Goal: Task Accomplishment & Management: Manage account settings

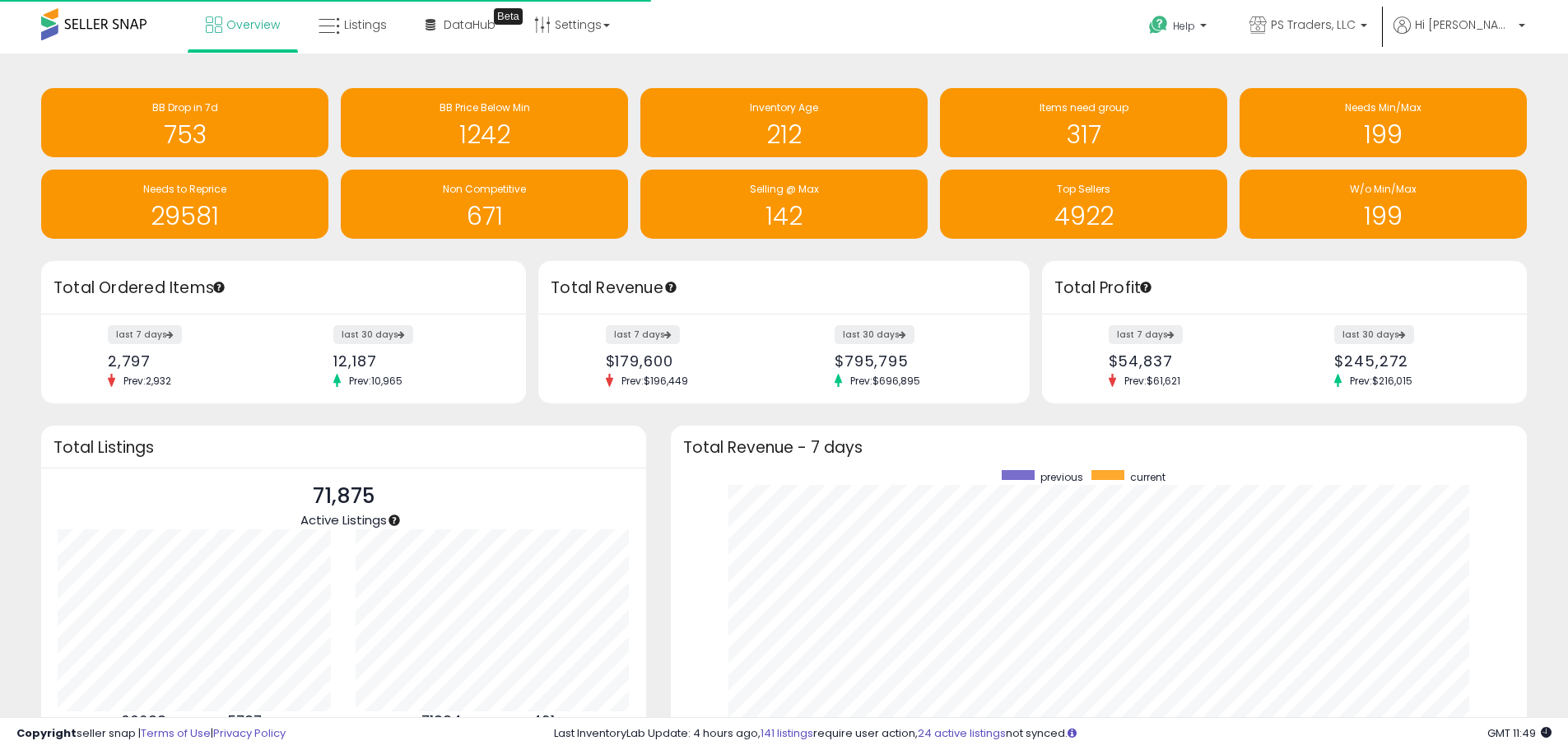
scroll to position [311, 824]
click at [335, 12] on link "Listings" at bounding box center [353, 24] width 93 height 49
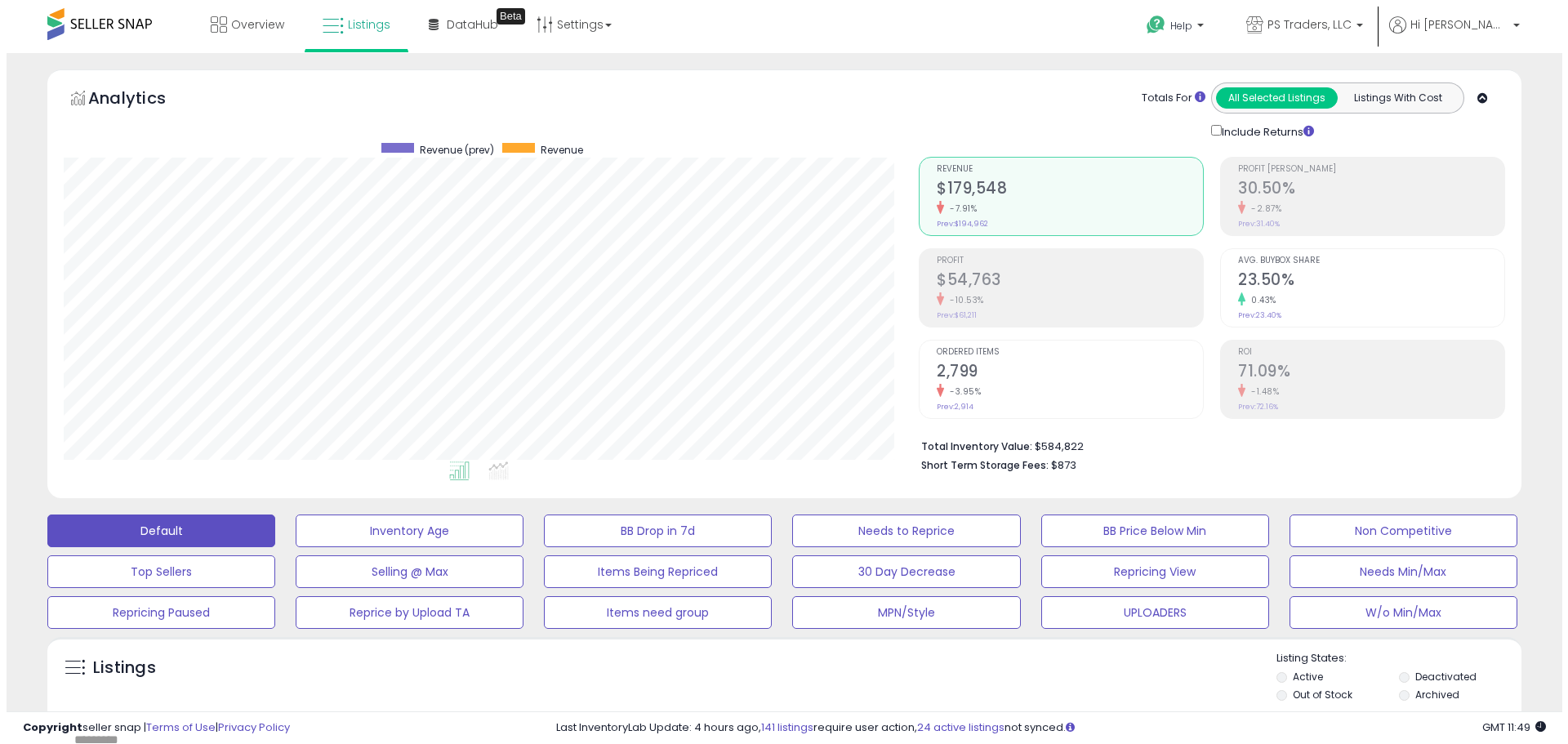
scroll to position [335, 855]
click at [892, 671] on div "Listings" at bounding box center [778, 678] width 1474 height 56
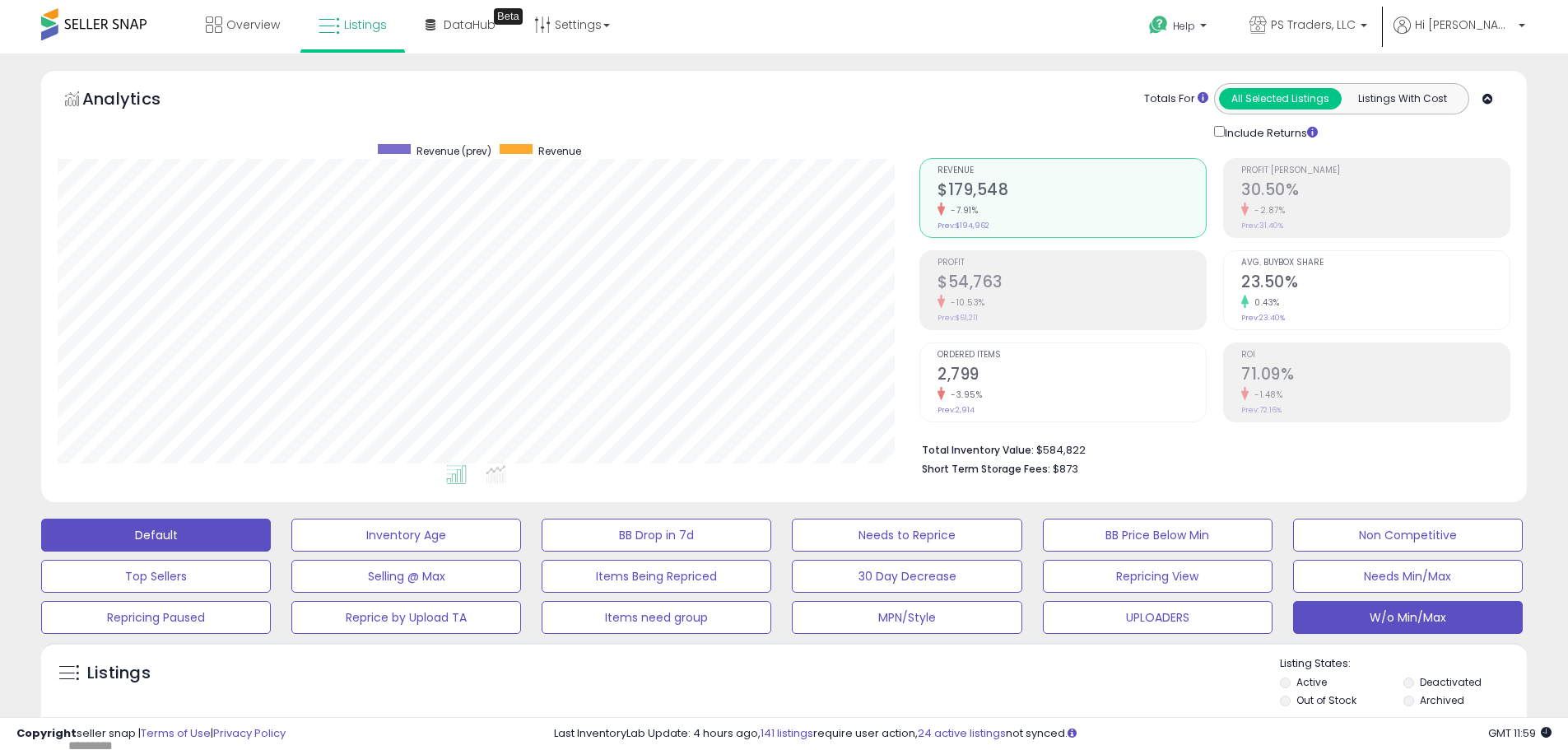
click at [1438, 622] on button "W/o Min/Max" at bounding box center [1407, 617] width 230 height 33
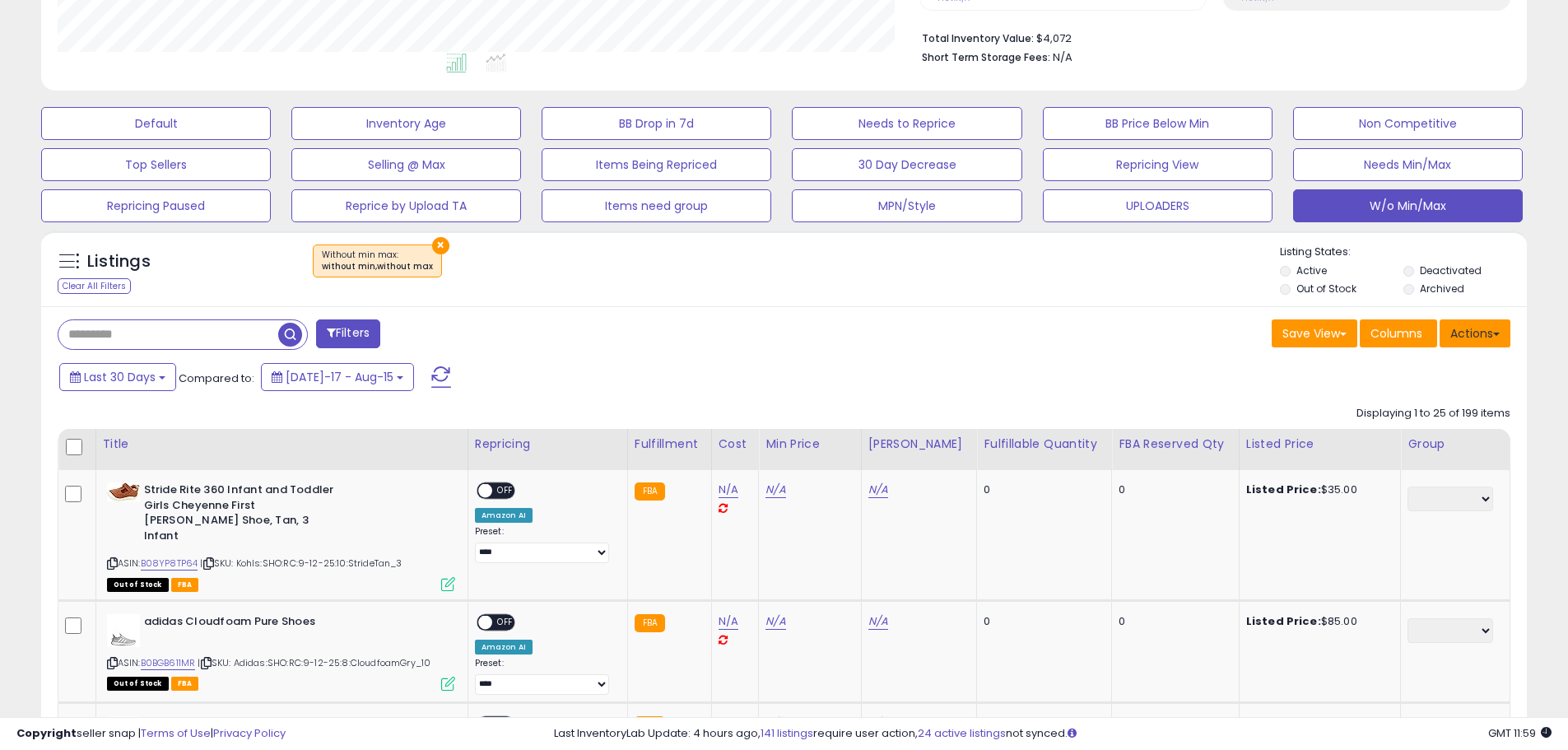
click at [1489, 330] on button "Actions" at bounding box center [1474, 333] width 71 height 28
click at [1453, 408] on link "Export Visible Columns" at bounding box center [1407, 410] width 180 height 26
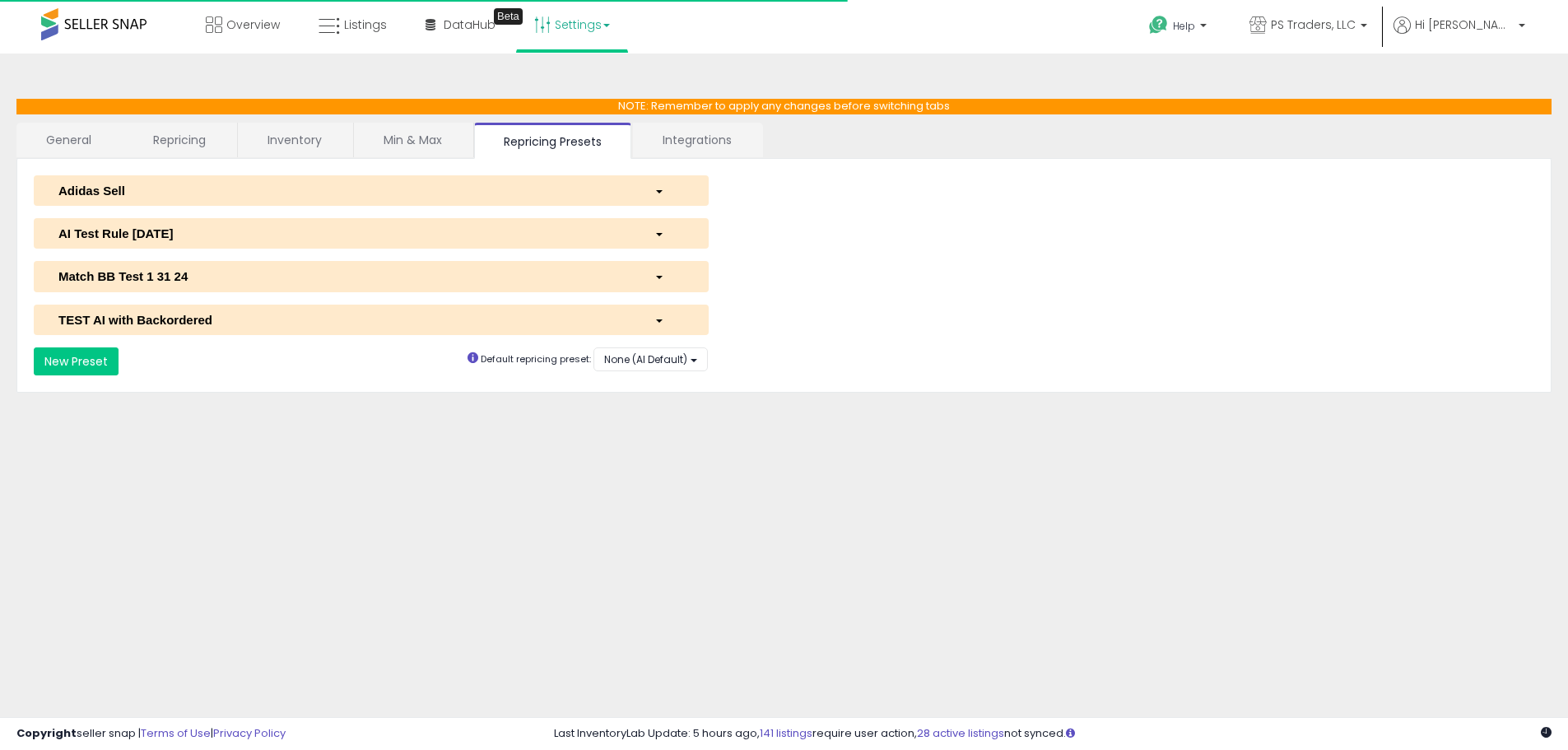
select select "**********"
select select "******"
click at [238, 238] on div "AI Test Rule 2 12 2024" at bounding box center [344, 233] width 596 height 17
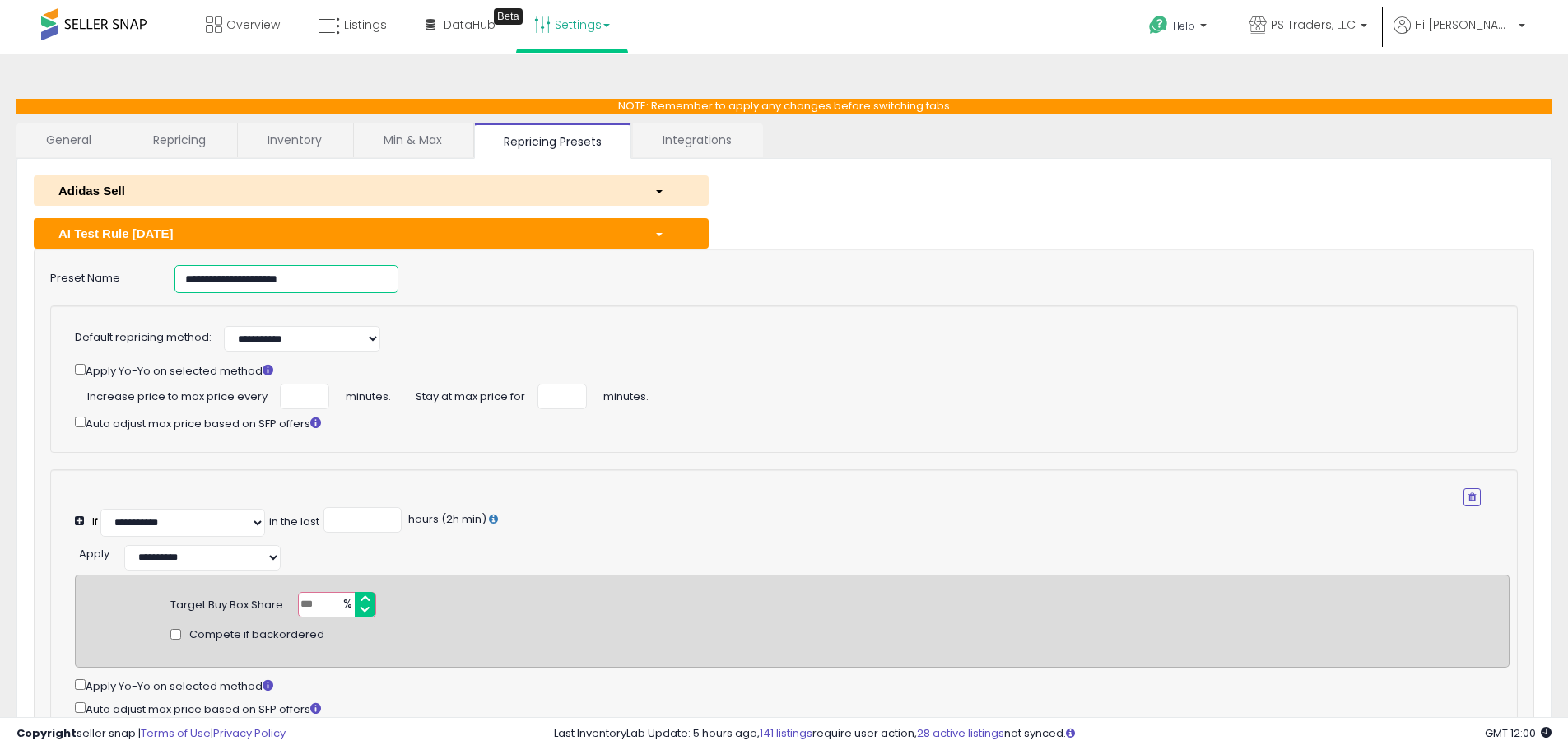
drag, startPoint x: 356, startPoint y: 286, endPoint x: -317, endPoint y: 269, distance: 673.2
click at [0, 269] on html "Unable to login Retrieving listings data.. has not yet accepted the Terms of Us…" at bounding box center [784, 375] width 1568 height 750
click at [368, 11] on link "Listings" at bounding box center [353, 24] width 93 height 49
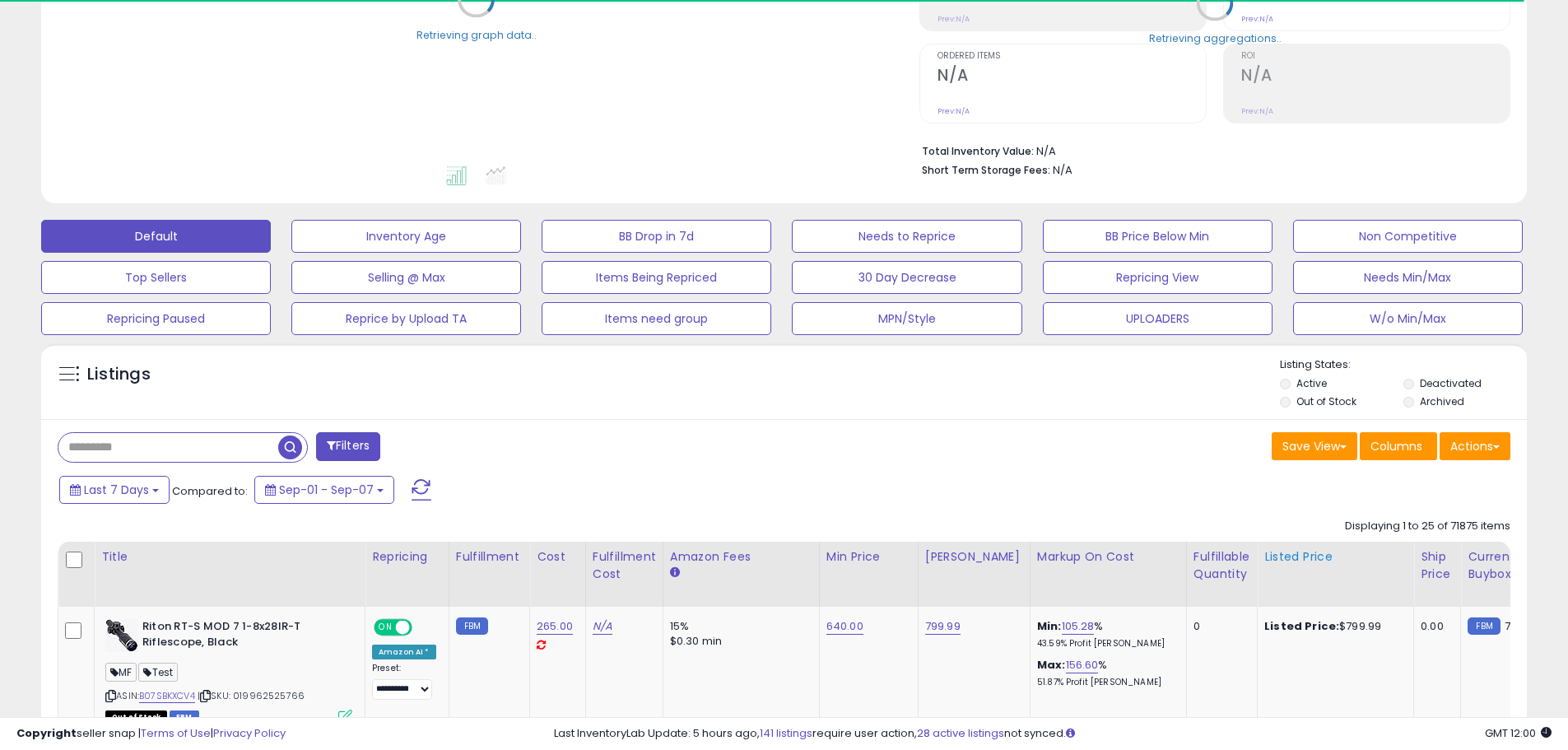
scroll to position [329, 0]
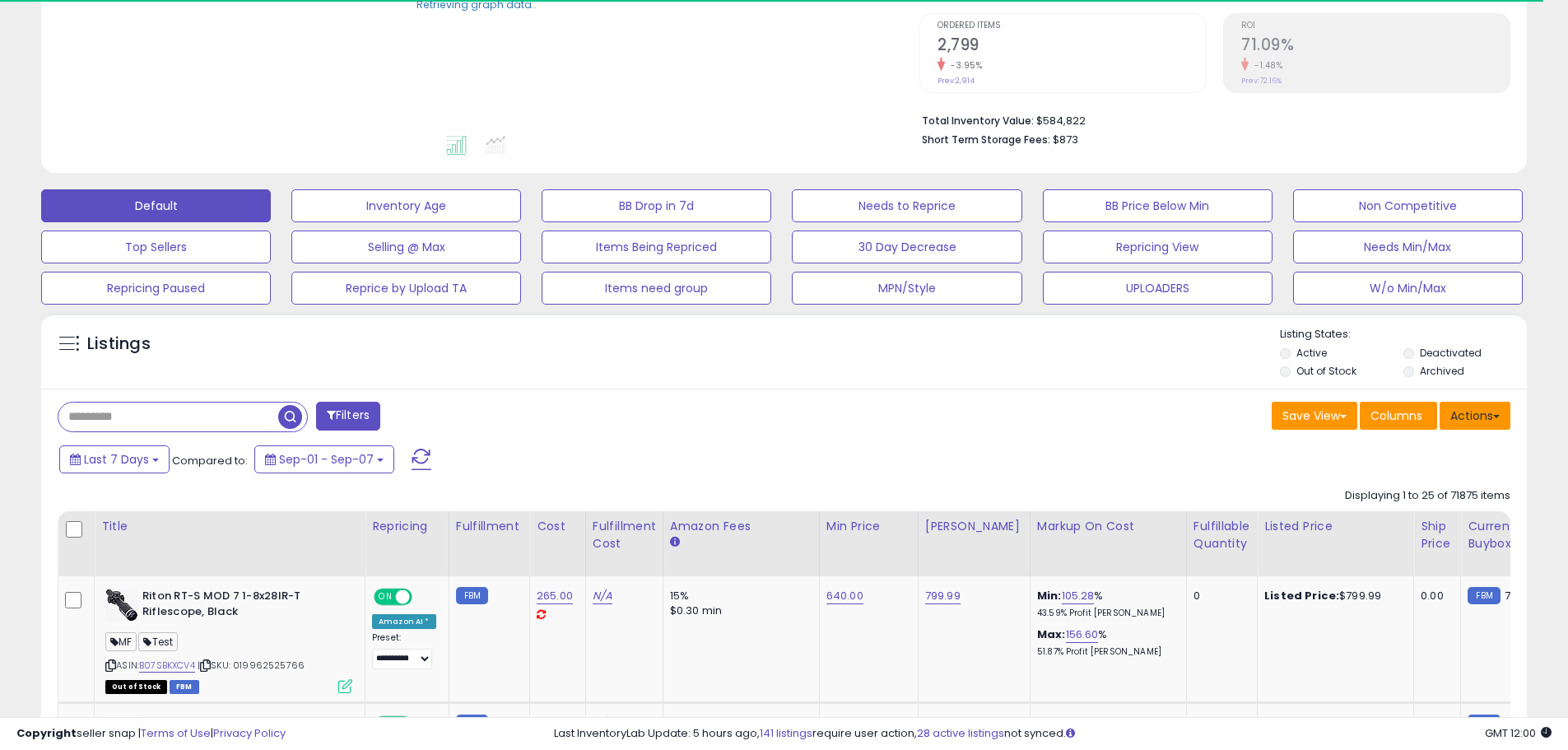
click at [1490, 412] on button "Actions" at bounding box center [1474, 416] width 71 height 28
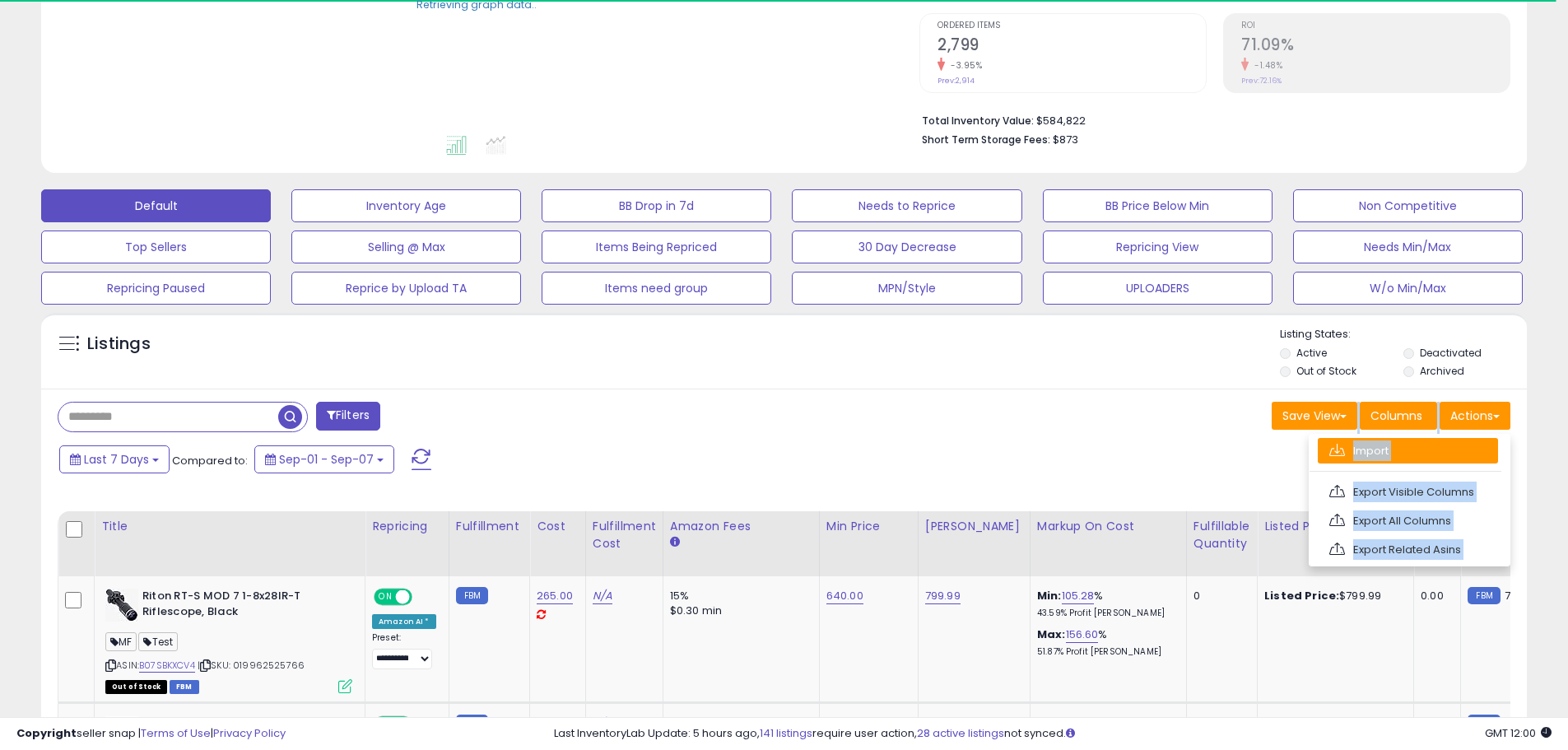
click at [1398, 458] on link "Import" at bounding box center [1407, 451] width 180 height 26
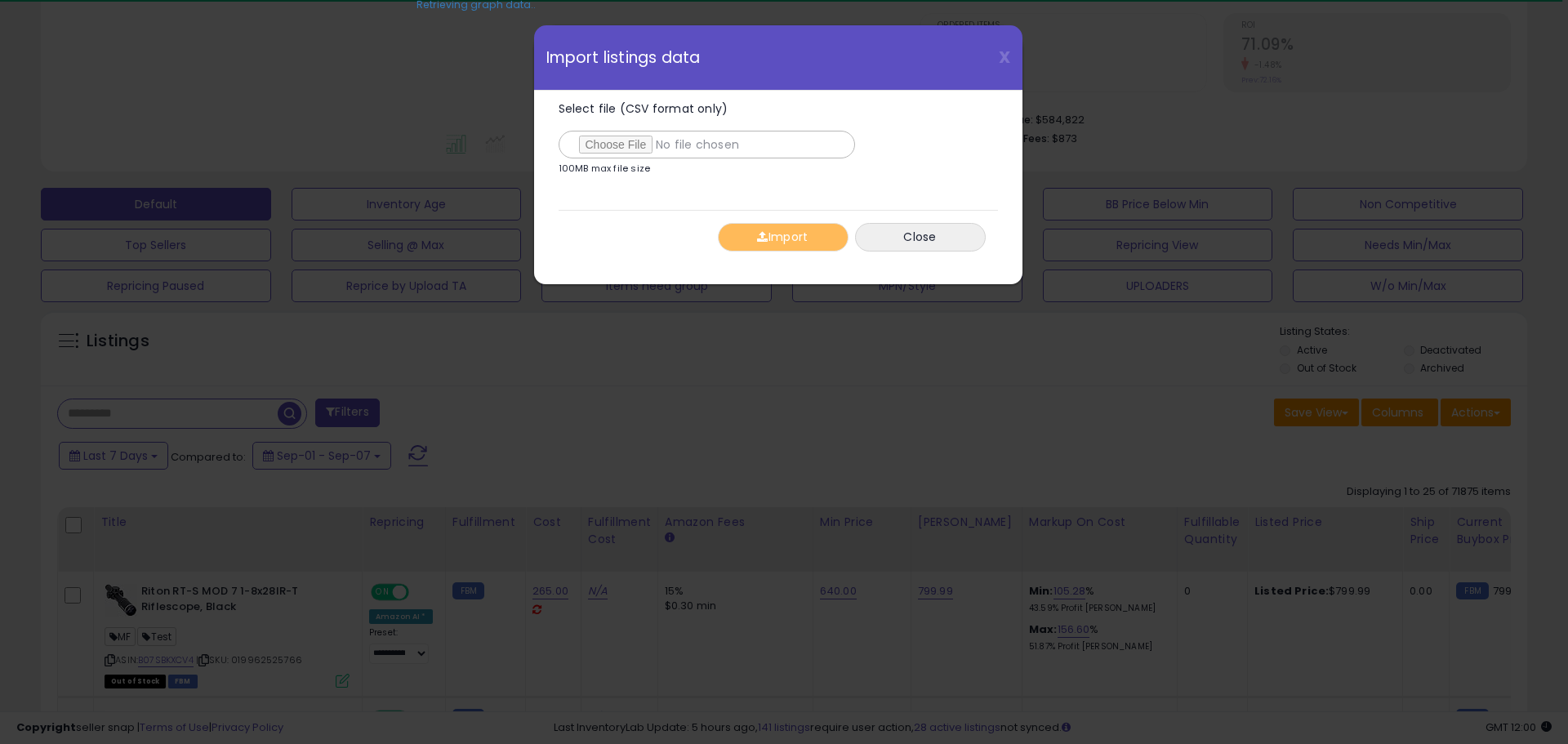
click at [636, 151] on input "Select file (CSV format only)" at bounding box center [706, 144] width 296 height 28
type input "**********"
click at [804, 240] on button "Import" at bounding box center [783, 237] width 131 height 28
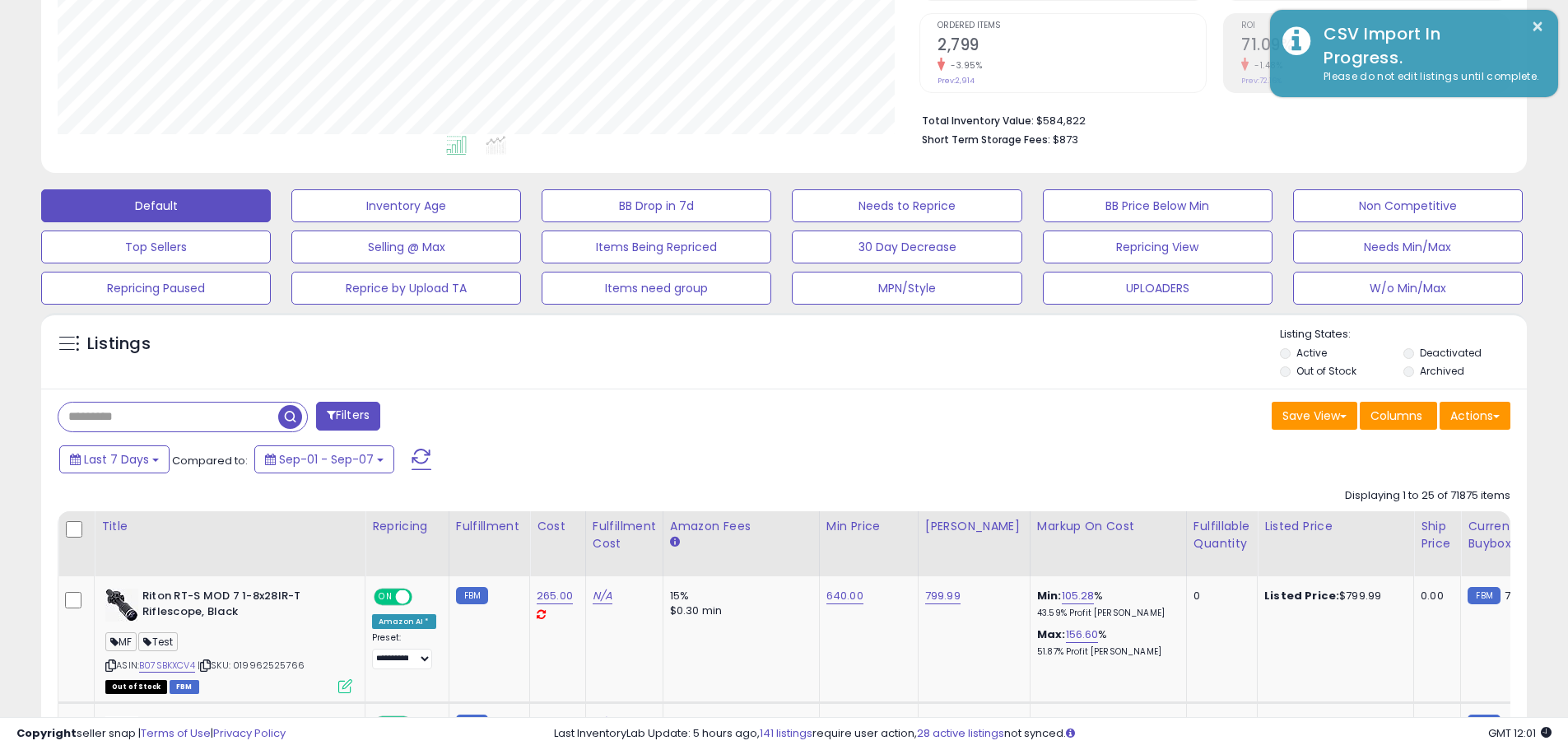
scroll to position [338, 861]
click at [748, 451] on div "Last 7 Days Compared to: Sep-01 - Sep-07" at bounding box center [600, 461] width 1090 height 37
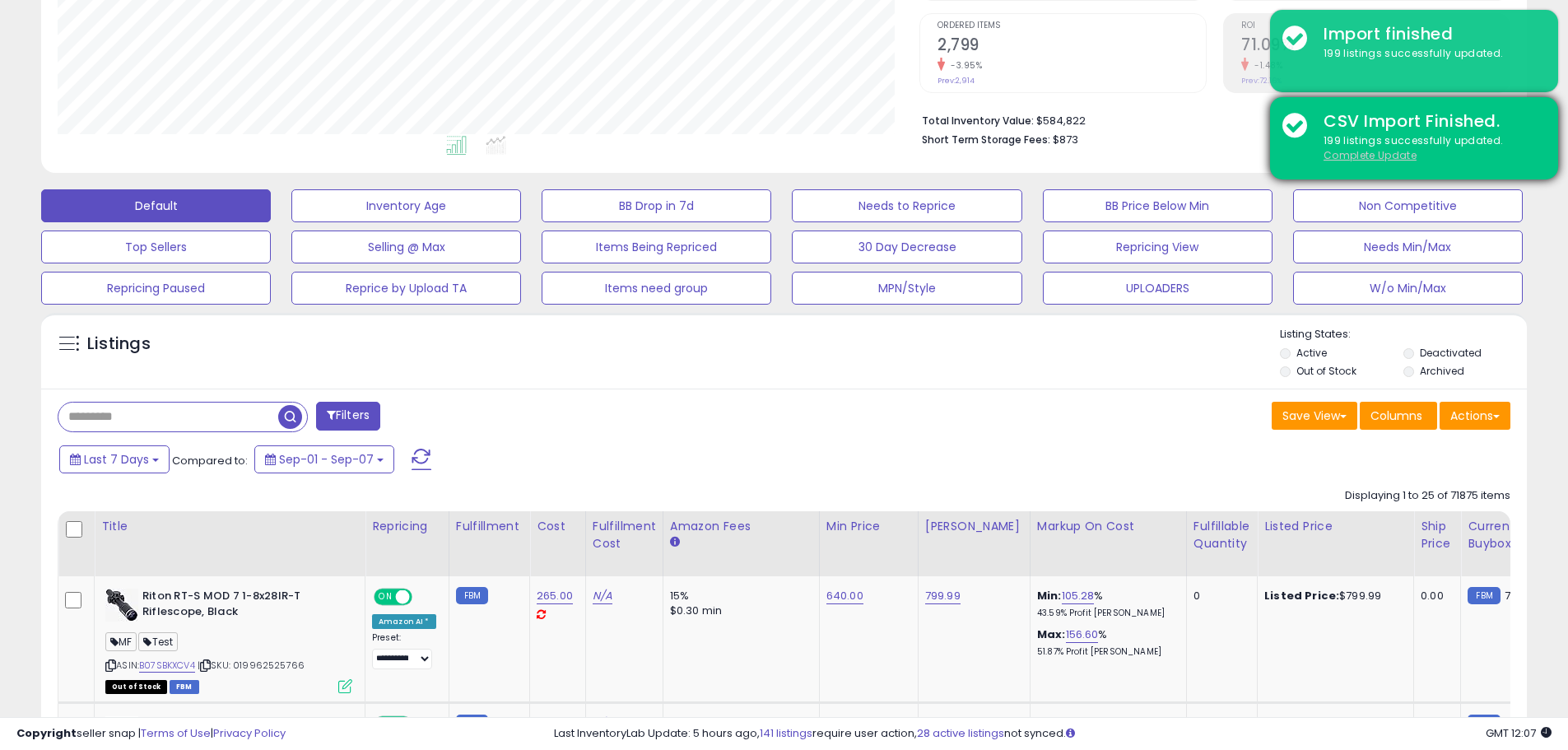
click at [1389, 158] on u "Complete Update" at bounding box center [1370, 155] width 93 height 14
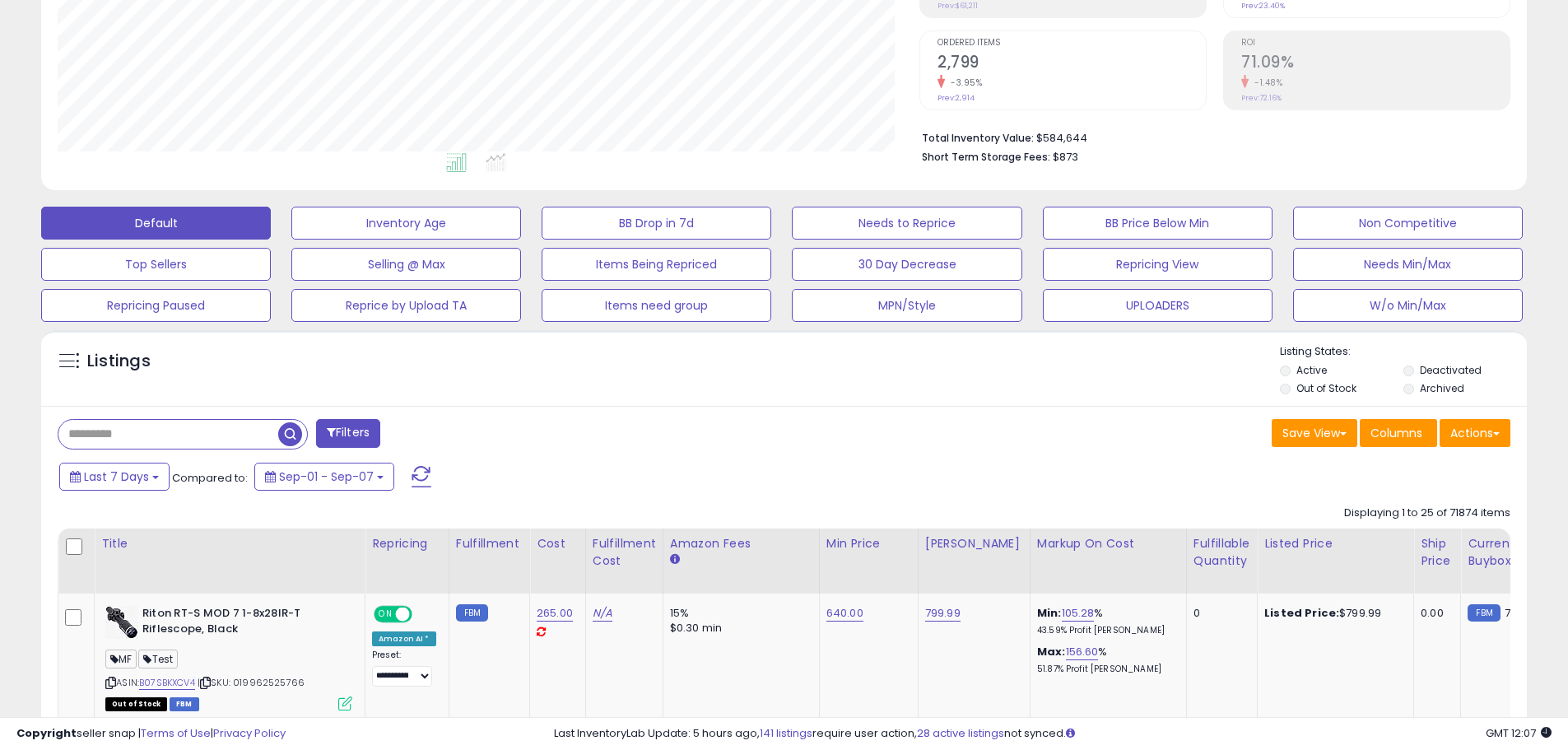
click at [917, 422] on div "Save View Save As New View Columns Actions Import" at bounding box center [1153, 435] width 739 height 32
click at [902, 429] on div "Save View Save As New View Columns Actions Import" at bounding box center [1153, 435] width 739 height 32
click at [1408, 298] on button "W/o Min/Max" at bounding box center [1407, 306] width 230 height 33
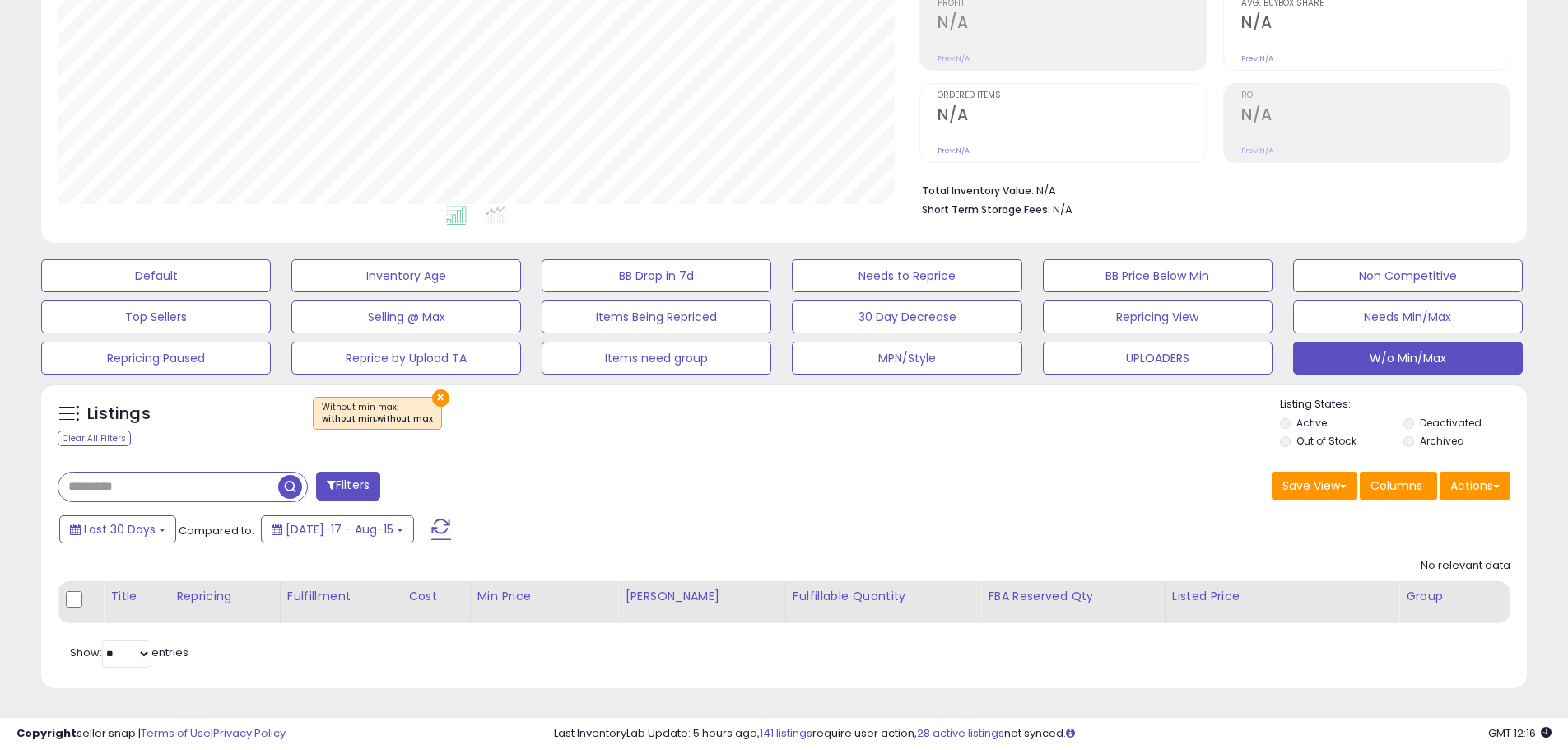
click at [431, 527] on span at bounding box center [441, 529] width 20 height 22
click at [436, 391] on button "×" at bounding box center [441, 398] width 17 height 17
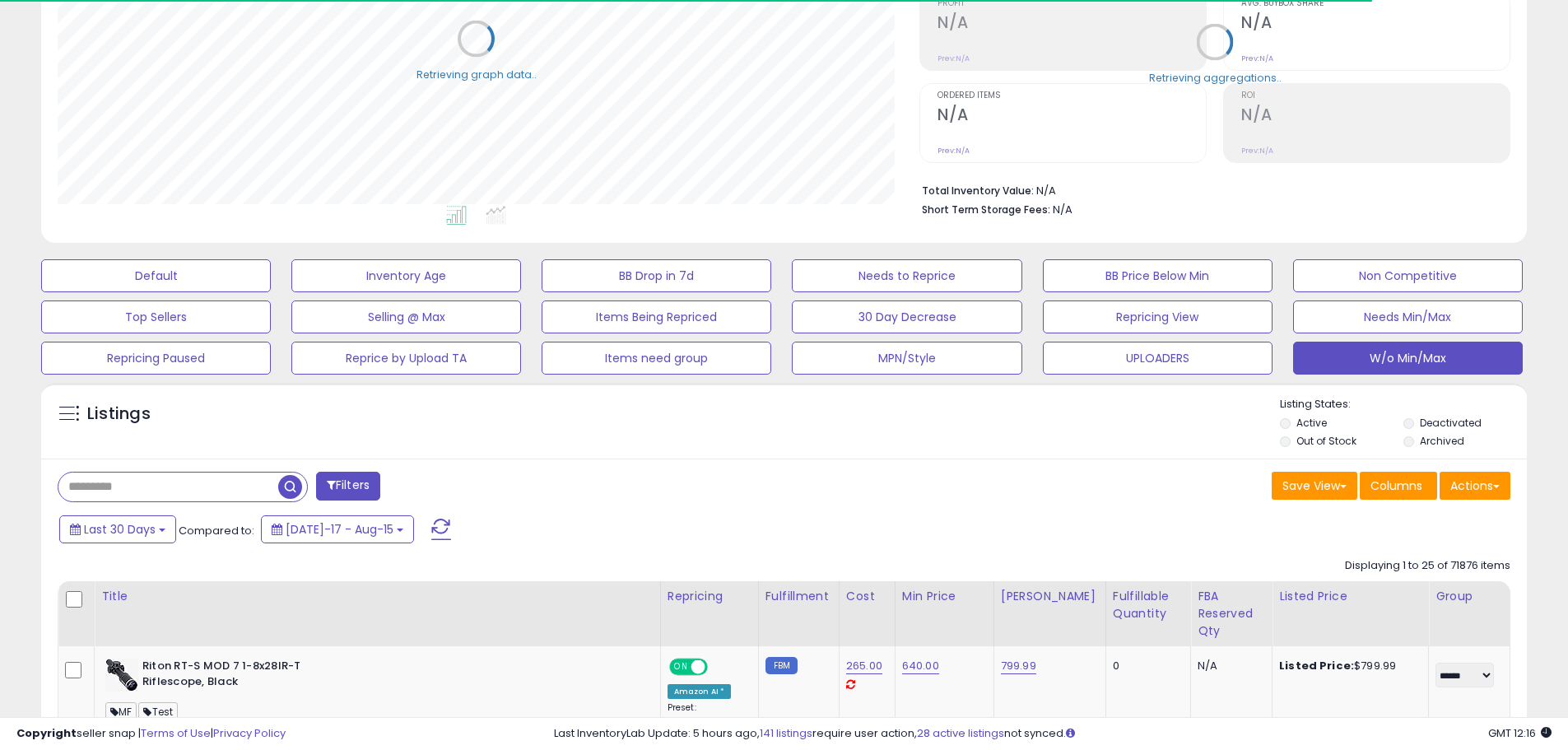
scroll to position [823029, 822039]
drag, startPoint x: 1220, startPoint y: 517, endPoint x: 1196, endPoint y: 525, distance: 25.3
click at [1219, 518] on div "Last 30 Days Compared to: Jul-17 - Aug-15" at bounding box center [781, 531] width 1477 height 37
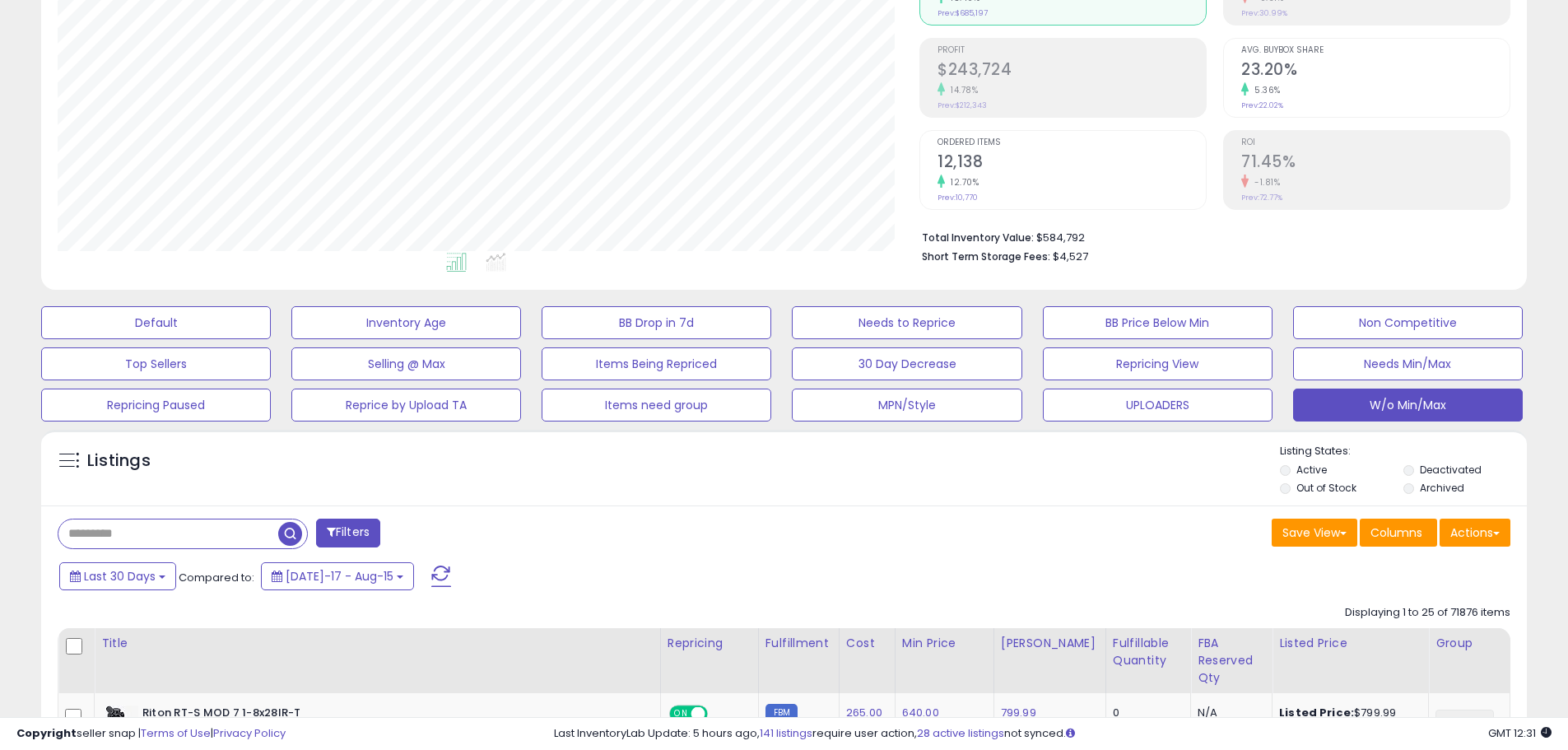
scroll to position [494, 0]
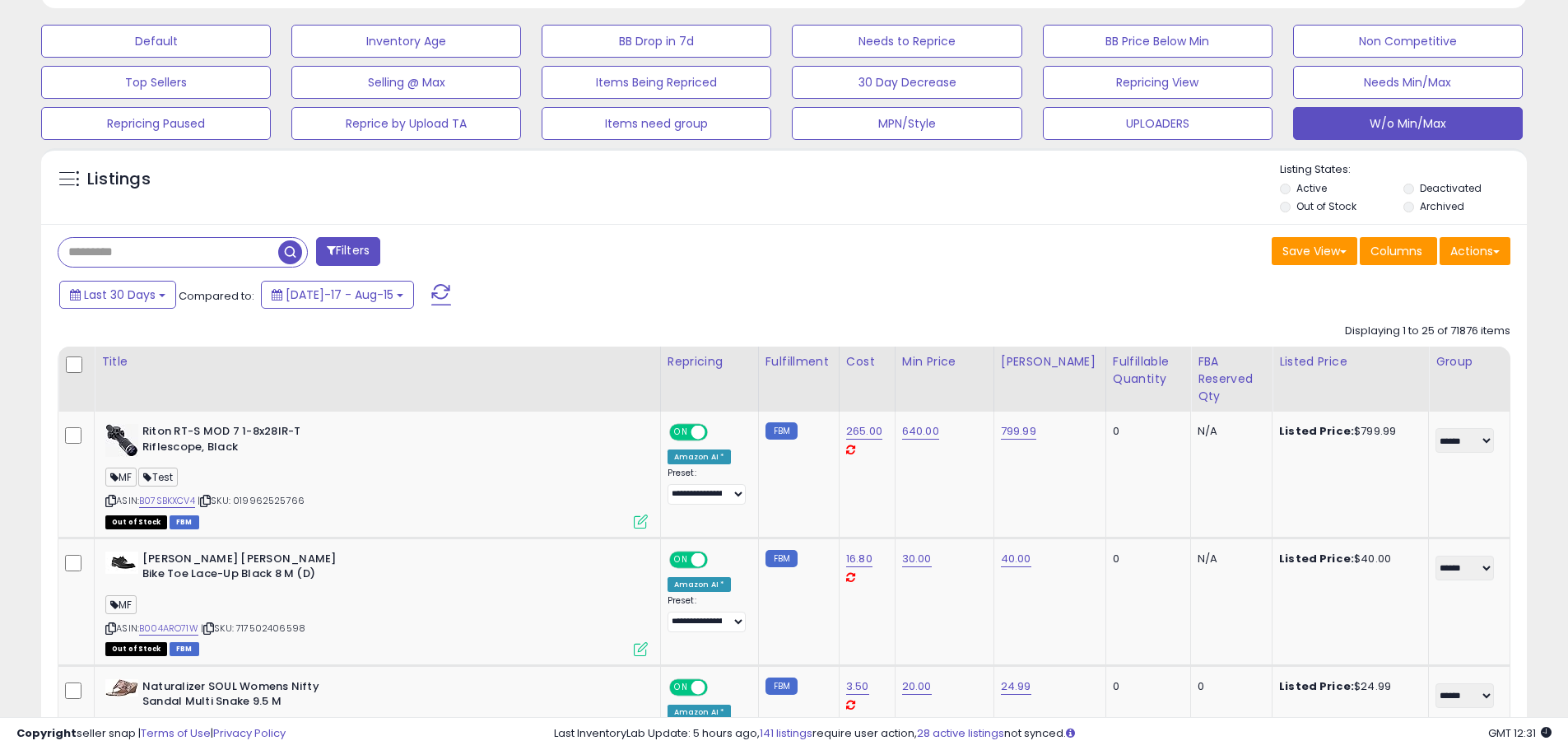
click at [431, 295] on span at bounding box center [441, 294] width 20 height 22
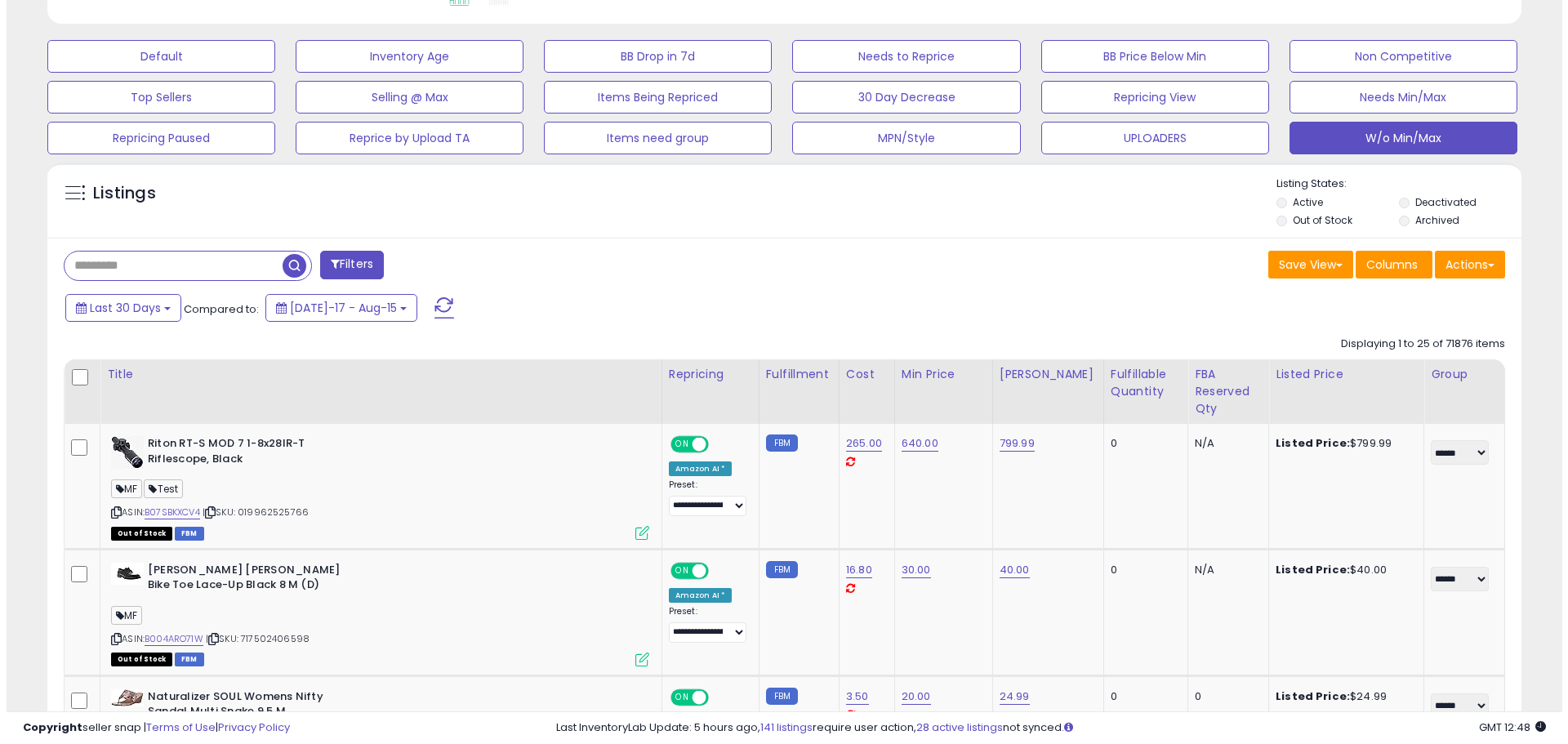
scroll to position [273, 0]
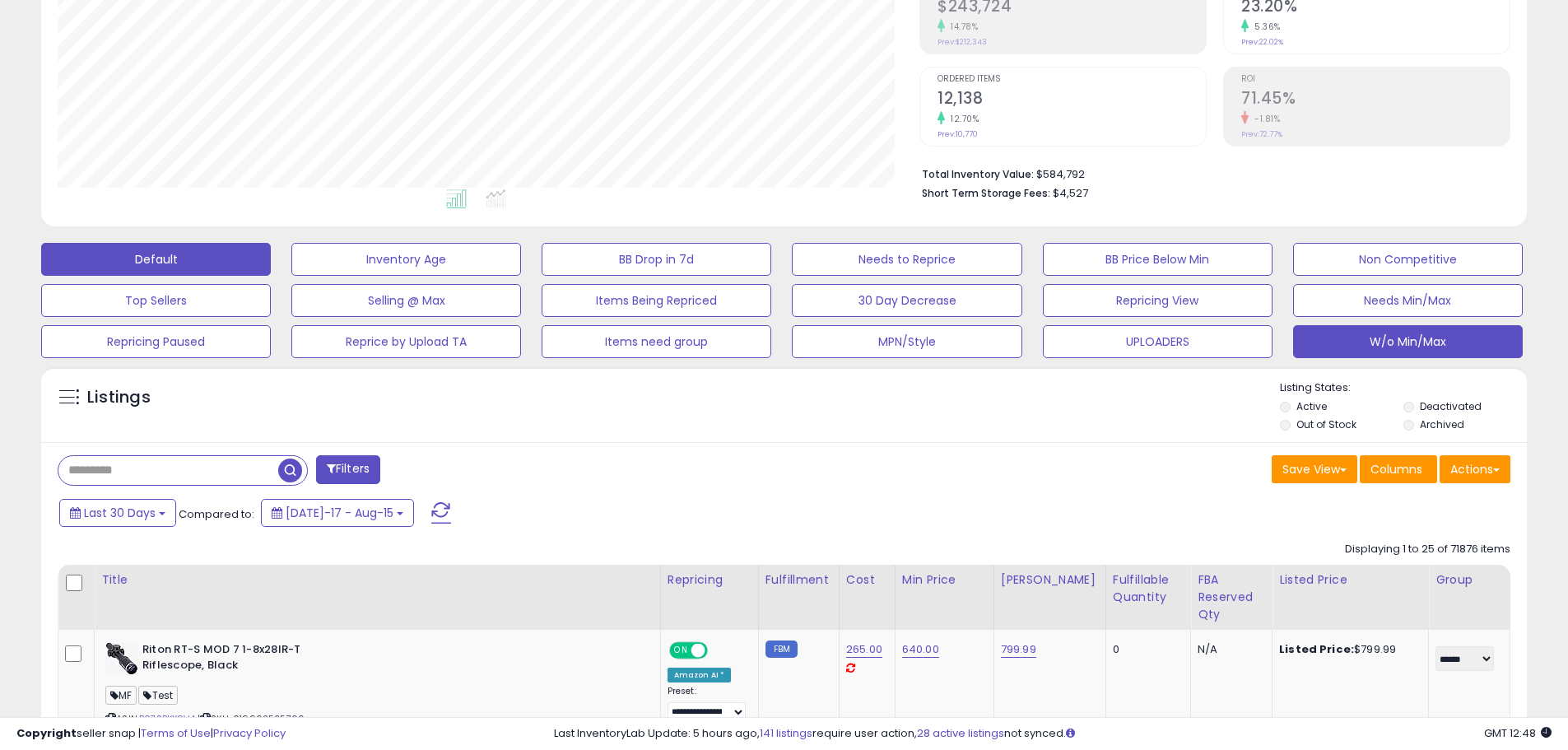
click at [97, 259] on button "Default" at bounding box center [156, 259] width 230 height 33
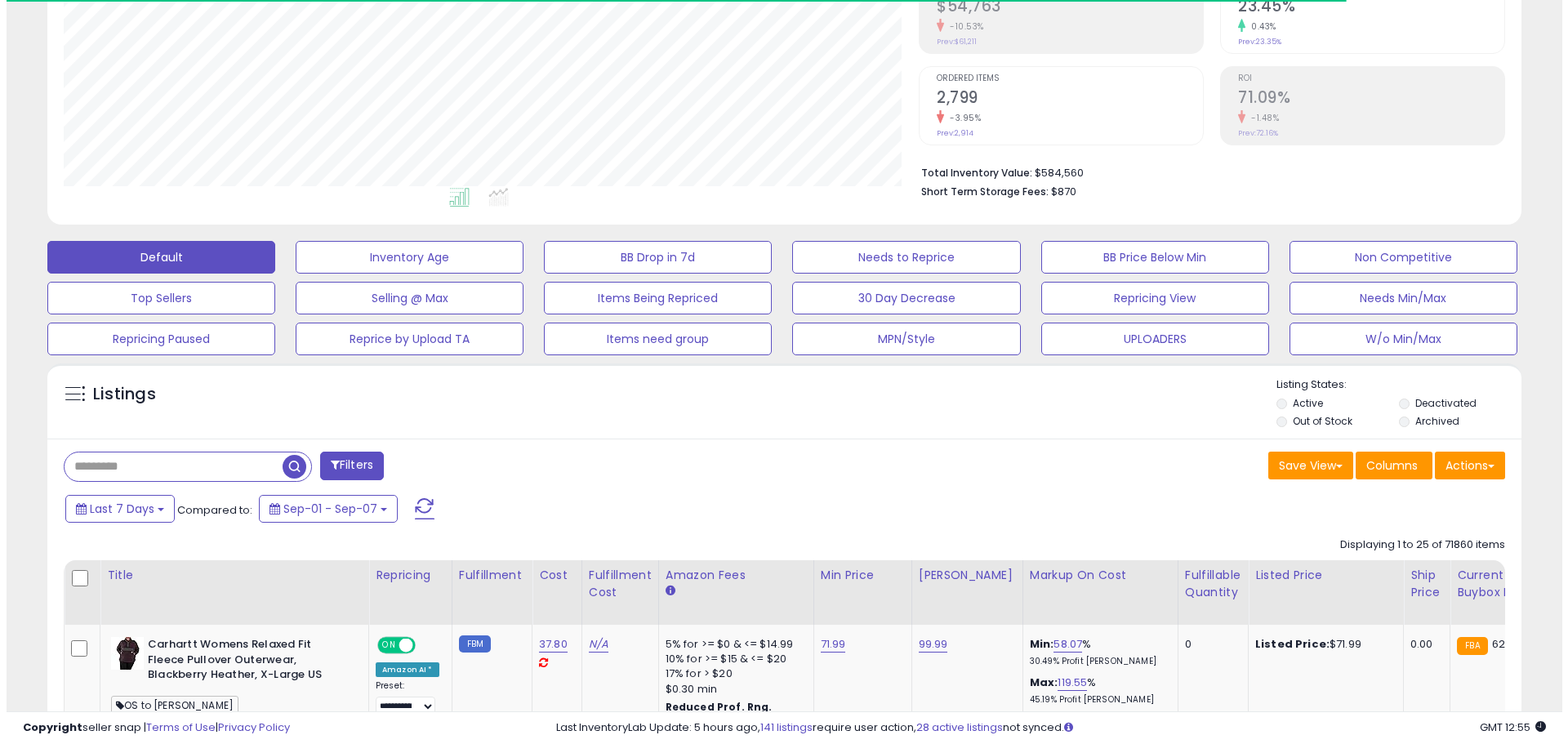
scroll to position [335, 855]
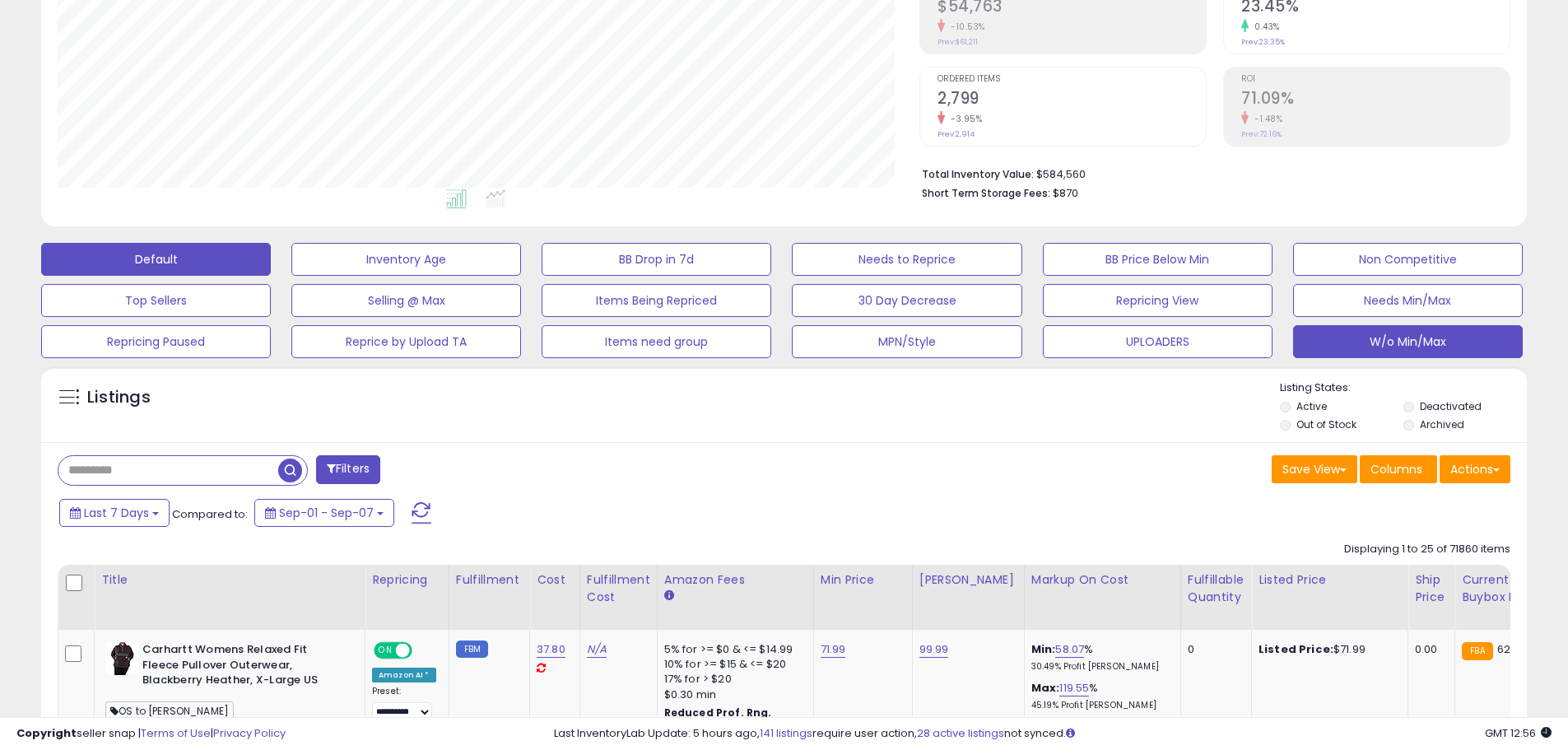
click at [1484, 348] on button "W/o Min/Max" at bounding box center [1407, 342] width 230 height 33
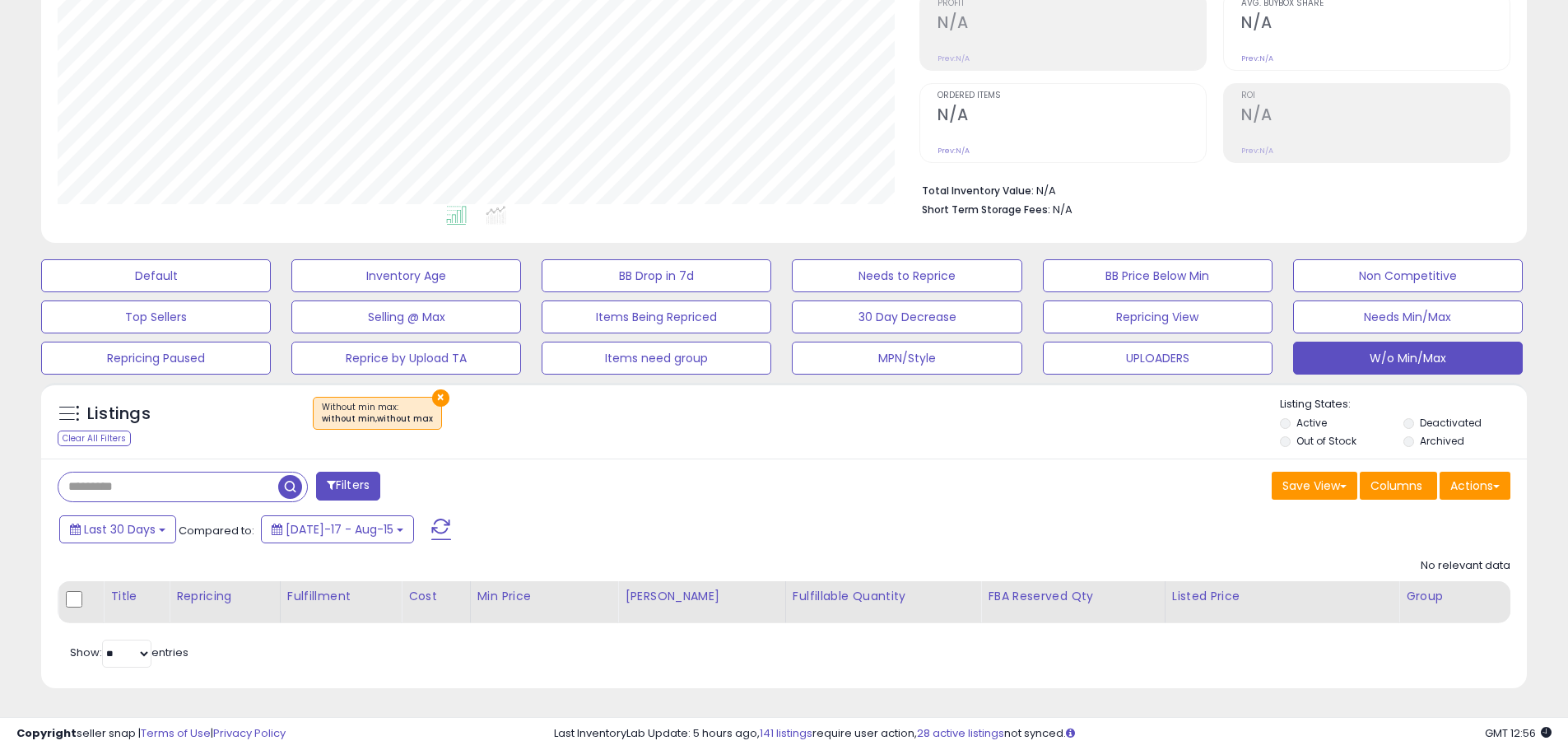
click at [872, 546] on div "Last 30 Days Compared to: Jul-17 - Aug-15" at bounding box center [600, 531] width 1090 height 37
click at [431, 530] on span at bounding box center [441, 529] width 20 height 22
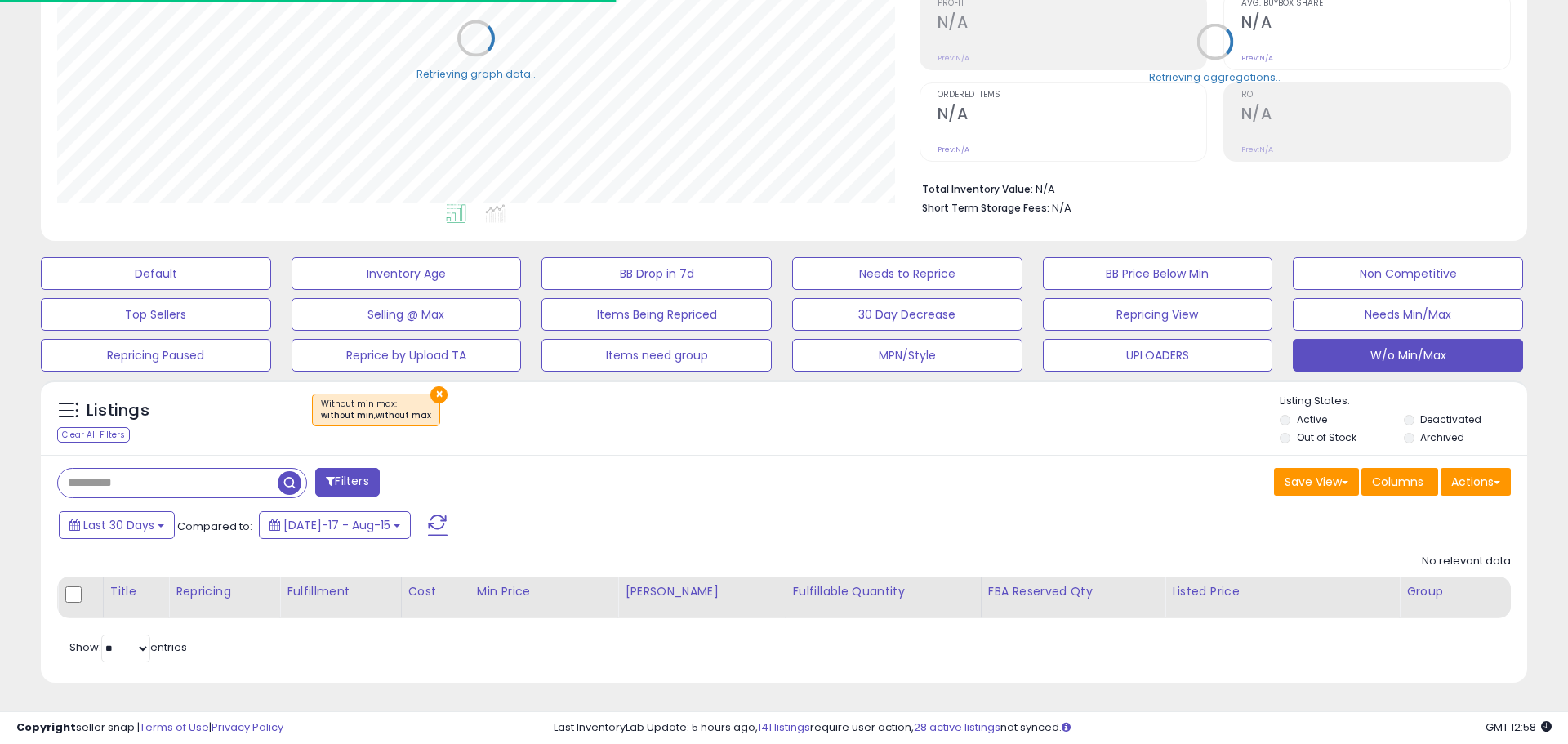
scroll to position [816445, 815771]
drag, startPoint x: 425, startPoint y: 395, endPoint x: 439, endPoint y: 401, distance: 15.2
click at [429, 395] on button "×" at bounding box center [437, 395] width 17 height 17
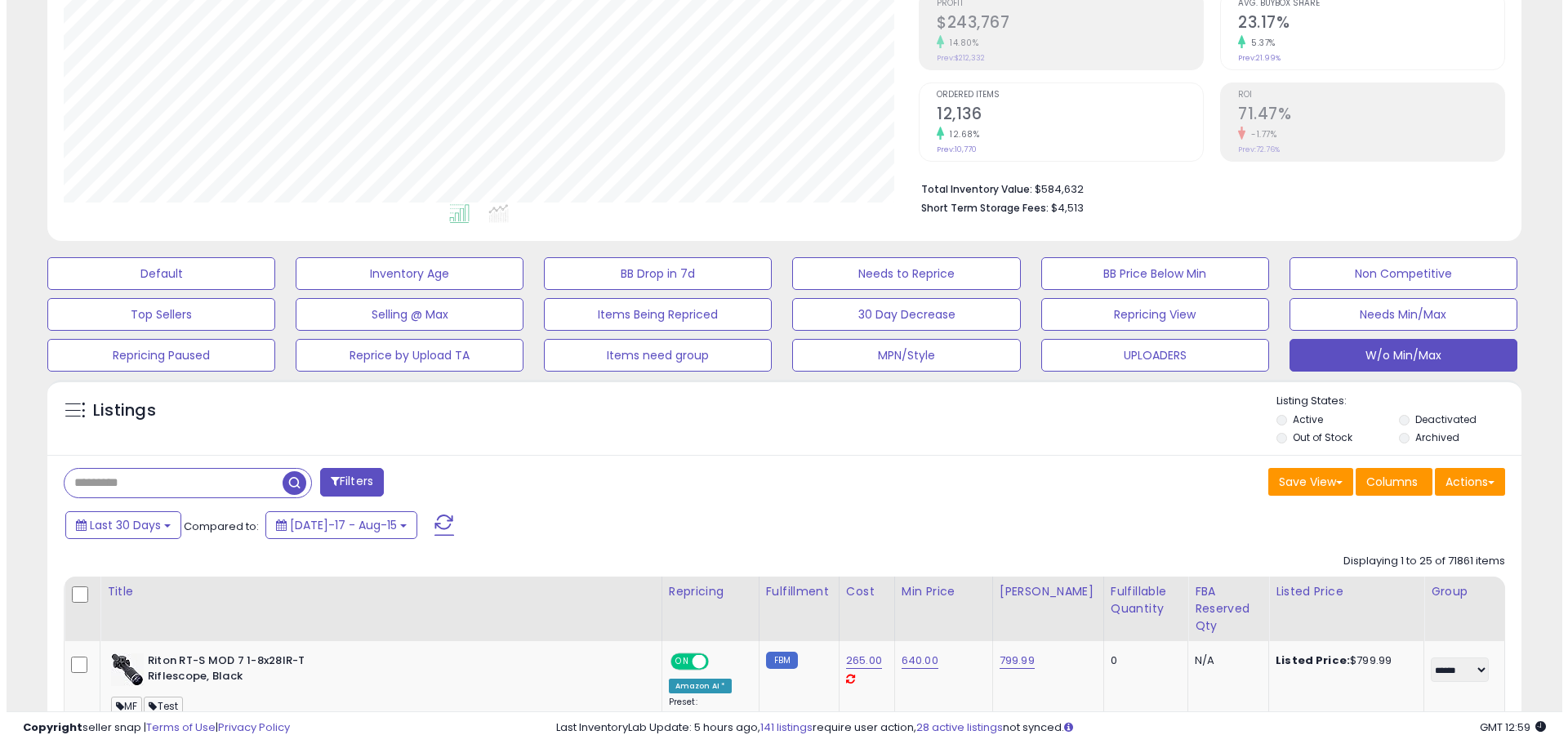
scroll to position [335, 855]
click at [917, 509] on div "Last 30 Days Compared to: Jul-17 - Aug-15" at bounding box center [595, 527] width 1081 height 37
drag, startPoint x: 792, startPoint y: 477, endPoint x: 783, endPoint y: 476, distance: 9.1
click at [792, 477] on div "Save View Save As New View Update Current View Columns Actions Import Export Vi…" at bounding box center [1144, 483] width 734 height 32
click at [951, 517] on div "Last 30 Days Compared to: Jul-17 - Aug-15" at bounding box center [595, 527] width 1081 height 37
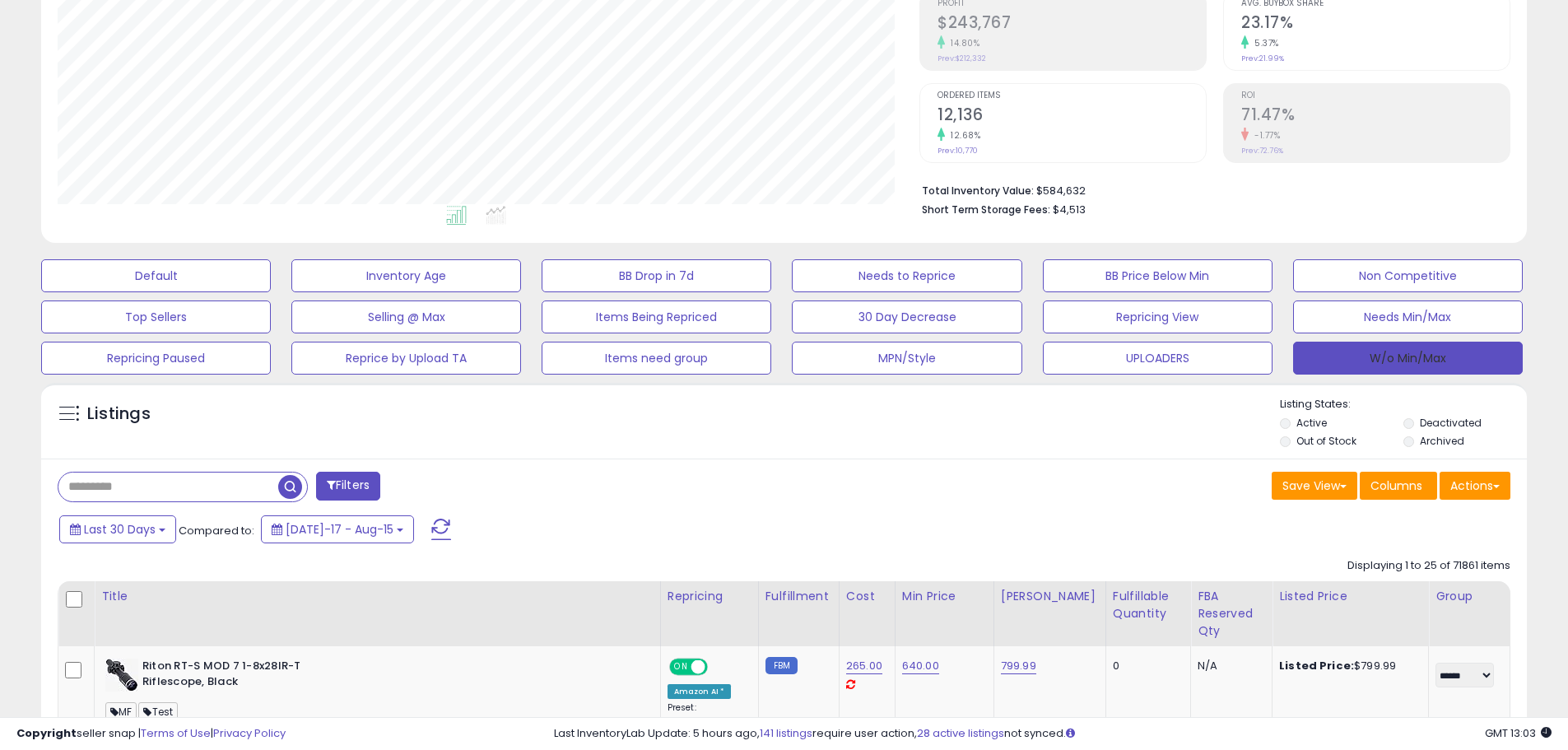
click at [1336, 367] on button "W/o Min/Max" at bounding box center [1407, 358] width 230 height 33
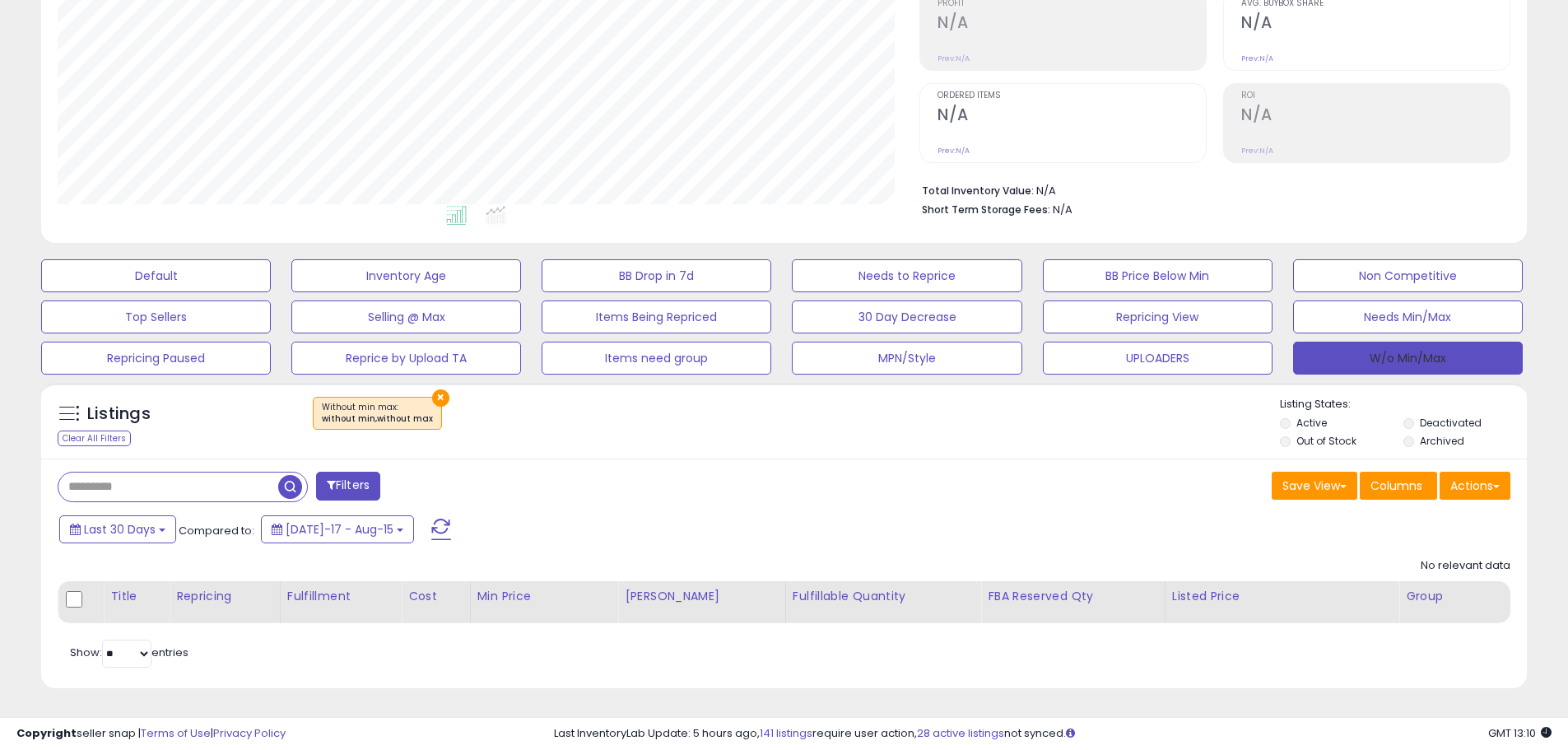
click at [1400, 348] on button "W/o Min/Max" at bounding box center [1407, 358] width 230 height 33
click at [436, 388] on div "Listings Clear All Filters × Without min max : without min,without max Listing …" at bounding box center [784, 421] width 1485 height 76
click at [435, 401] on button "×" at bounding box center [441, 398] width 17 height 17
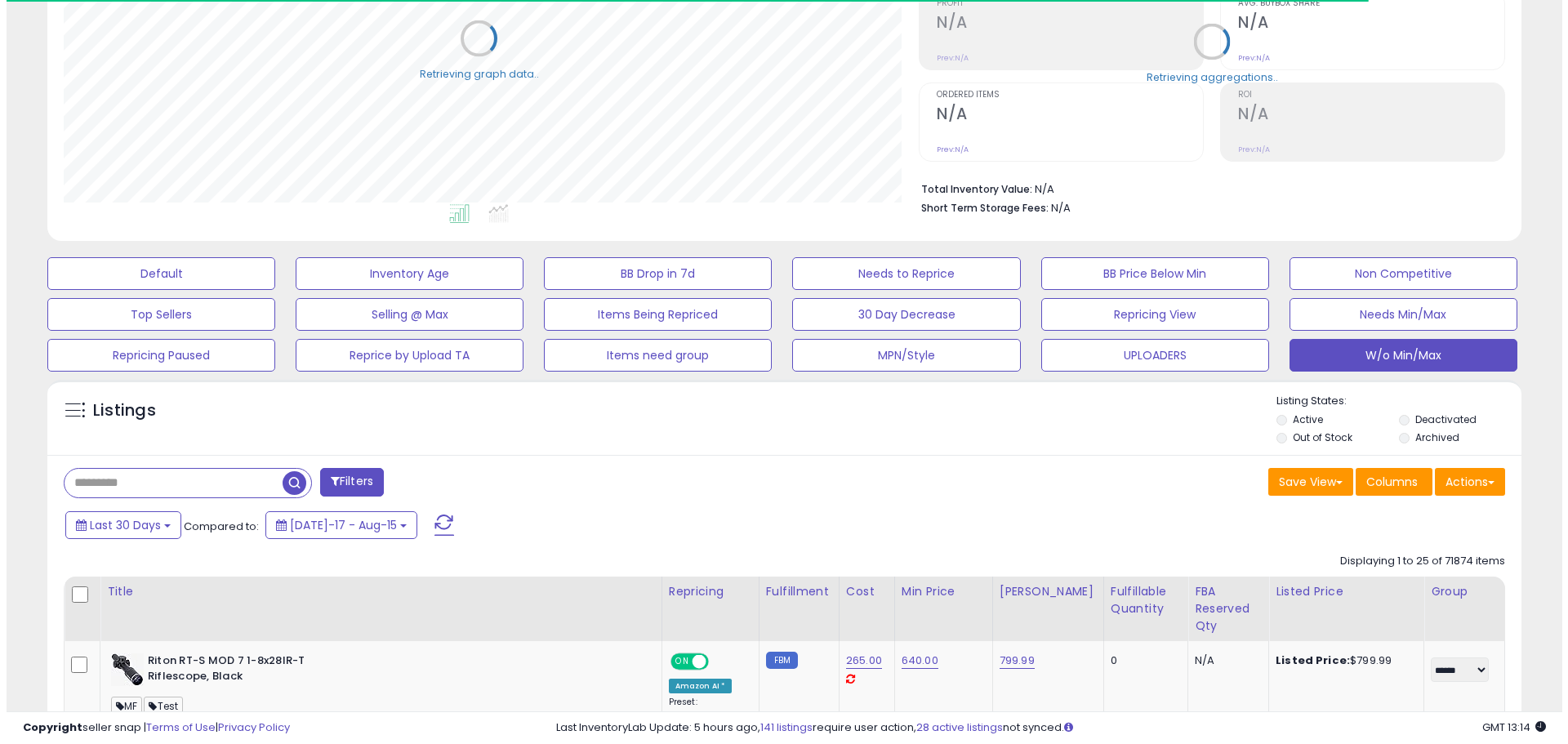
scroll to position [816445, 815771]
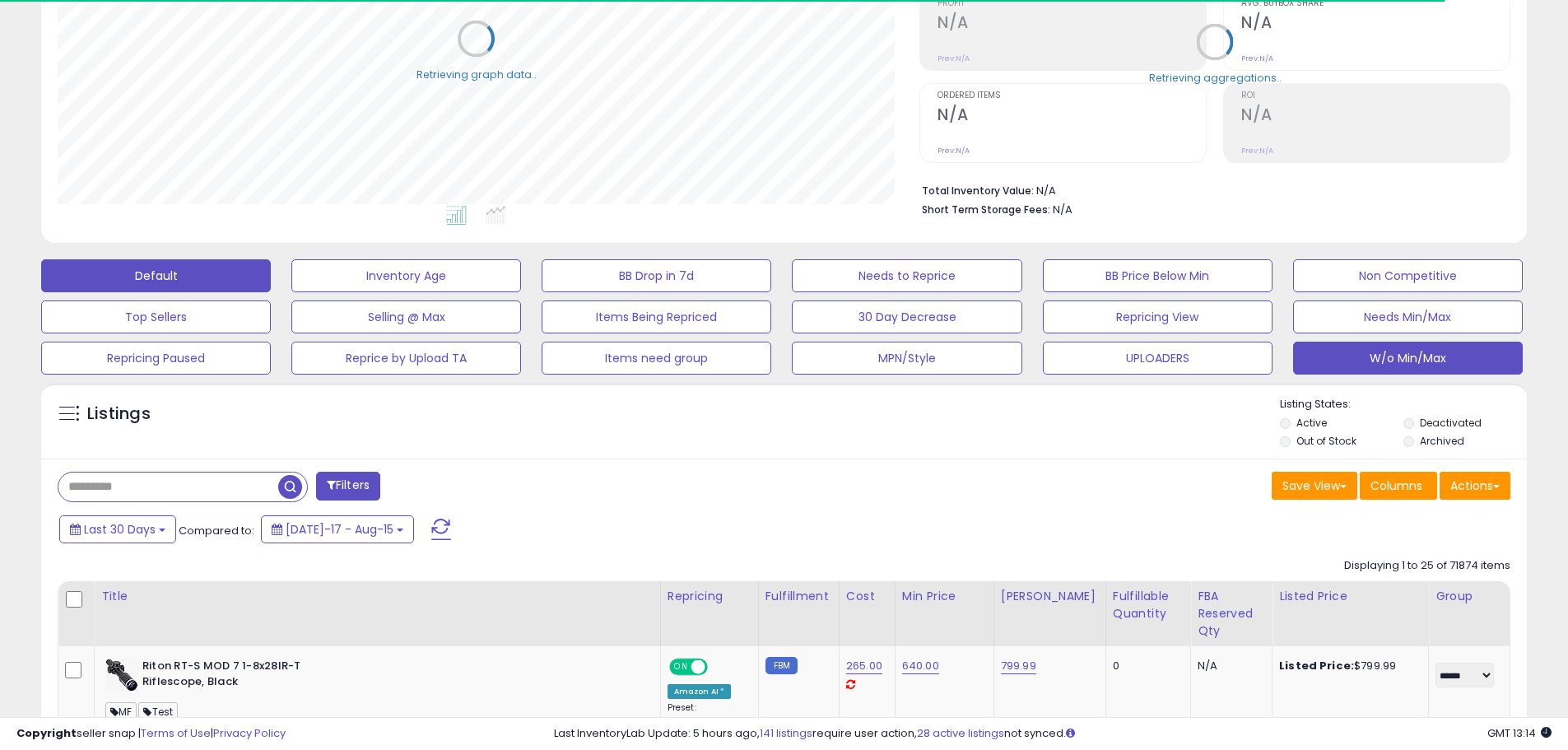
click at [233, 275] on button "Default" at bounding box center [156, 276] width 230 height 33
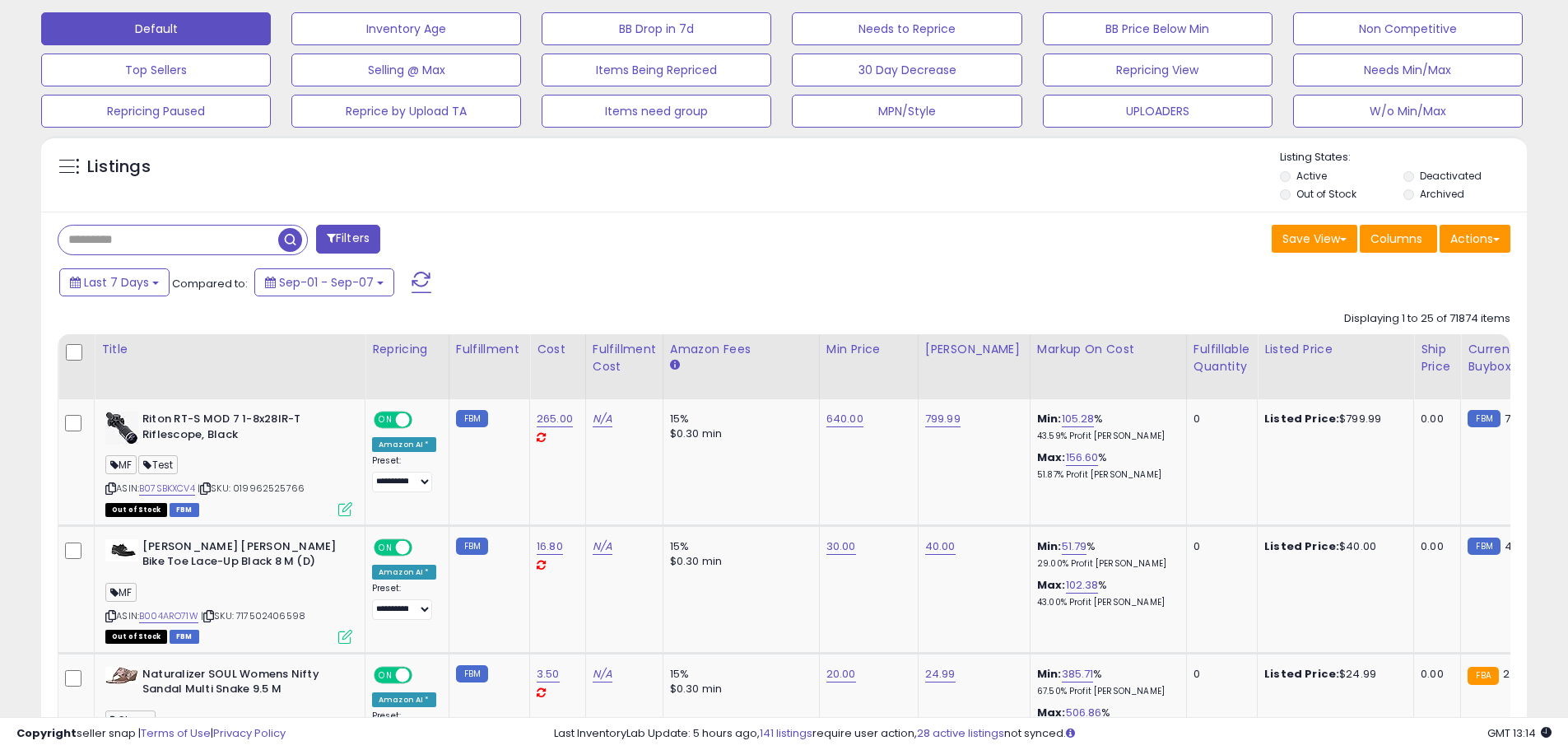
scroll to position [338, 861]
click at [729, 230] on div "Filters" at bounding box center [415, 241] width 739 height 33
drag, startPoint x: 1489, startPoint y: 109, endPoint x: 1485, endPoint y: 102, distance: 8.1
click at [1488, 99] on button "W/o Min/Max" at bounding box center [1407, 111] width 230 height 33
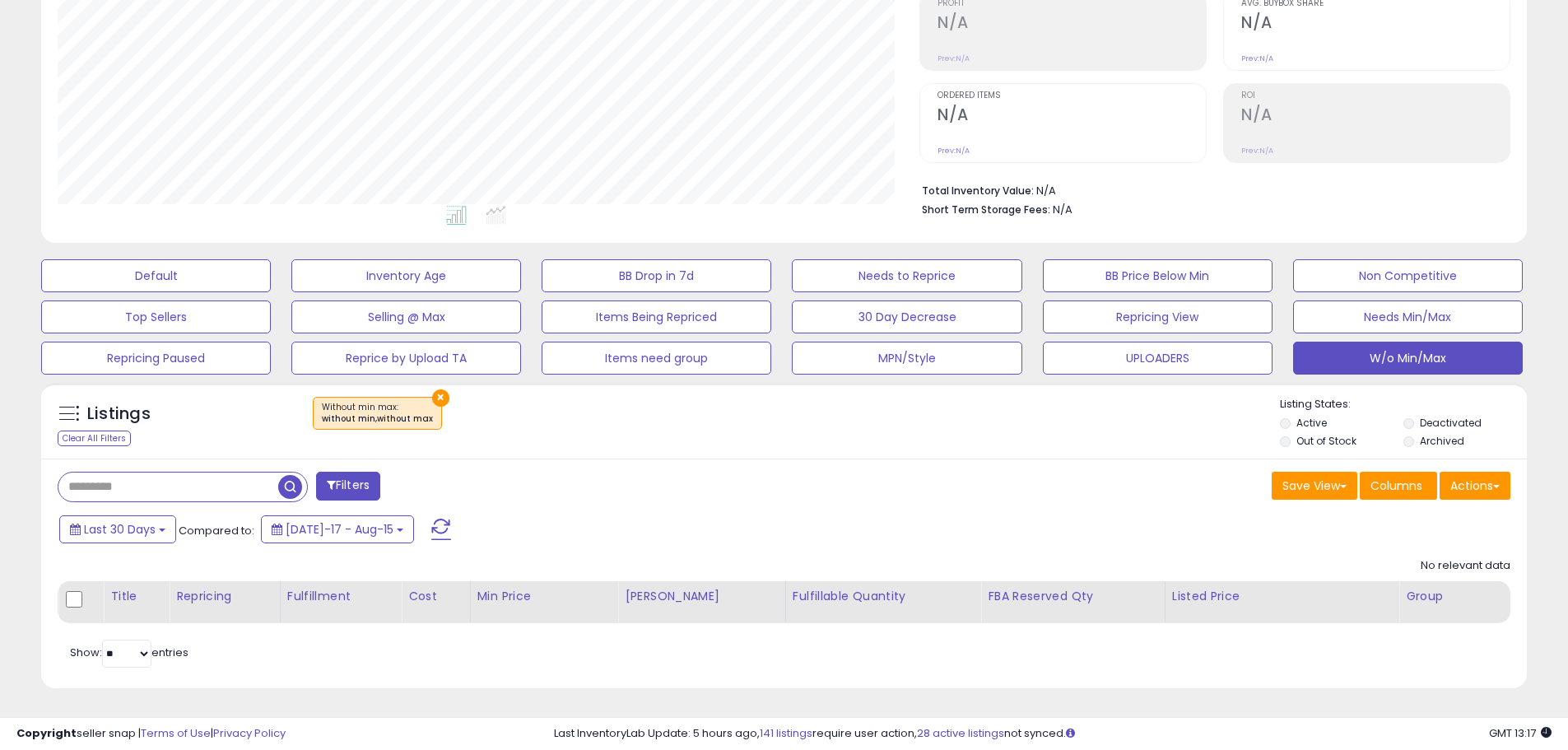
click at [881, 425] on div "× Without min max : without min,without max" at bounding box center [785, 420] width 987 height 46
click at [776, 377] on div "Listings Clear All Filters × Without min max : without min,without max" at bounding box center [783, 542] width 1510 height 334
click at [722, 472] on div "Filters" at bounding box center [415, 488] width 739 height 33
click at [684, 493] on div "Filters" at bounding box center [415, 488] width 739 height 33
click at [855, 502] on div "Save View Save As New View Columns Actions Import" at bounding box center [1153, 487] width 739 height 32
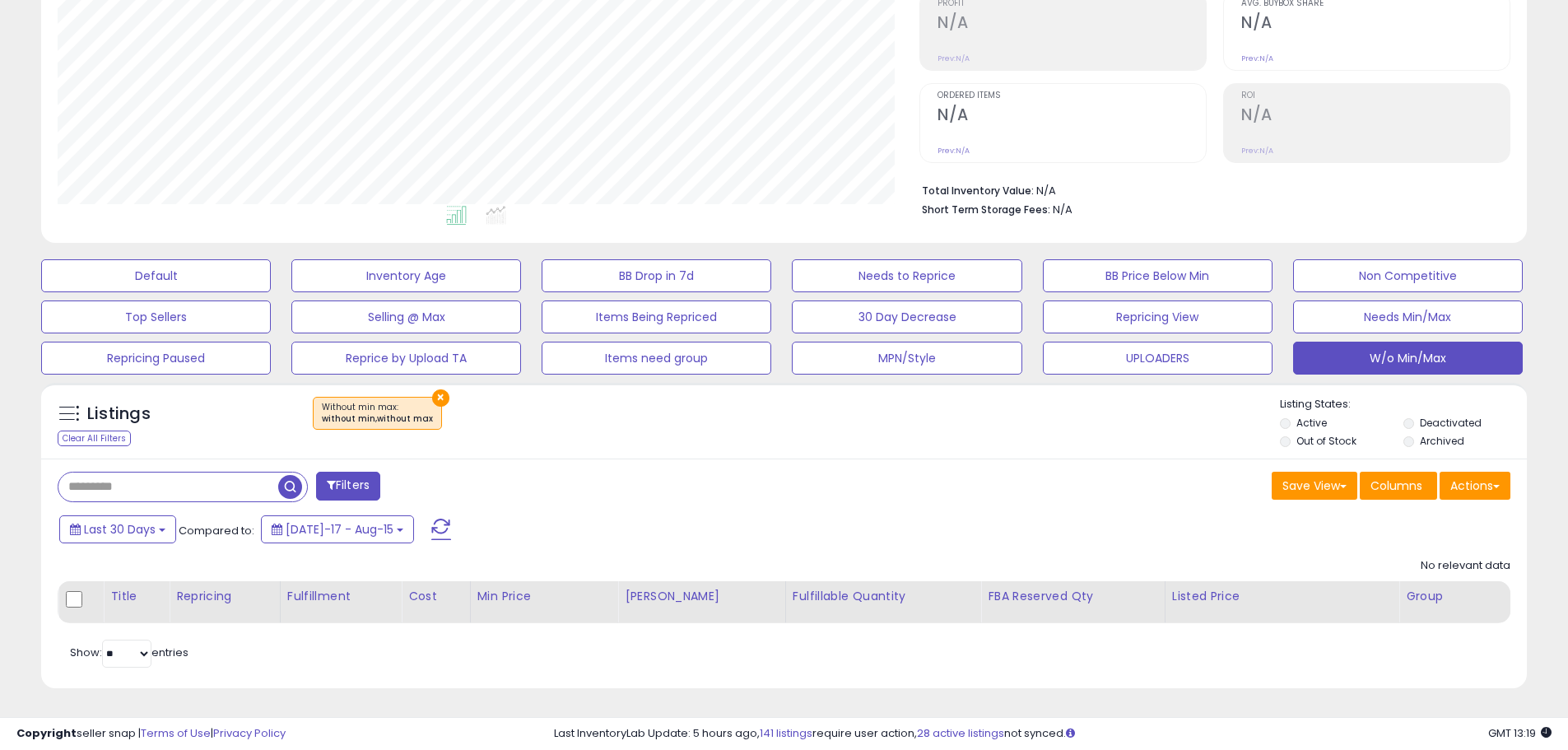
click at [885, 545] on div "Last 30 Days Compared to: Jul-17 - Aug-15" at bounding box center [600, 531] width 1090 height 37
click at [827, 490] on div "Save View Save As New View Columns Actions Import" at bounding box center [1153, 487] width 739 height 32
click at [795, 586] on th "Fulfillable Quantity" at bounding box center [882, 602] width 195 height 41
click at [822, 547] on div "Last 30 Days Compared to: Jul-17 - Aug-15" at bounding box center [600, 531] width 1090 height 37
click at [820, 482] on div "Save View Save As New View Columns Actions Import" at bounding box center [1153, 487] width 739 height 32
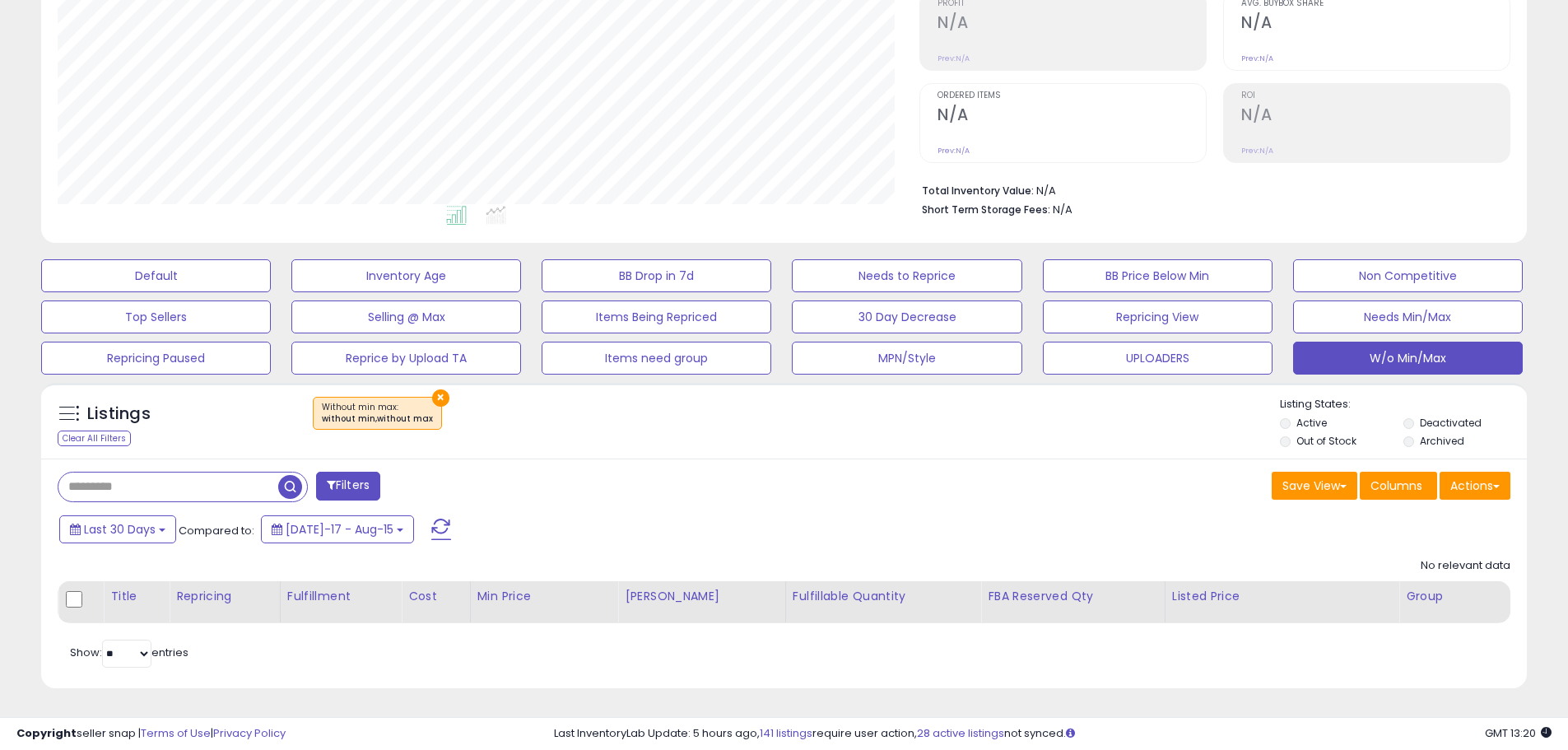
click at [948, 500] on div "Save View Save As New View Columns Actions Import" at bounding box center [1153, 487] width 739 height 32
click at [855, 547] on div "Last 30 Days Compared to: Jul-17 - Aug-15" at bounding box center [600, 531] width 1090 height 37
click at [759, 449] on div "Listings Clear All Filters × Without min max : without min,without max Active" at bounding box center [784, 425] width 1485 height 56
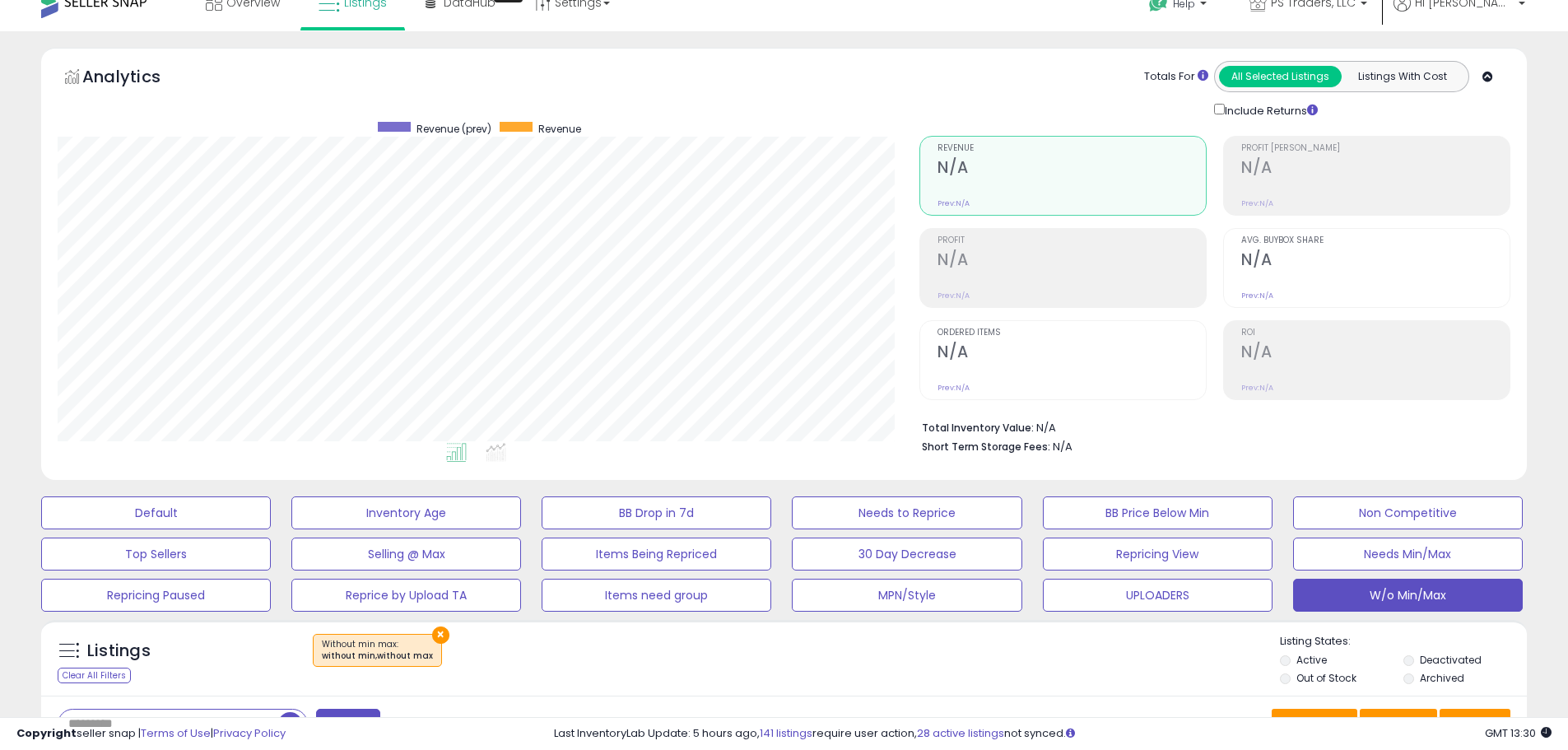
scroll to position [0, 0]
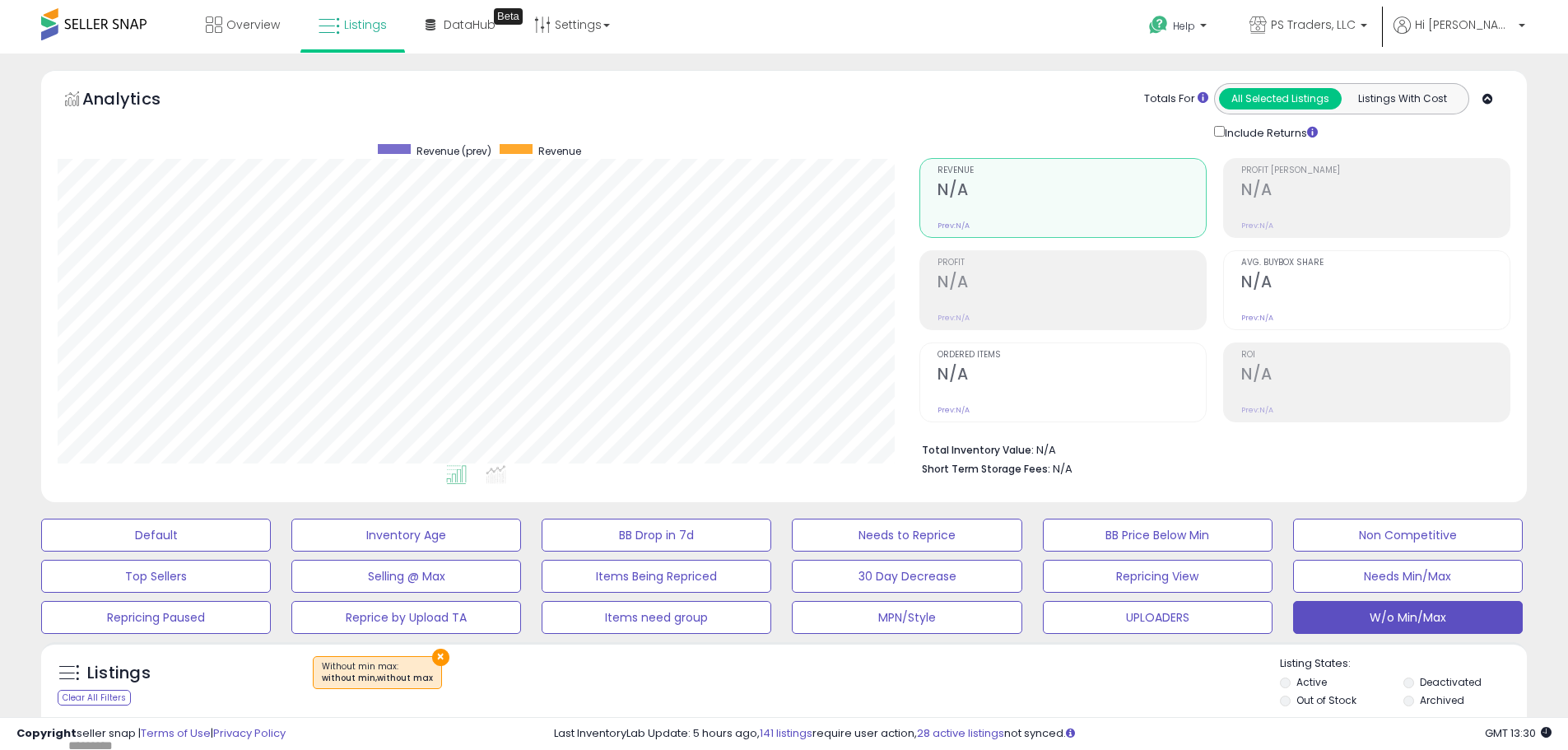
click at [861, 653] on div "Listings Clear All Filters × Without min max : without min,without max Listing …" at bounding box center [784, 680] width 1485 height 76
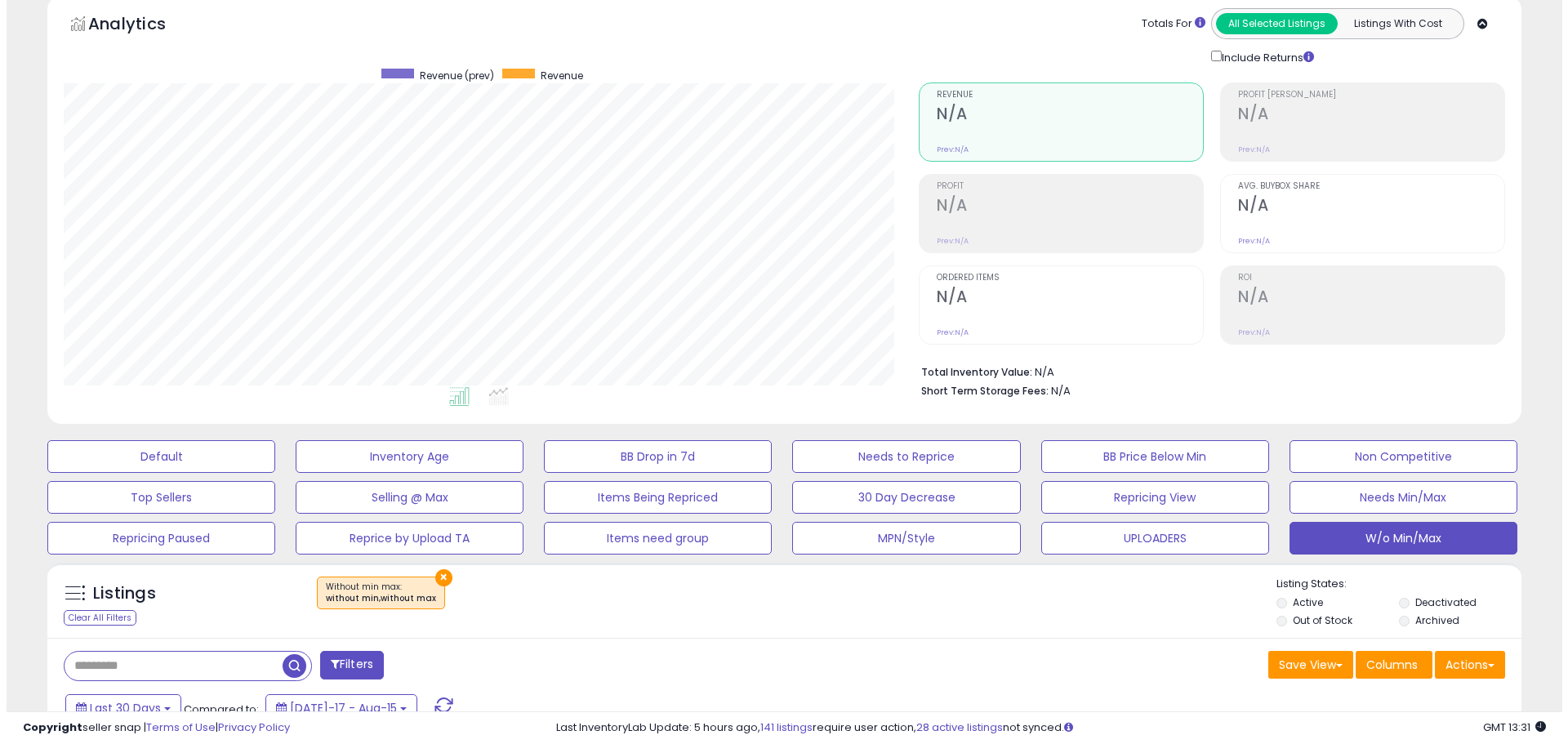
scroll to position [257, 0]
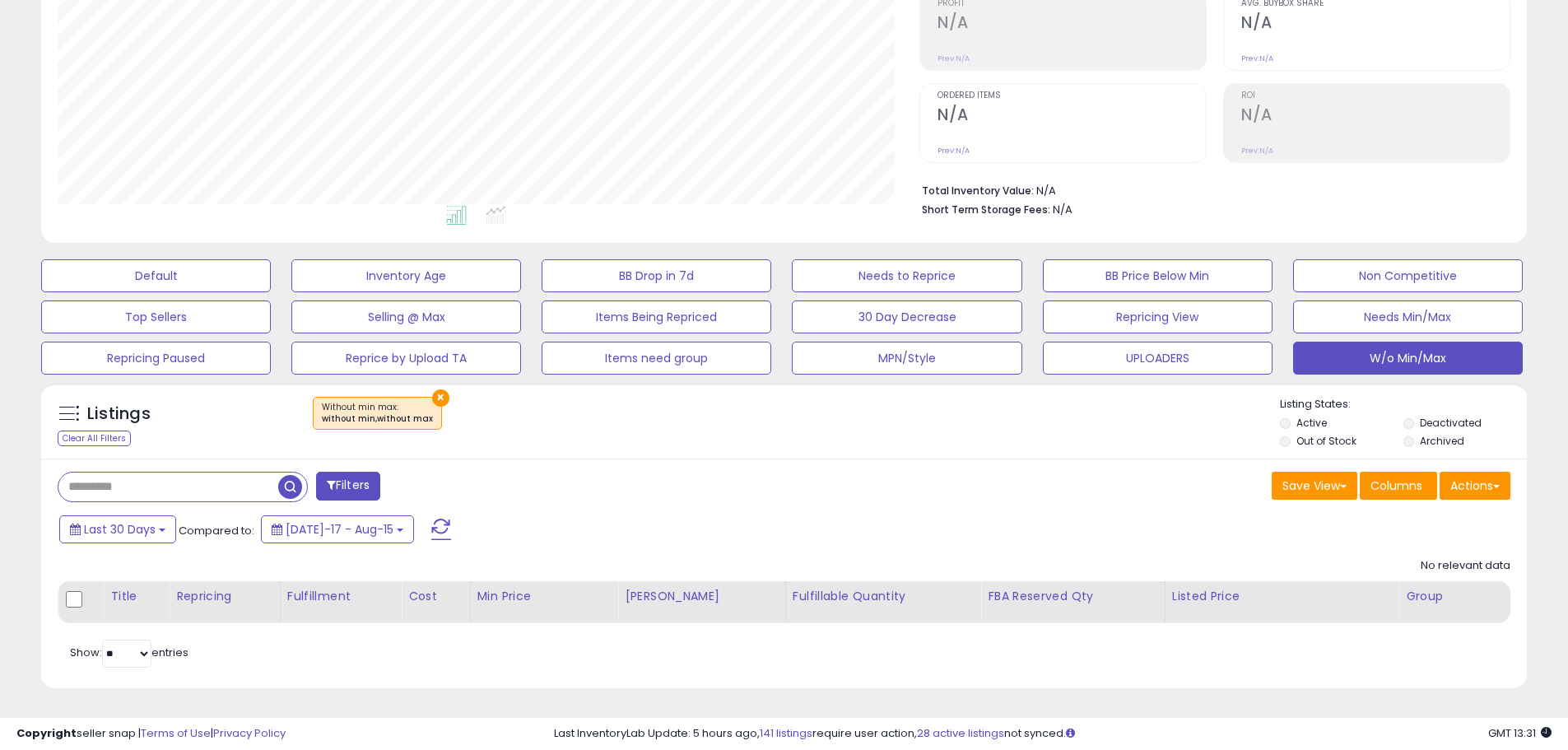
click at [437, 396] on button "×" at bounding box center [441, 398] width 17 height 17
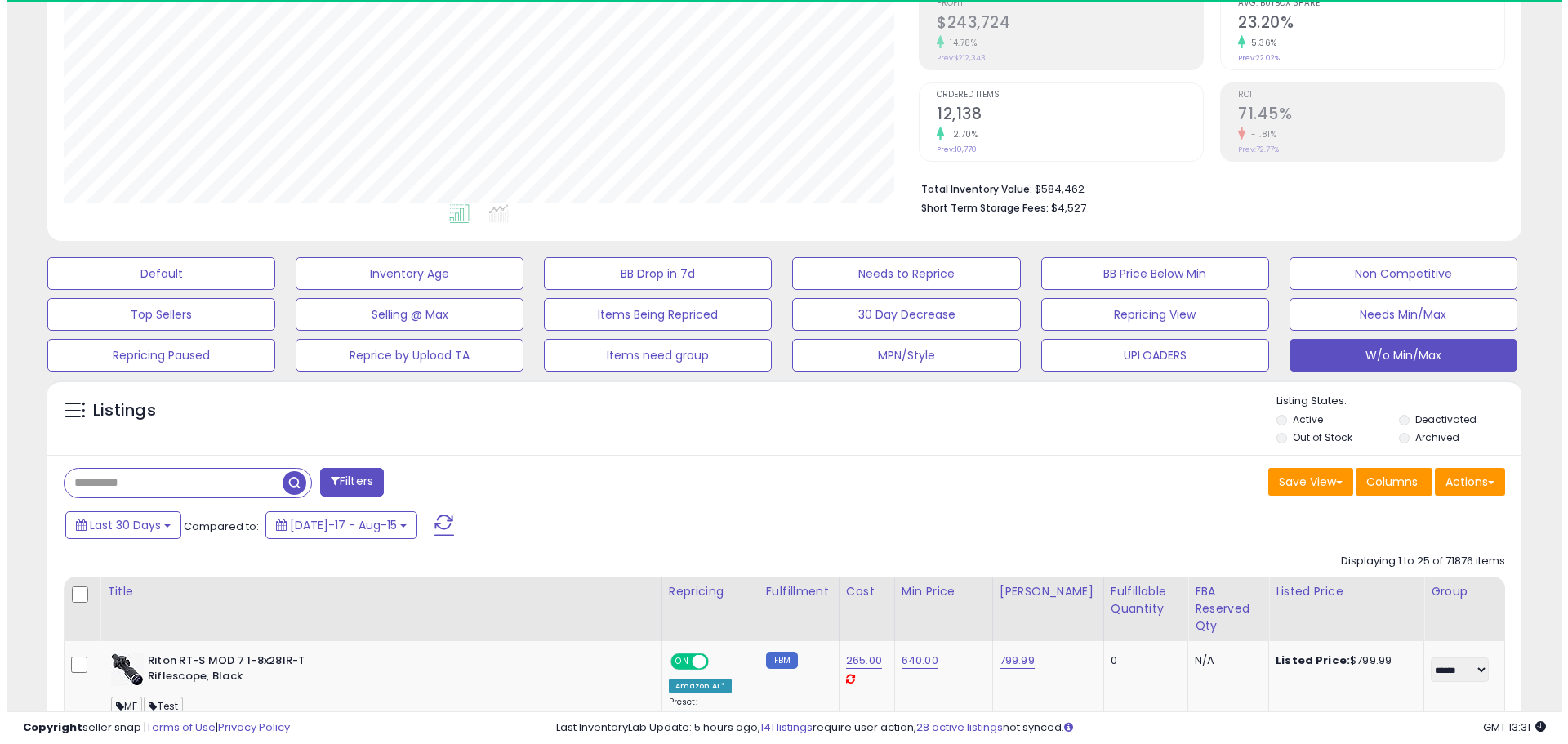
scroll to position [335, 855]
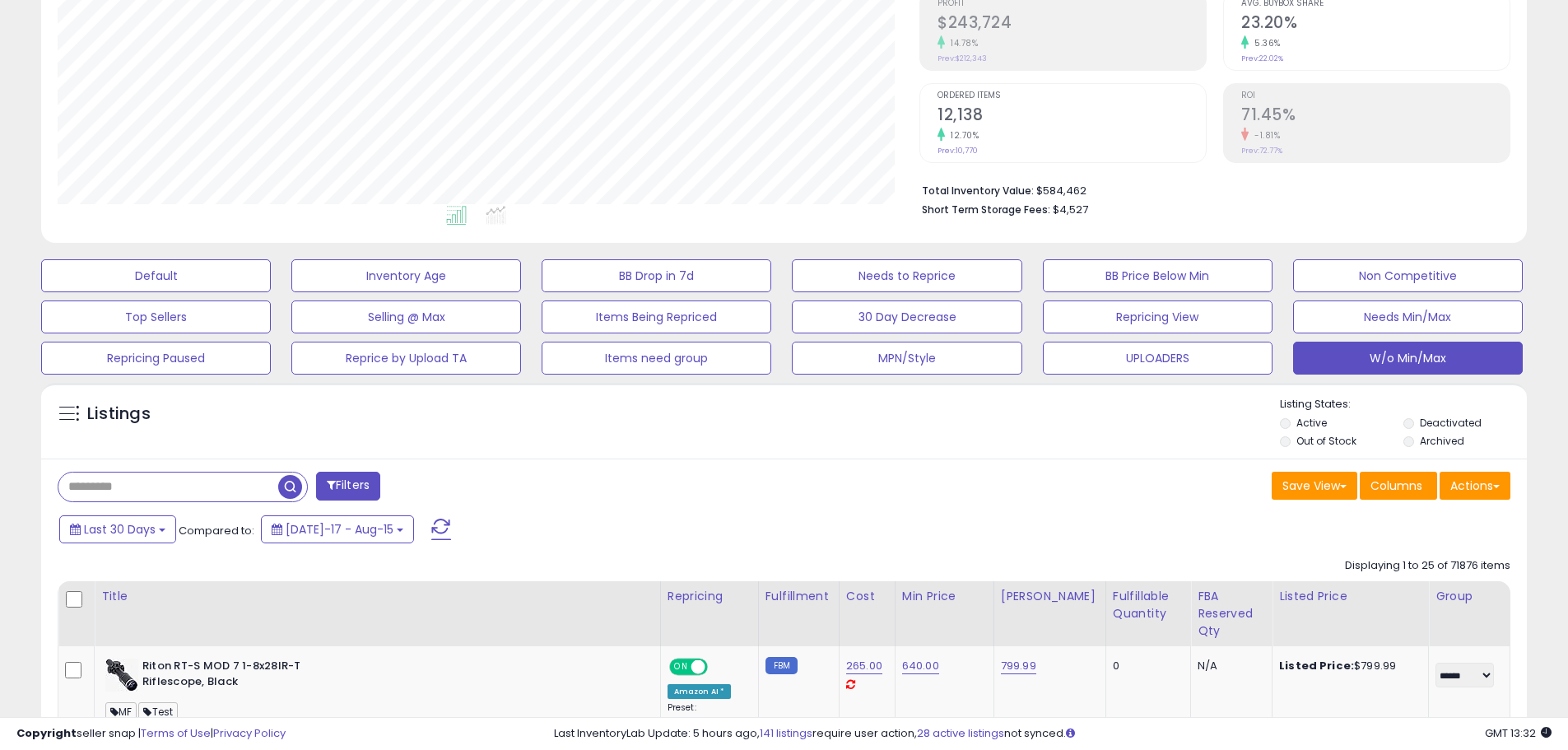
click at [888, 504] on div "Filters Save View Save As New View Update Current View" at bounding box center [784, 488] width 1477 height 33
click at [421, 528] on button at bounding box center [441, 530] width 41 height 33
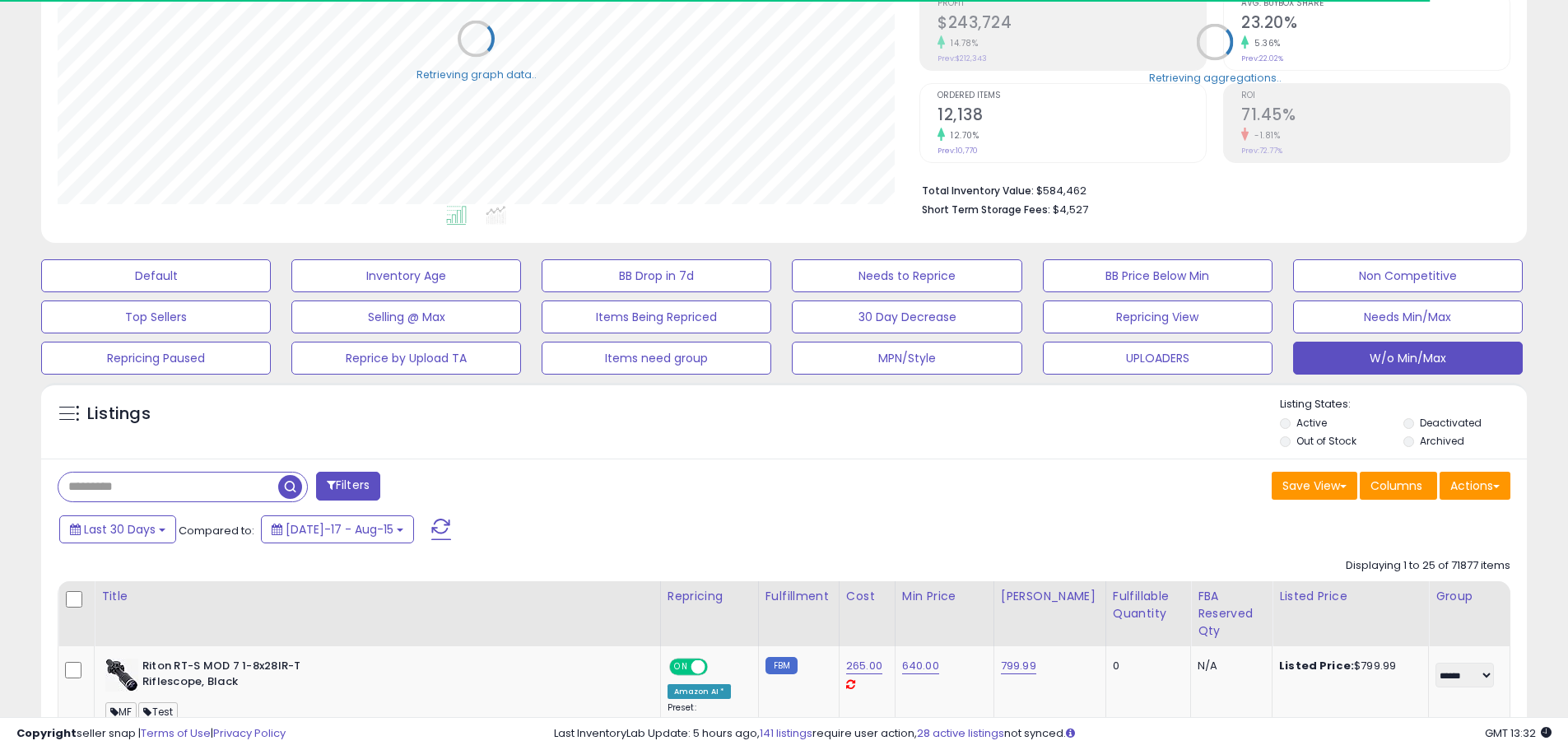
scroll to position [823029, 822039]
drag, startPoint x: 586, startPoint y: 460, endPoint x: 452, endPoint y: 442, distance: 135.2
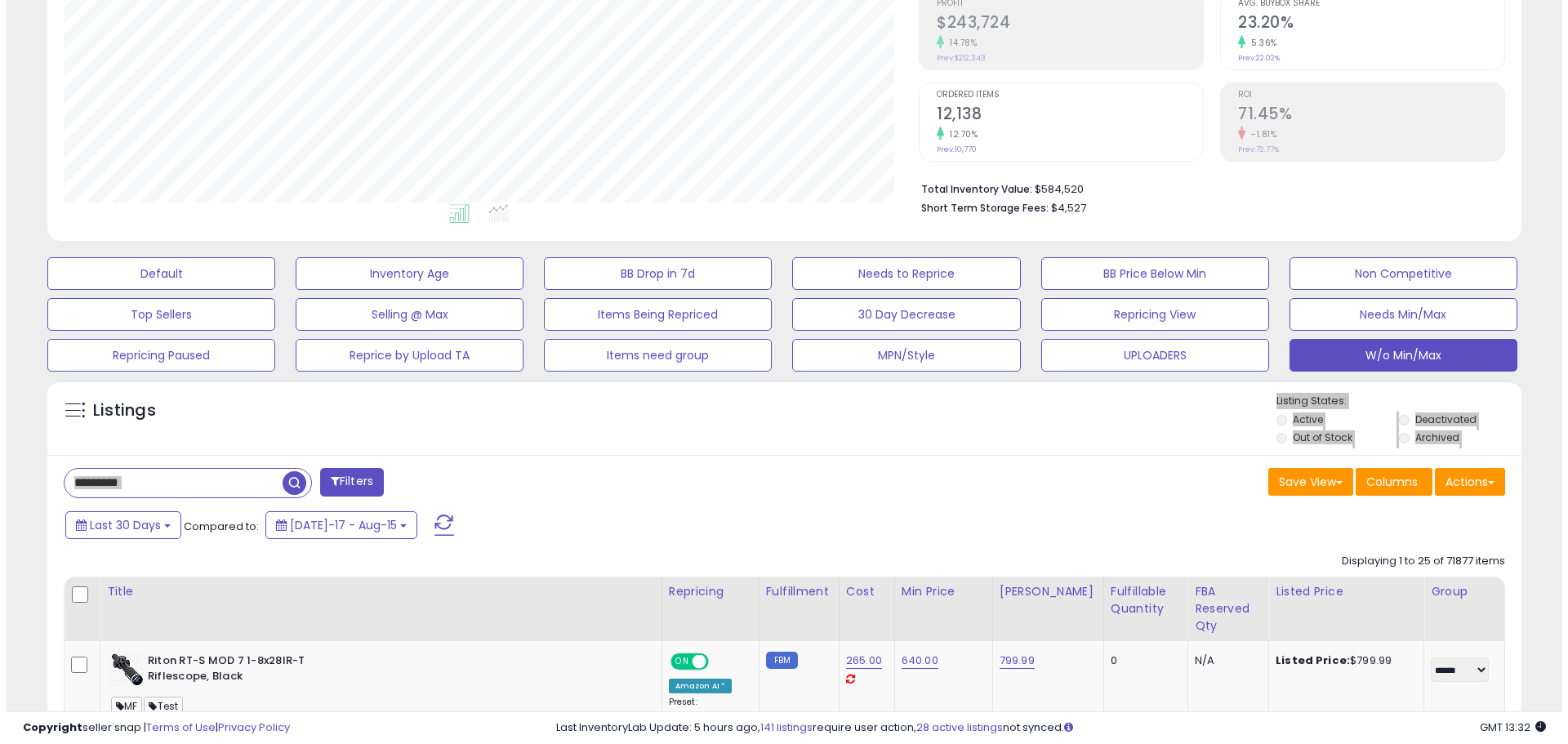
scroll to position [335, 855]
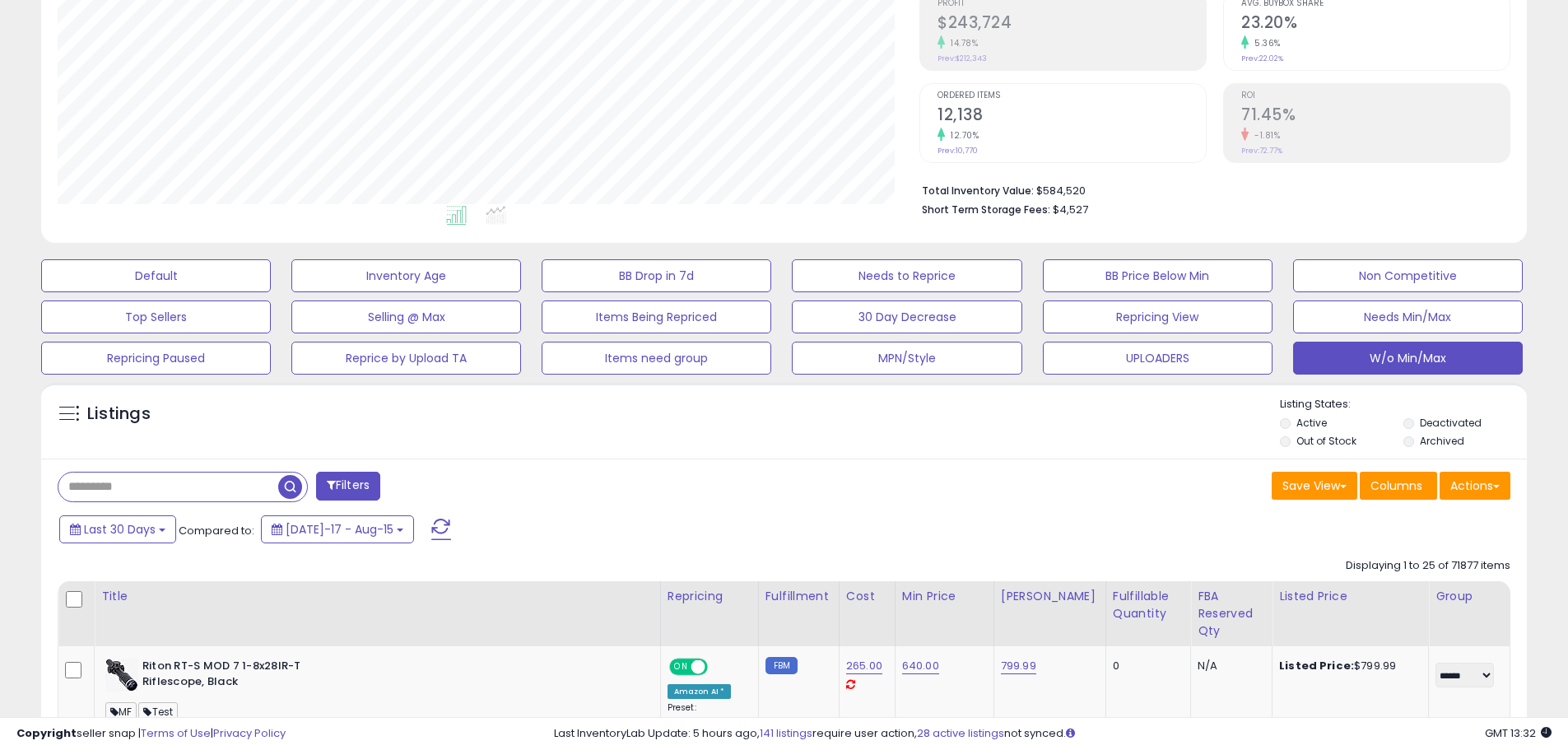
click at [806, 425] on div "Listings" at bounding box center [784, 425] width 1485 height 56
click at [1341, 361] on button "W/o Min/Max" at bounding box center [1407, 358] width 230 height 33
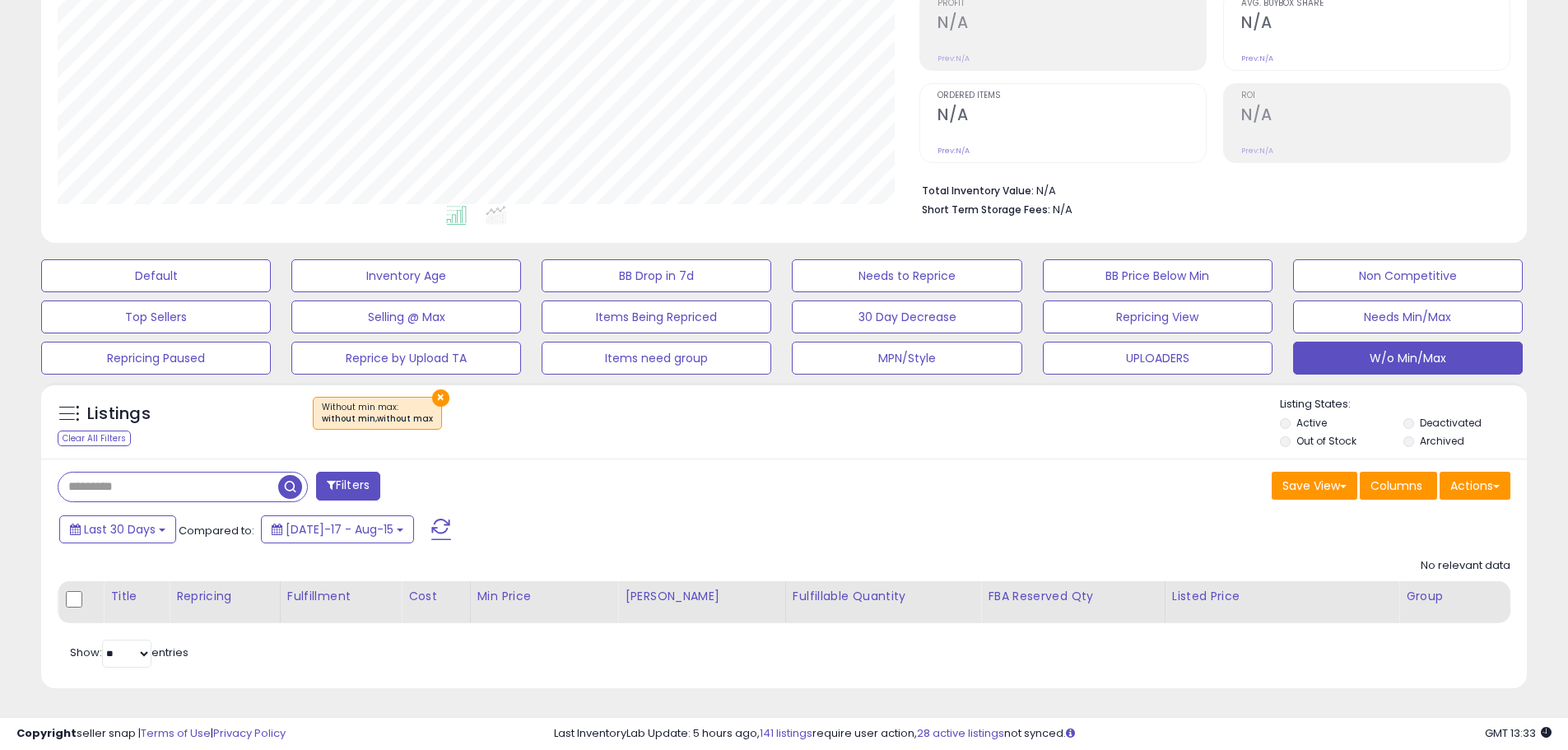
click at [438, 398] on button "×" at bounding box center [441, 398] width 17 height 17
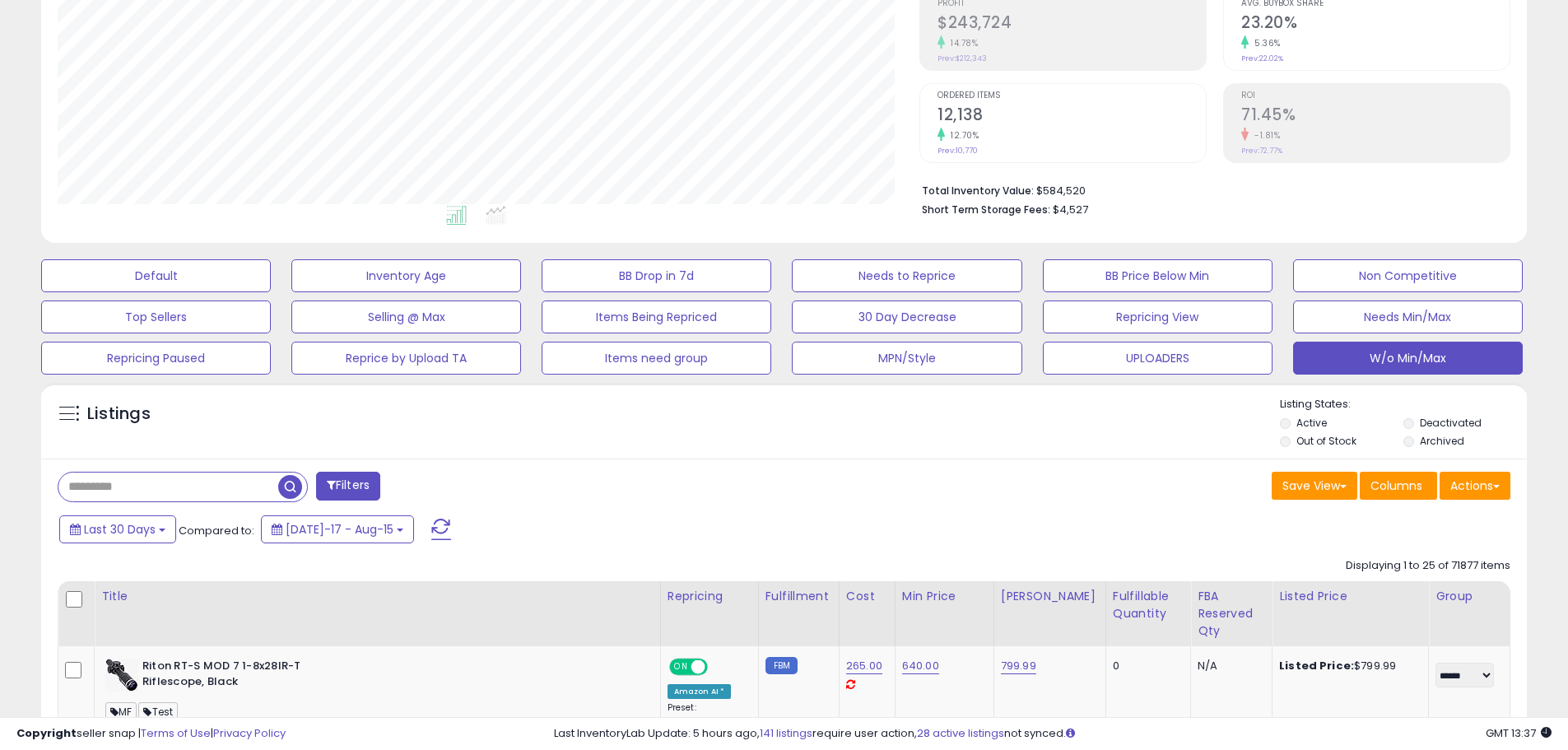
click at [800, 483] on div "Save View Save As New View Update Current View Columns Actions Import Export Vi…" at bounding box center [1153, 487] width 739 height 32
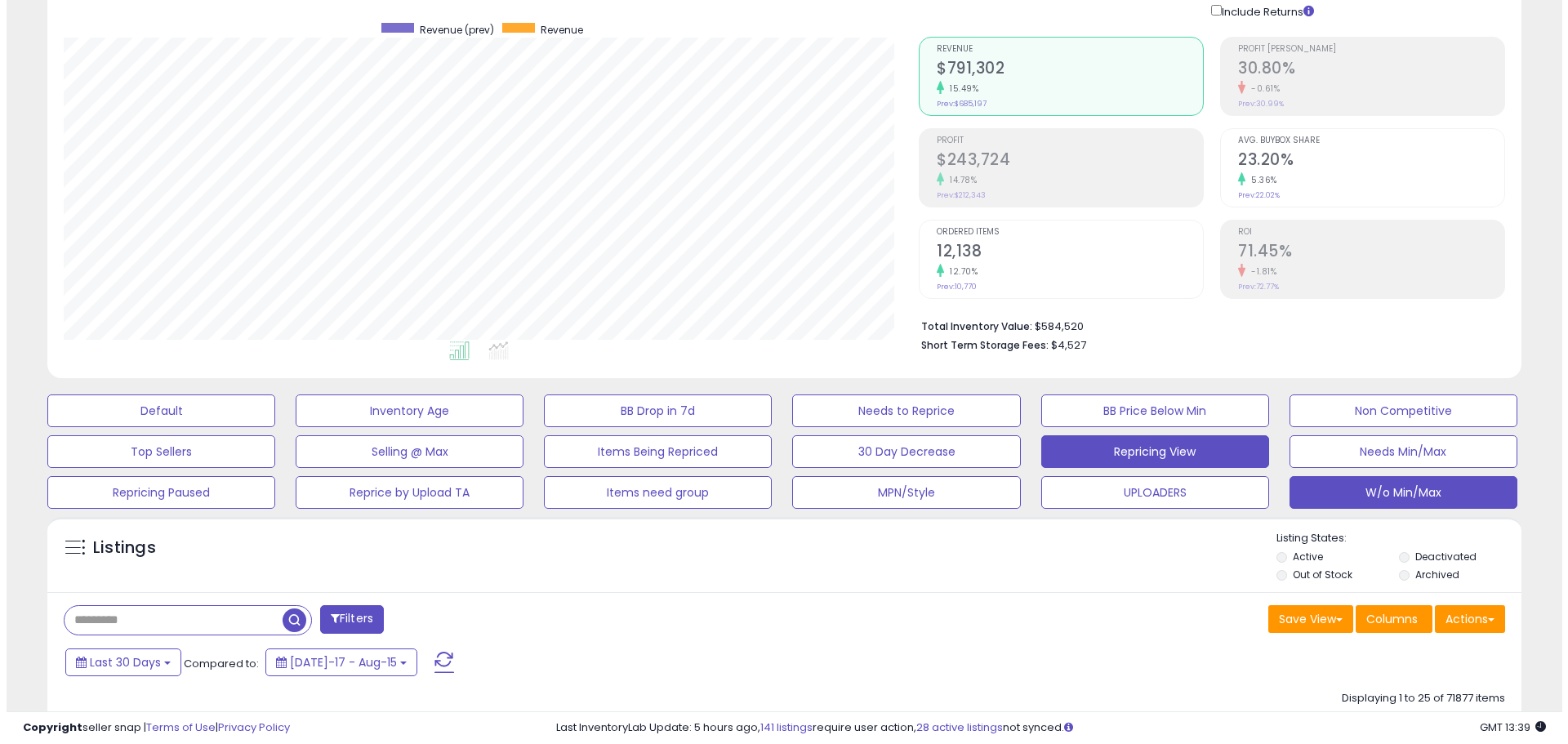
scroll to position [0, 0]
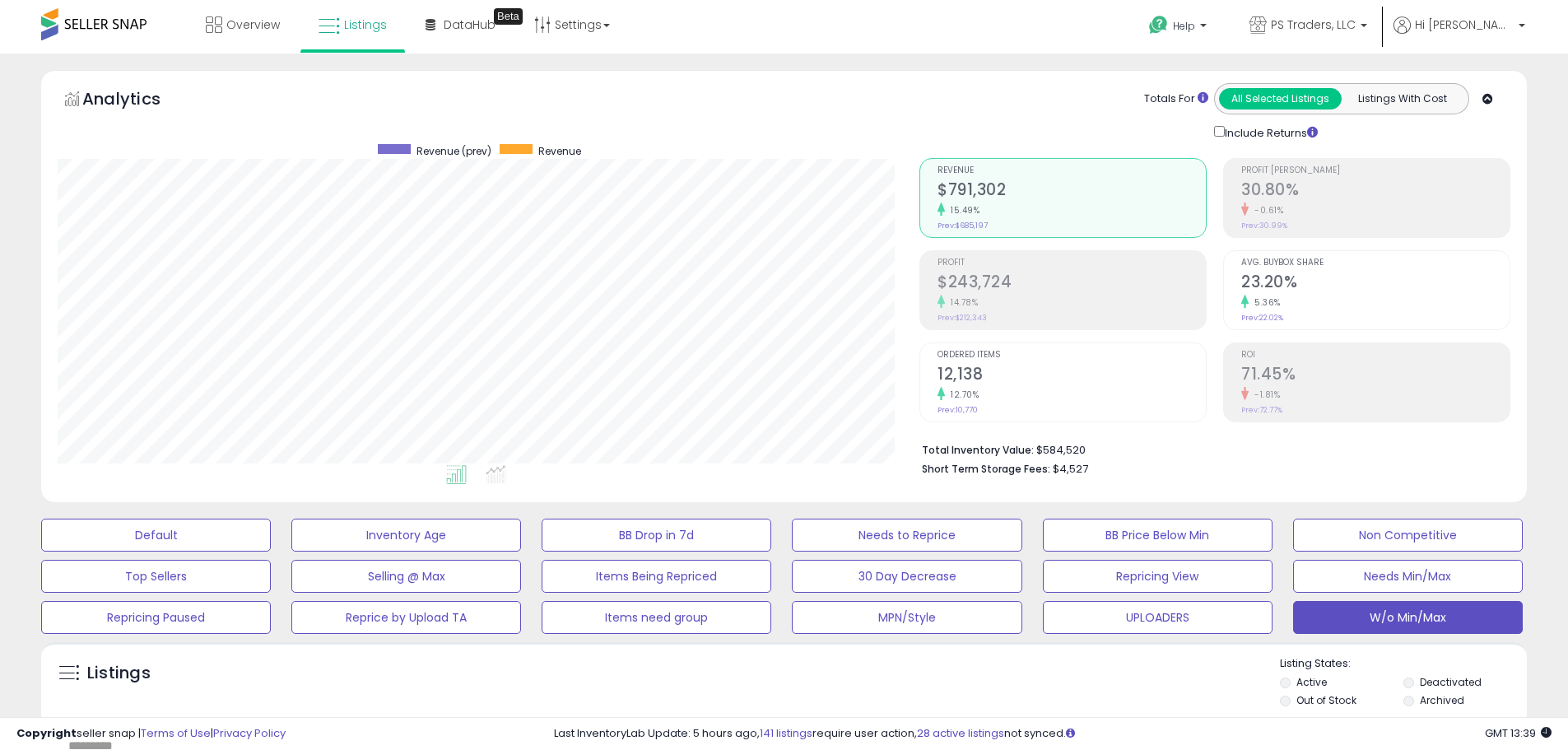
drag, startPoint x: 876, startPoint y: 672, endPoint x: 876, endPoint y: 655, distance: 17.0
click at [876, 669] on div "Listings" at bounding box center [784, 684] width 1485 height 56
click at [892, 519] on button "Needs to Reprice" at bounding box center [906, 535] width 230 height 33
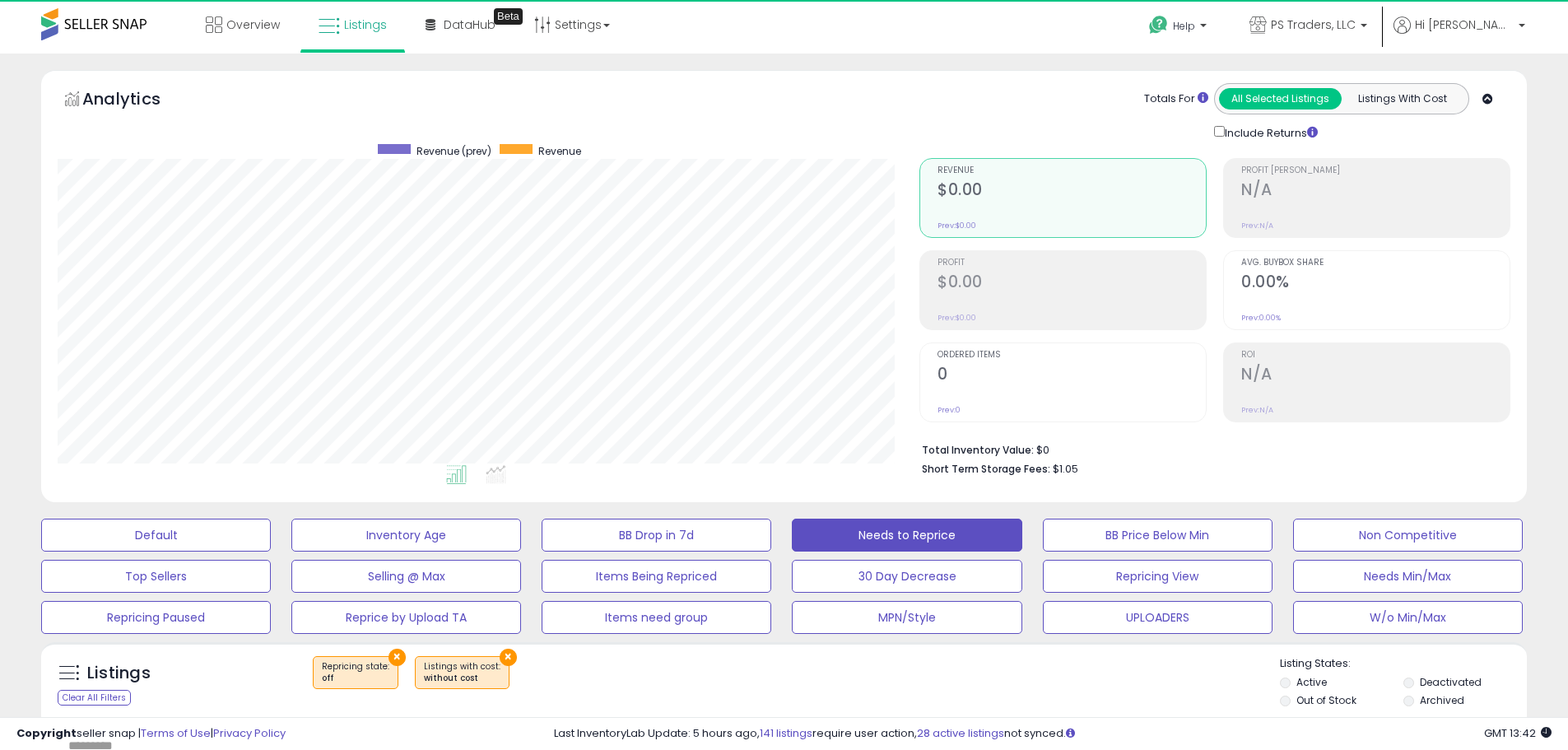
scroll to position [338, 861]
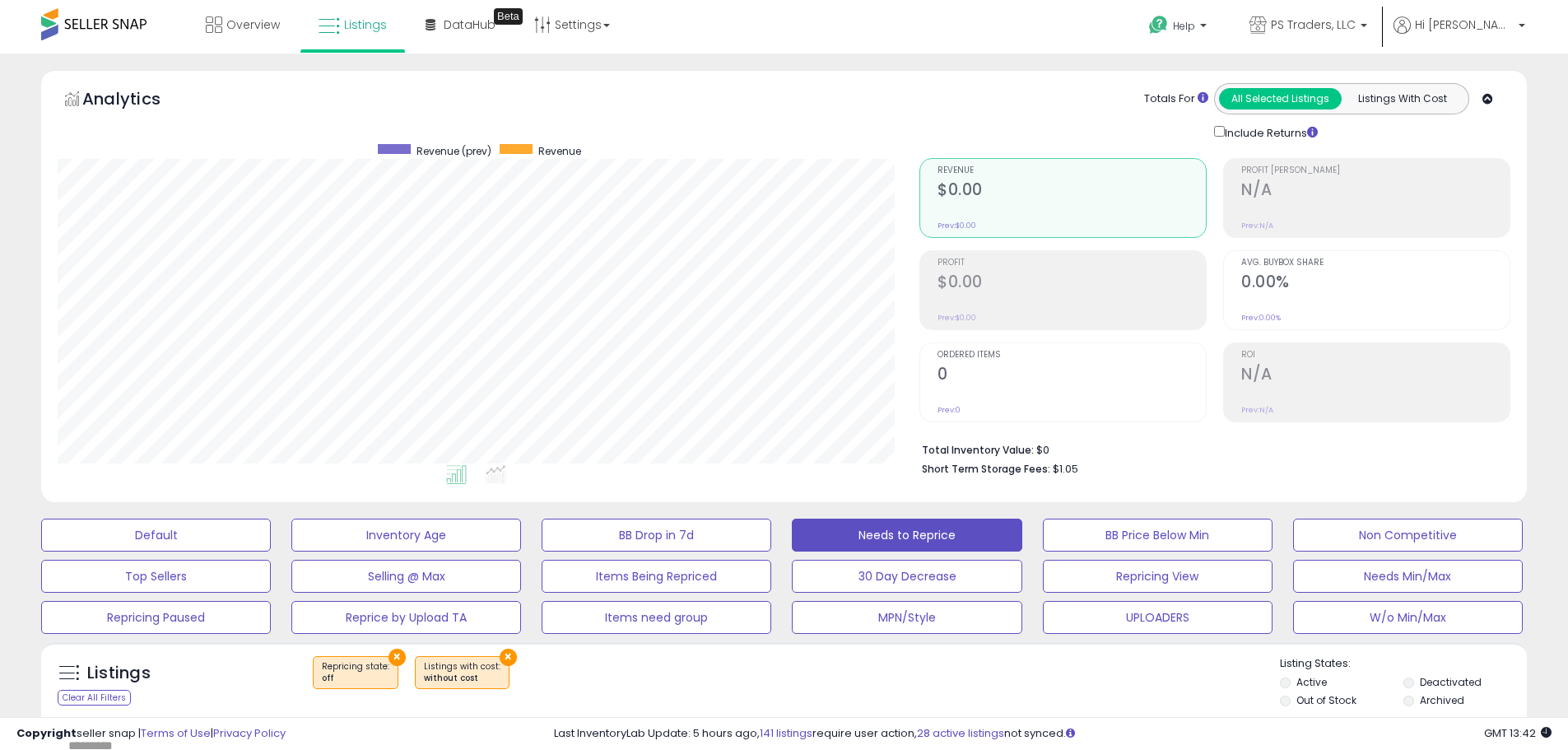
click at [876, 690] on div "× Repricing state : off × Listings with cost" at bounding box center [785, 679] width 987 height 46
click at [960, 719] on div "Copyright seller snap | Terms of Use | Privacy Policy GMT 13:42 Authorization r…" at bounding box center [784, 734] width 1568 height 33
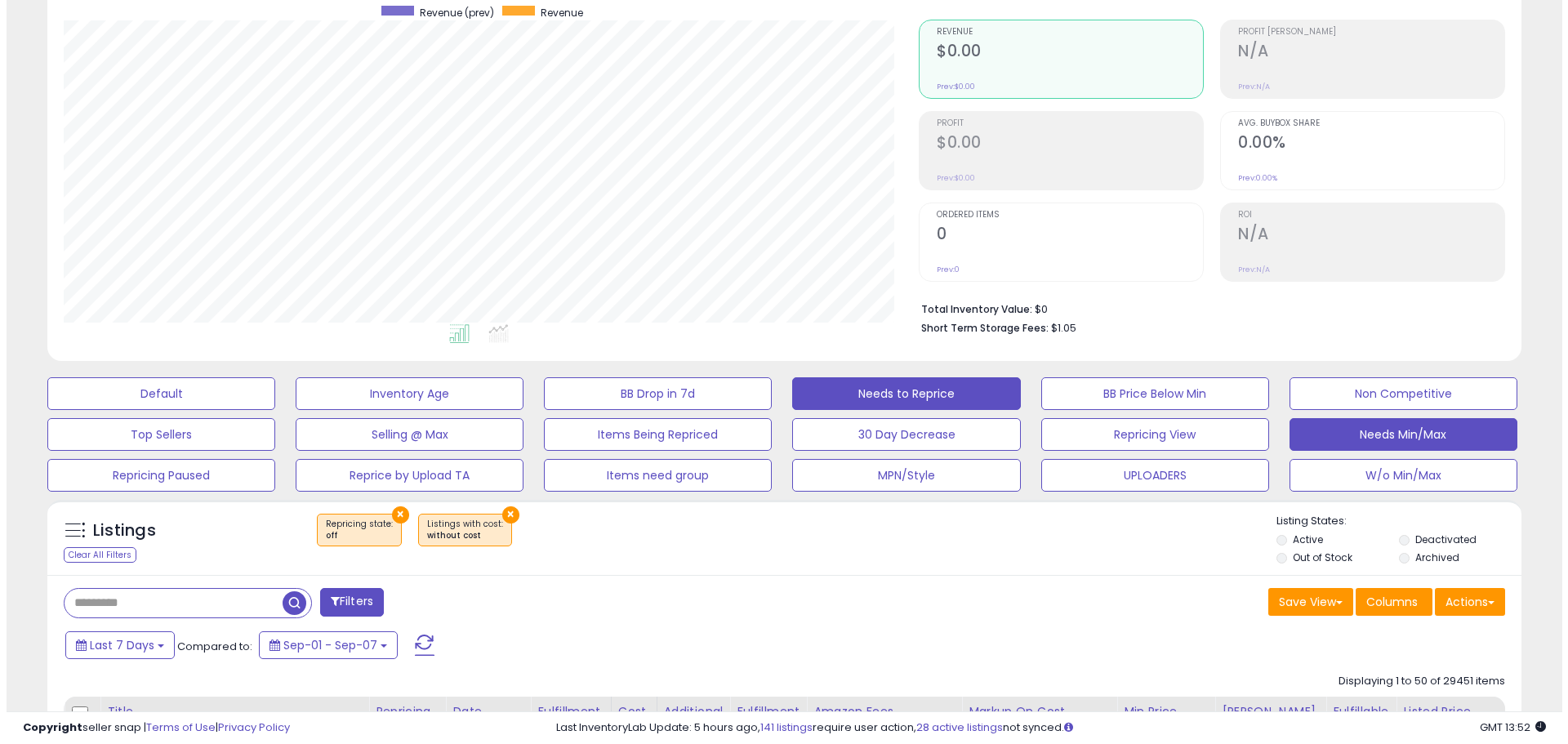
scroll to position [163, 0]
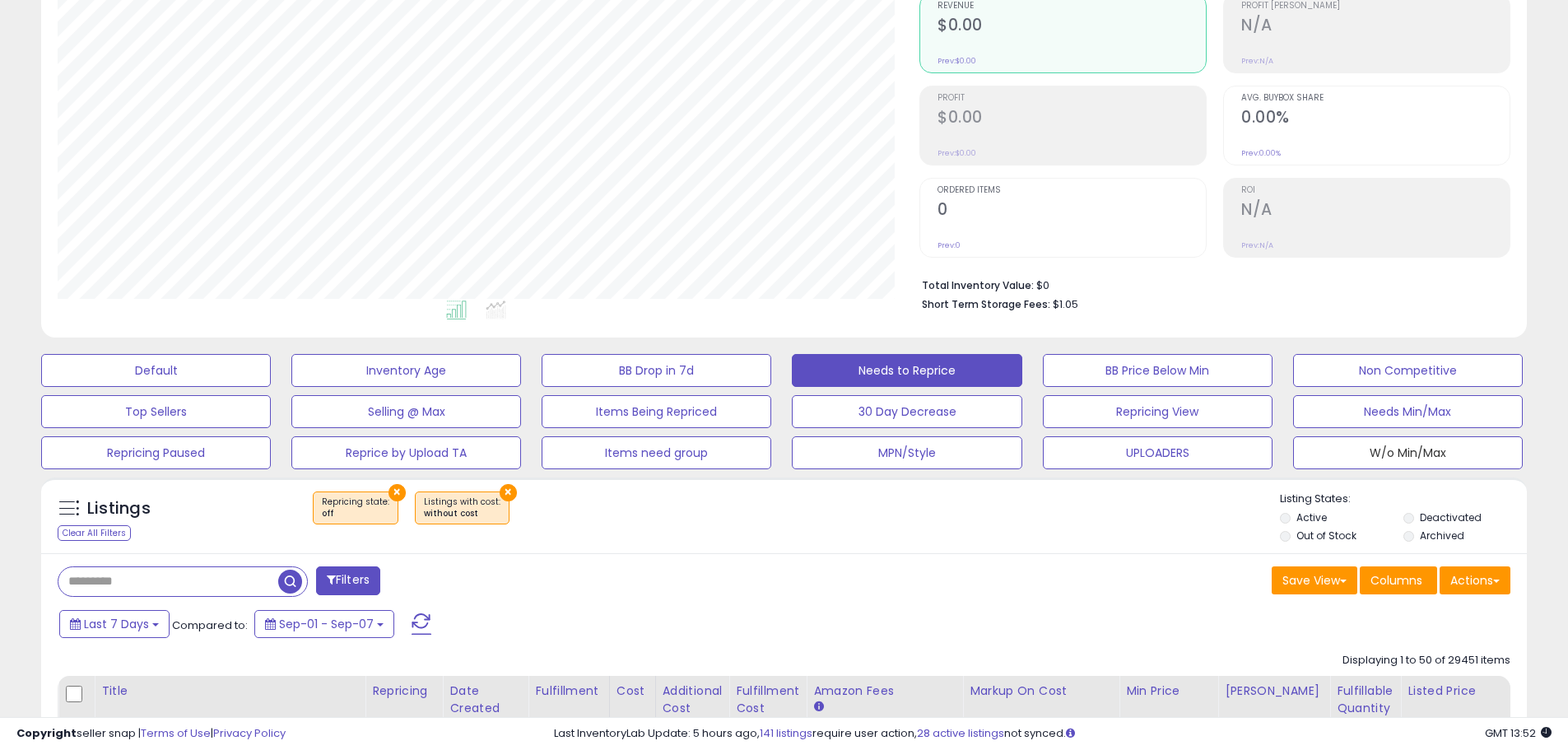
drag, startPoint x: 1394, startPoint y: 463, endPoint x: 1383, endPoint y: 498, distance: 36.7
click at [1392, 458] on button "W/o Min/Max" at bounding box center [1407, 453] width 230 height 33
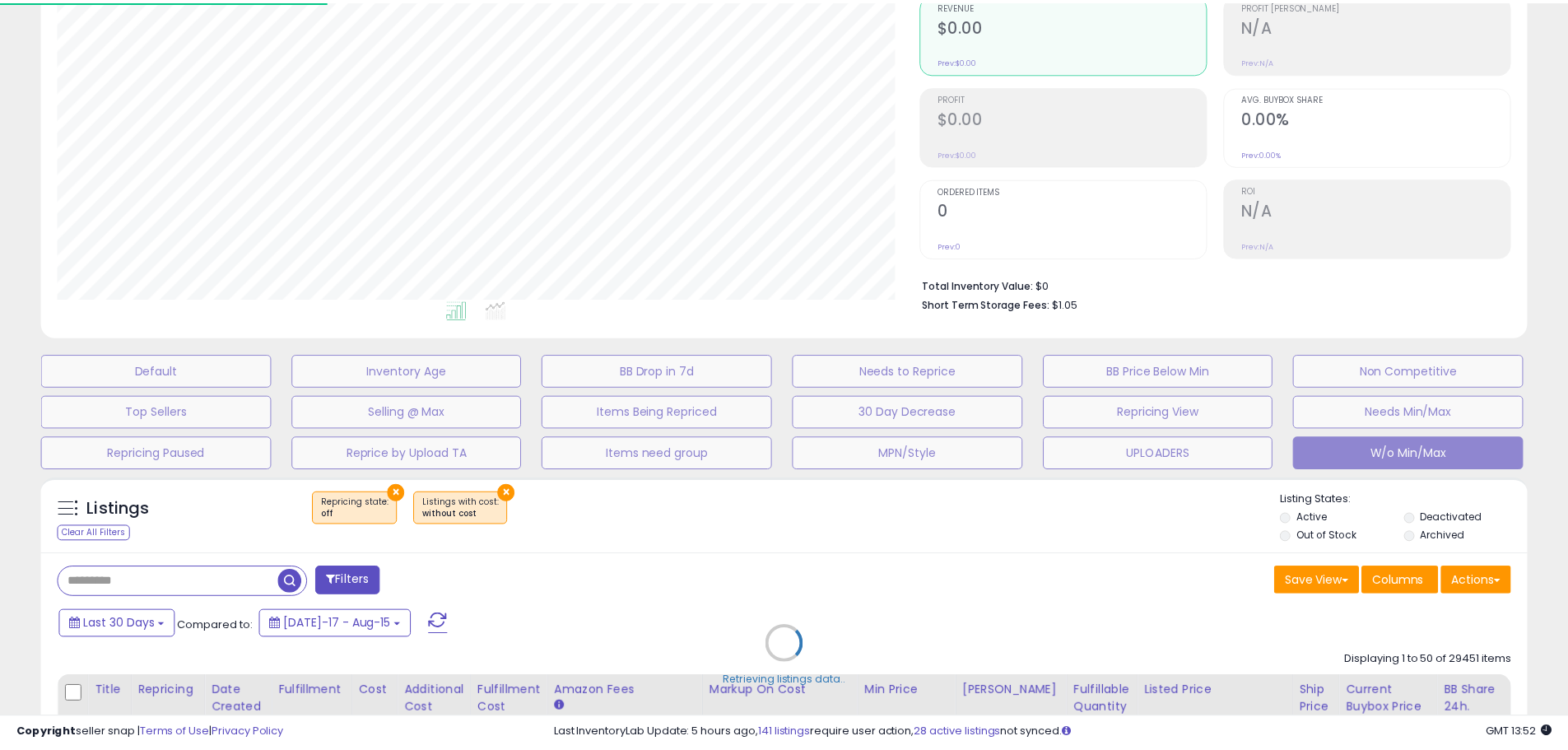
scroll to position [338, 869]
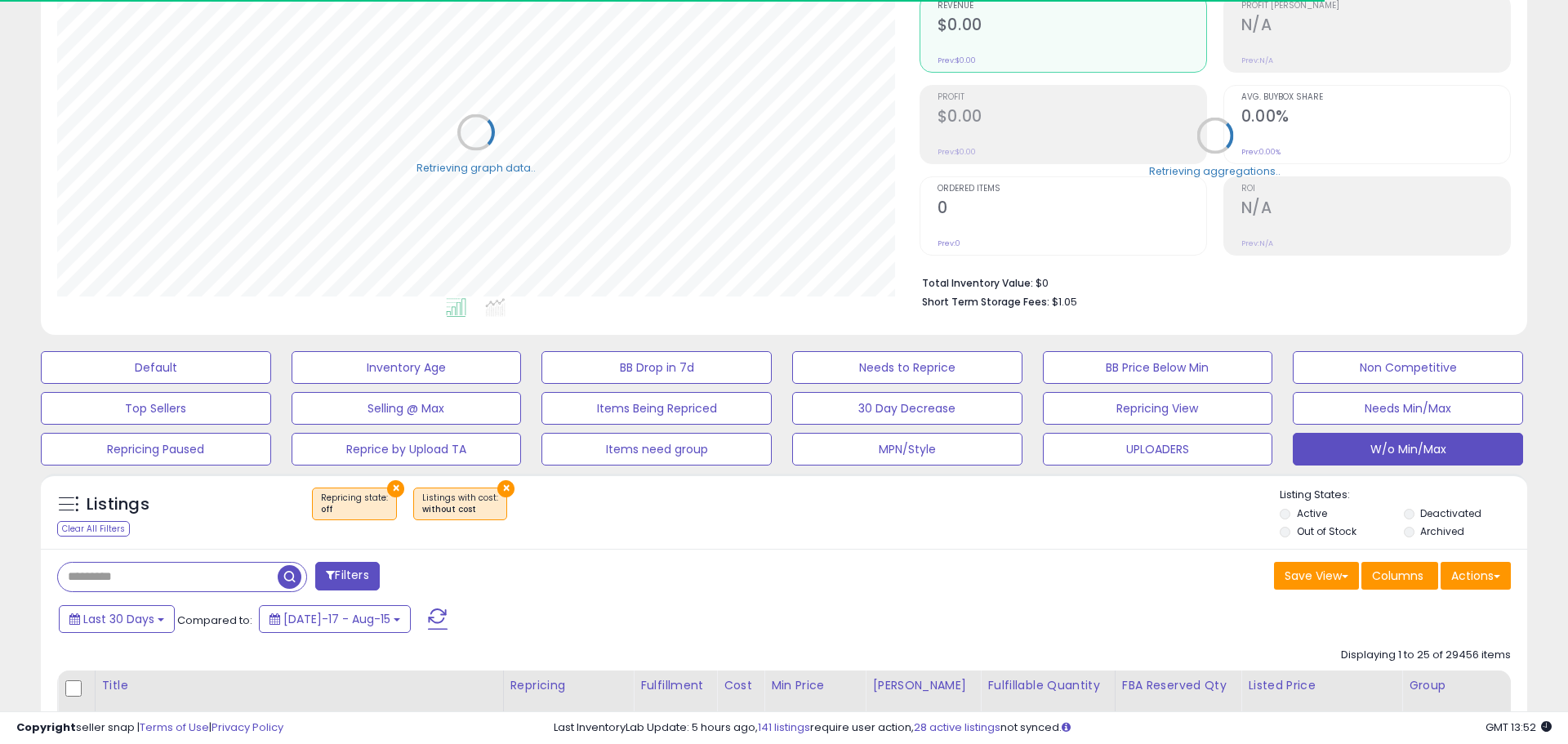
select select "**"
click at [974, 612] on div "Last 30 Days Compared to: Jul-17 - Aug-15" at bounding box center [595, 621] width 1081 height 37
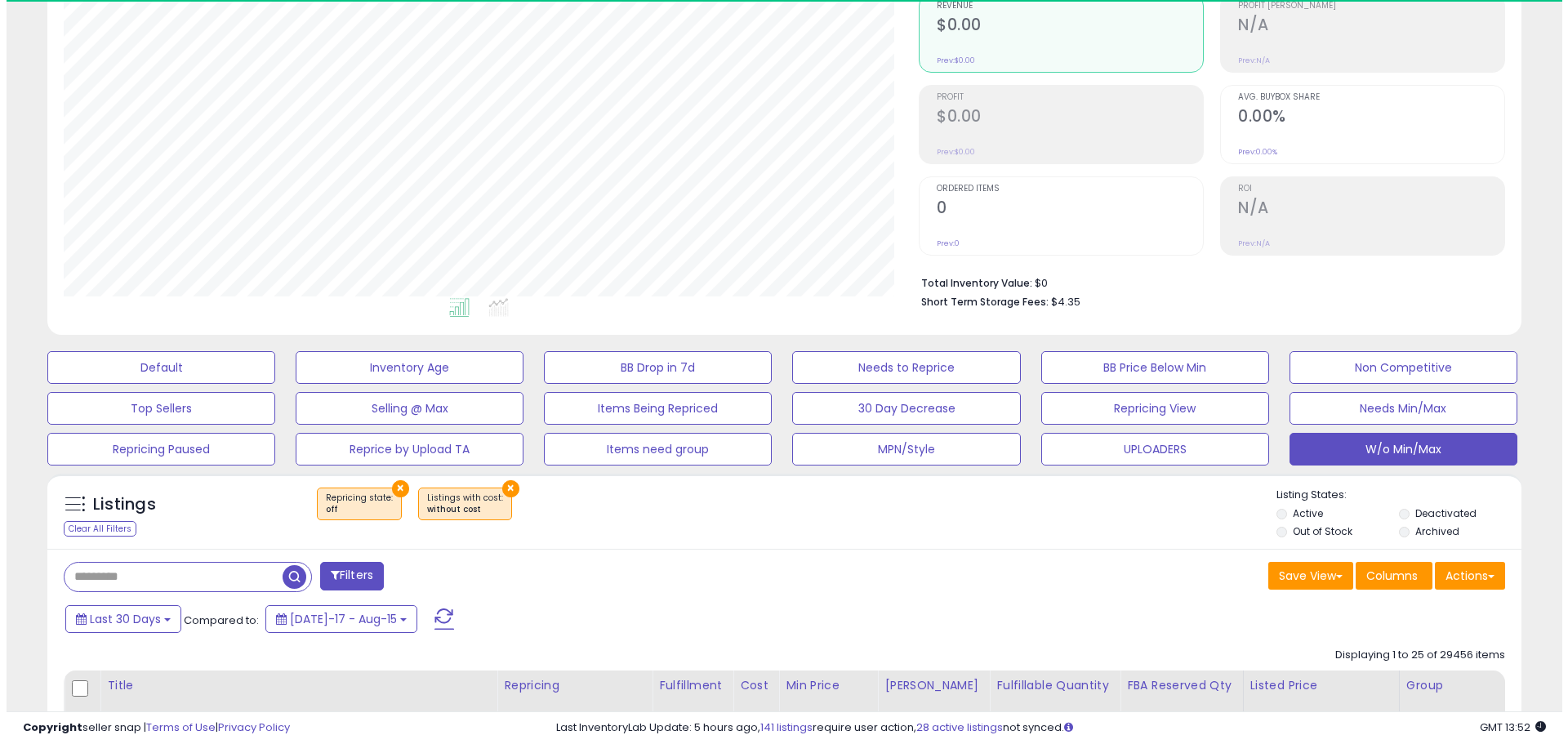
scroll to position [335, 855]
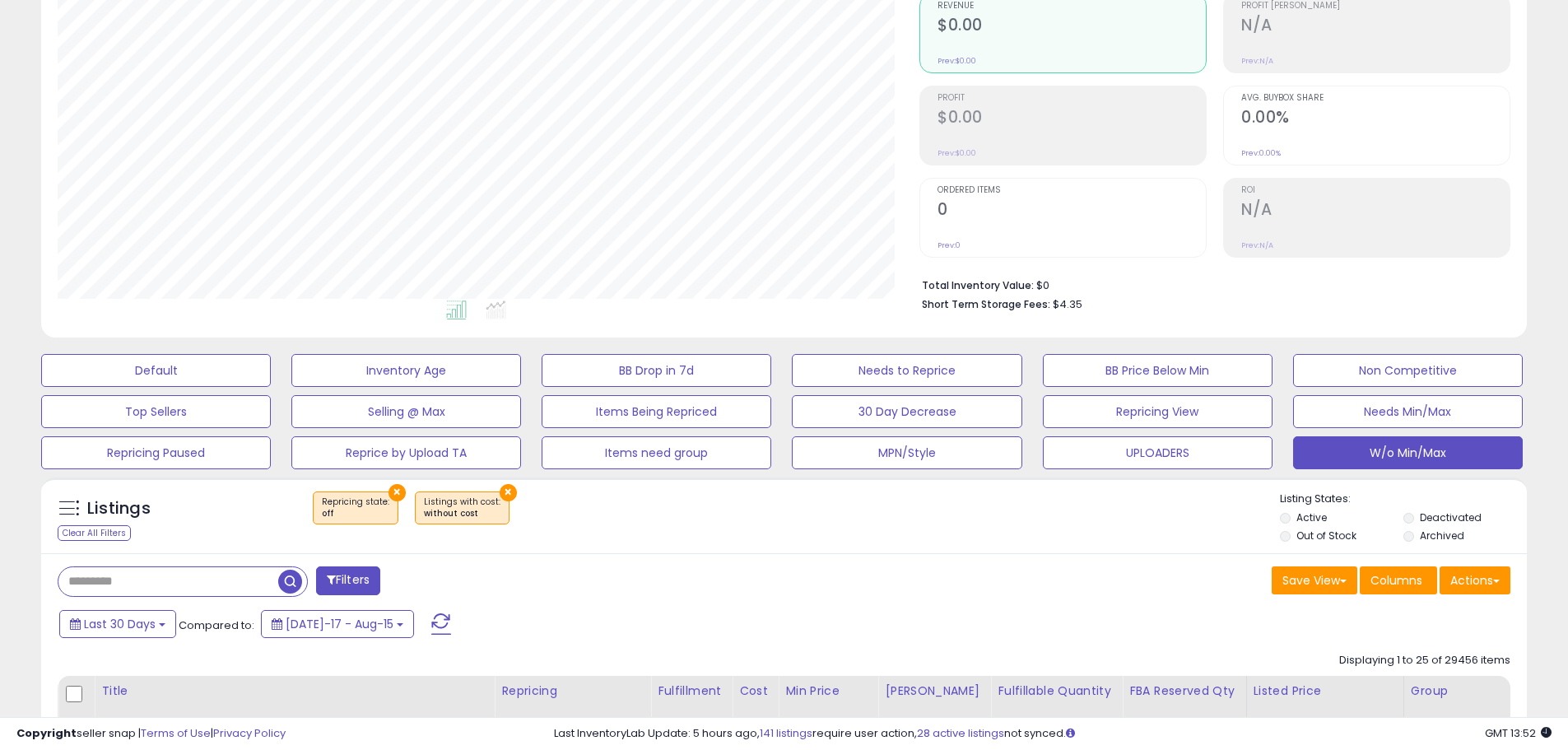
click at [883, 611] on div "Last 30 Days Compared to: Jul-17 - Aug-15" at bounding box center [600, 626] width 1090 height 37
click at [1008, 576] on div "Save View Save As New View Update Current View Columns Actions Import Export Vi…" at bounding box center [1153, 582] width 739 height 32
click at [905, 512] on div "× Repricing state : off × Listings with cost" at bounding box center [785, 515] width 987 height 46
click at [1094, 628] on div "Last 30 Days Compared to: Jul-17 - Aug-15" at bounding box center [600, 626] width 1090 height 37
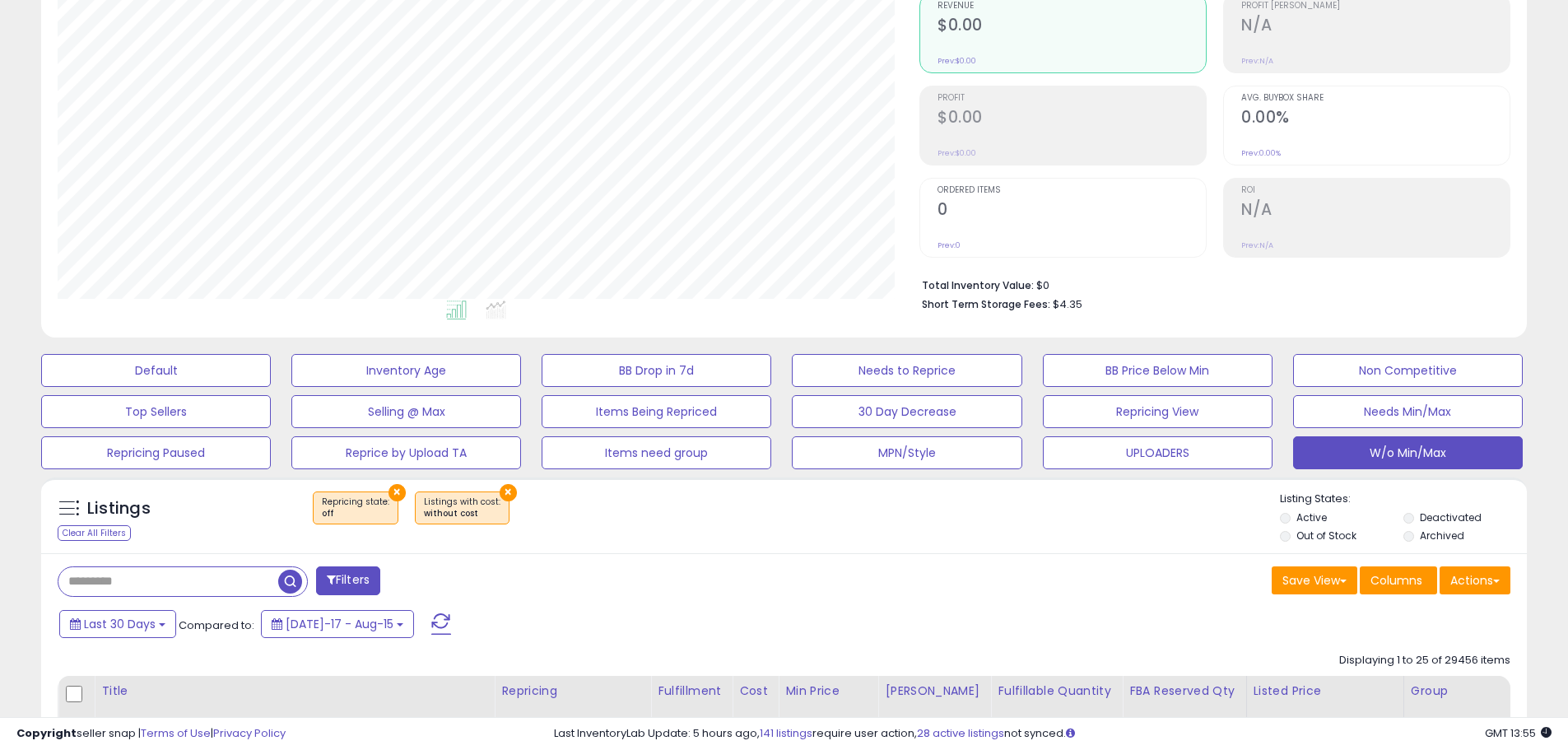
click at [1093, 626] on div "Last 30 Days Compared to: Jul-17 - Aug-15" at bounding box center [600, 626] width 1090 height 37
click at [431, 619] on span at bounding box center [441, 623] width 20 height 22
click at [171, 364] on button "Default" at bounding box center [156, 370] width 230 height 33
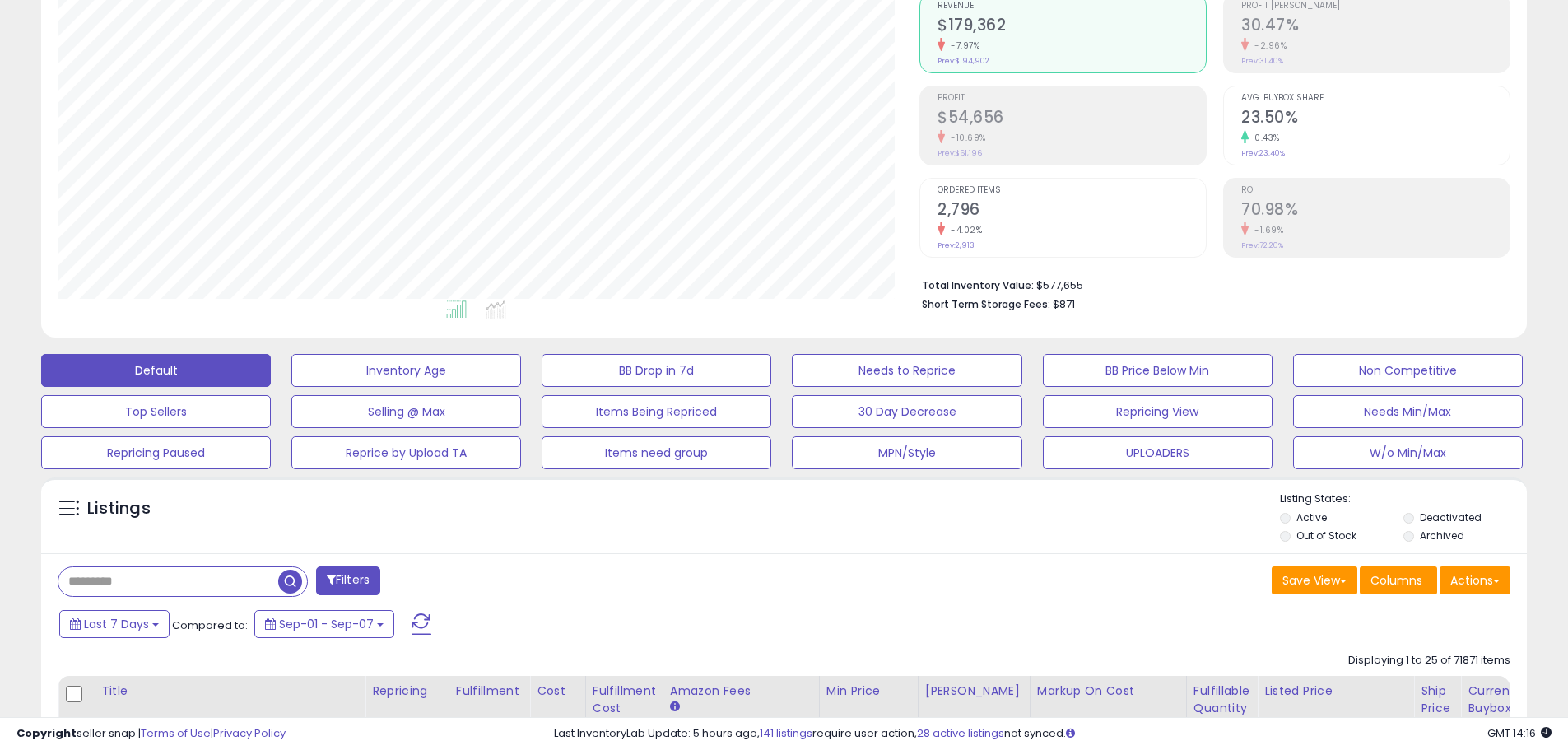
click at [1528, 443] on div "W/o Min/Max" at bounding box center [1410, 453] width 250 height 33
click at [1505, 449] on button "W/o Min/Max" at bounding box center [1407, 453] width 230 height 33
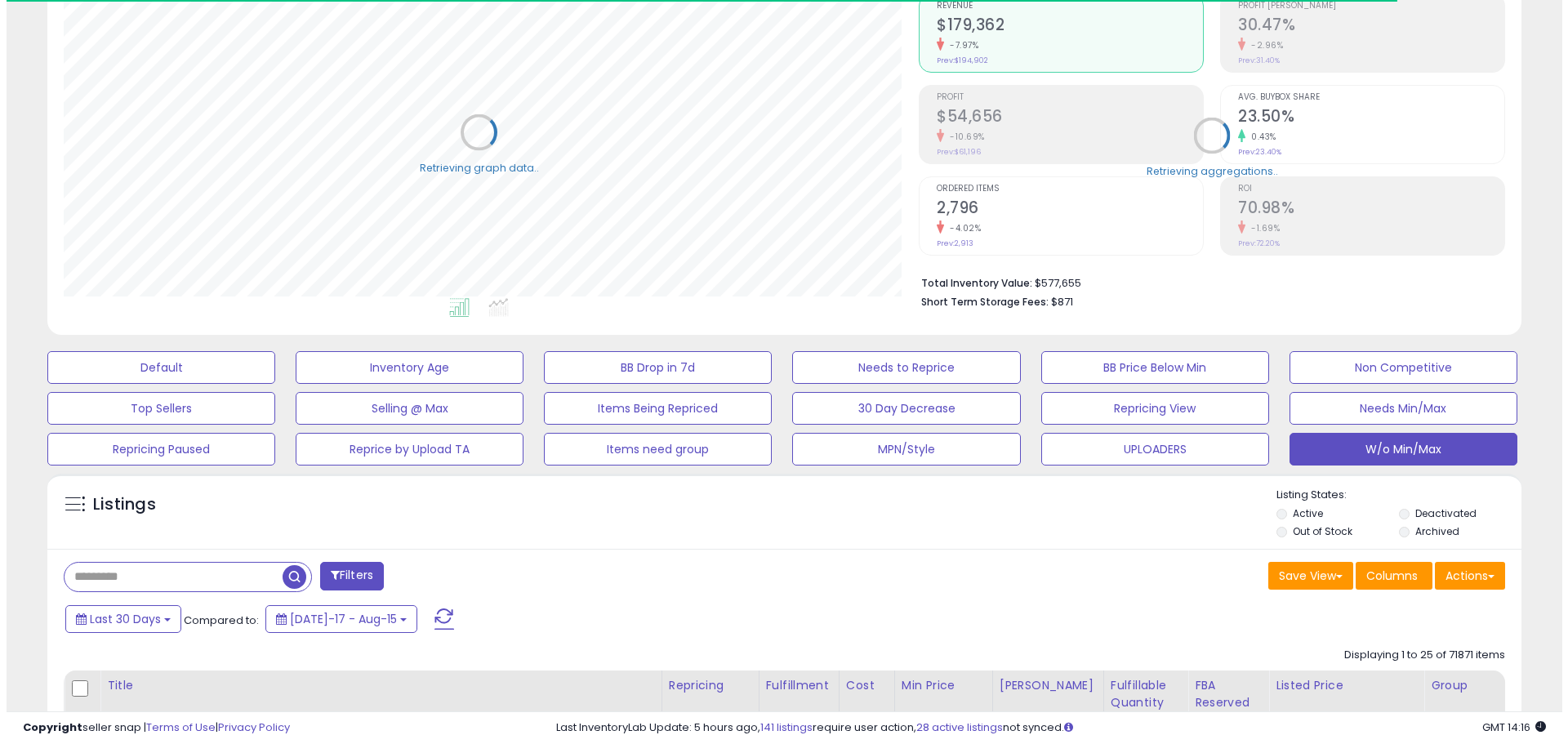
scroll to position [816445, 815771]
click at [1435, 450] on button "W/o Min/Max" at bounding box center [1396, 449] width 228 height 32
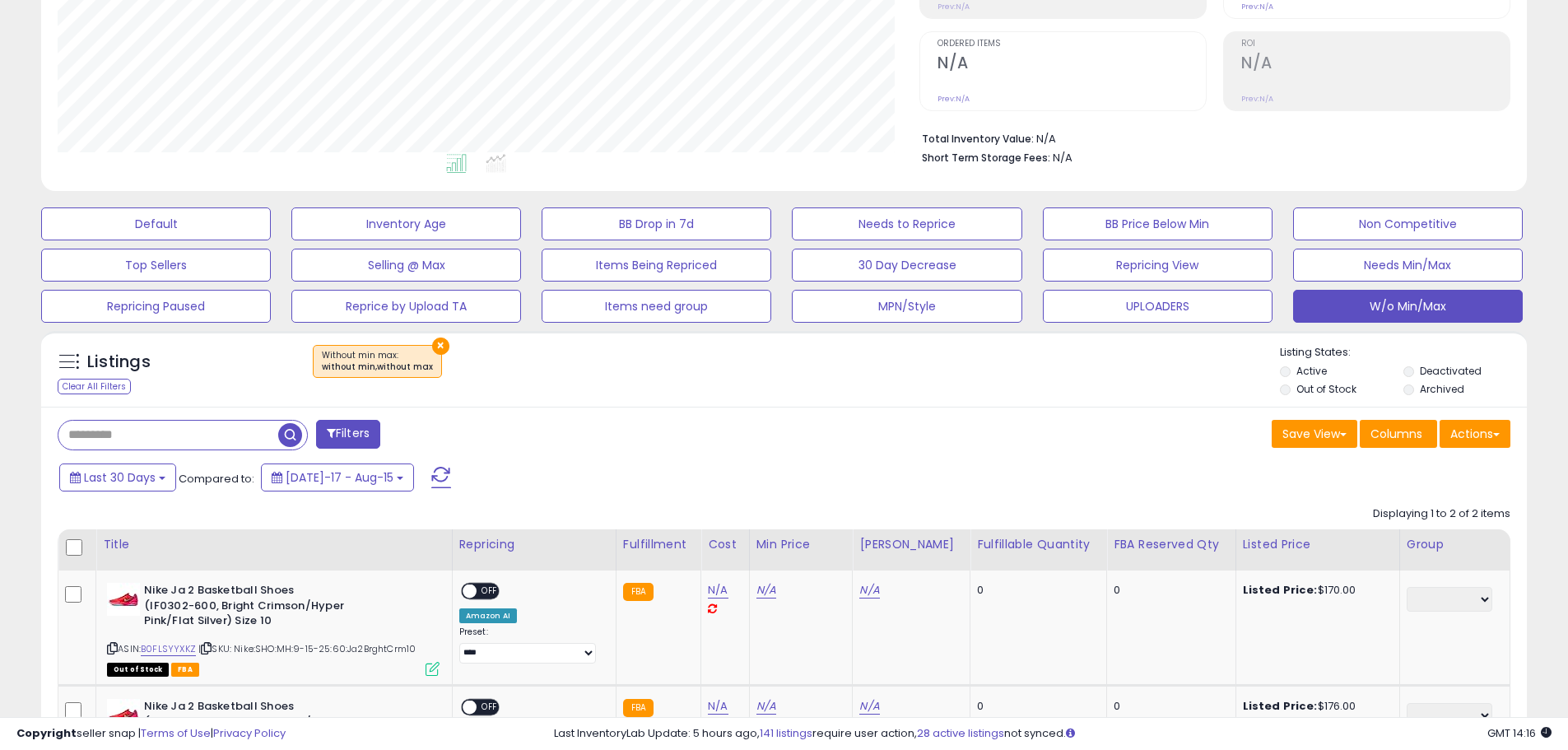
scroll to position [492, 0]
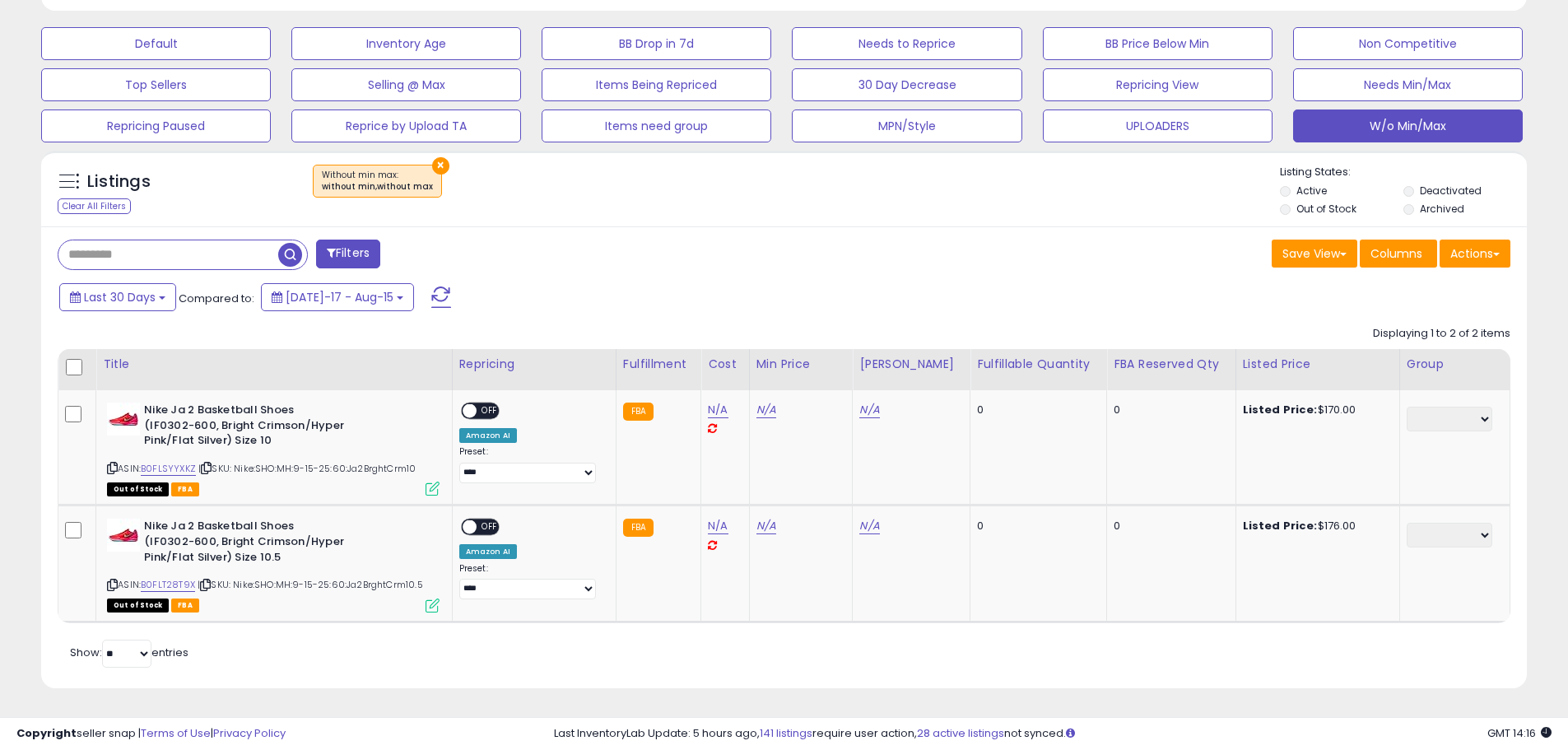
click at [850, 254] on div "Save View Save As New View Columns Actions Import" at bounding box center [1153, 255] width 739 height 32
click at [718, 291] on div "Last 30 Days Compared to: Jul-17 - Aug-15" at bounding box center [600, 299] width 1090 height 37
drag, startPoint x: 785, startPoint y: 289, endPoint x: 806, endPoint y: 273, distance: 26.4
click at [785, 289] on div "Last 30 Days Compared to: Jul-17 - Aug-15" at bounding box center [600, 299] width 1090 height 37
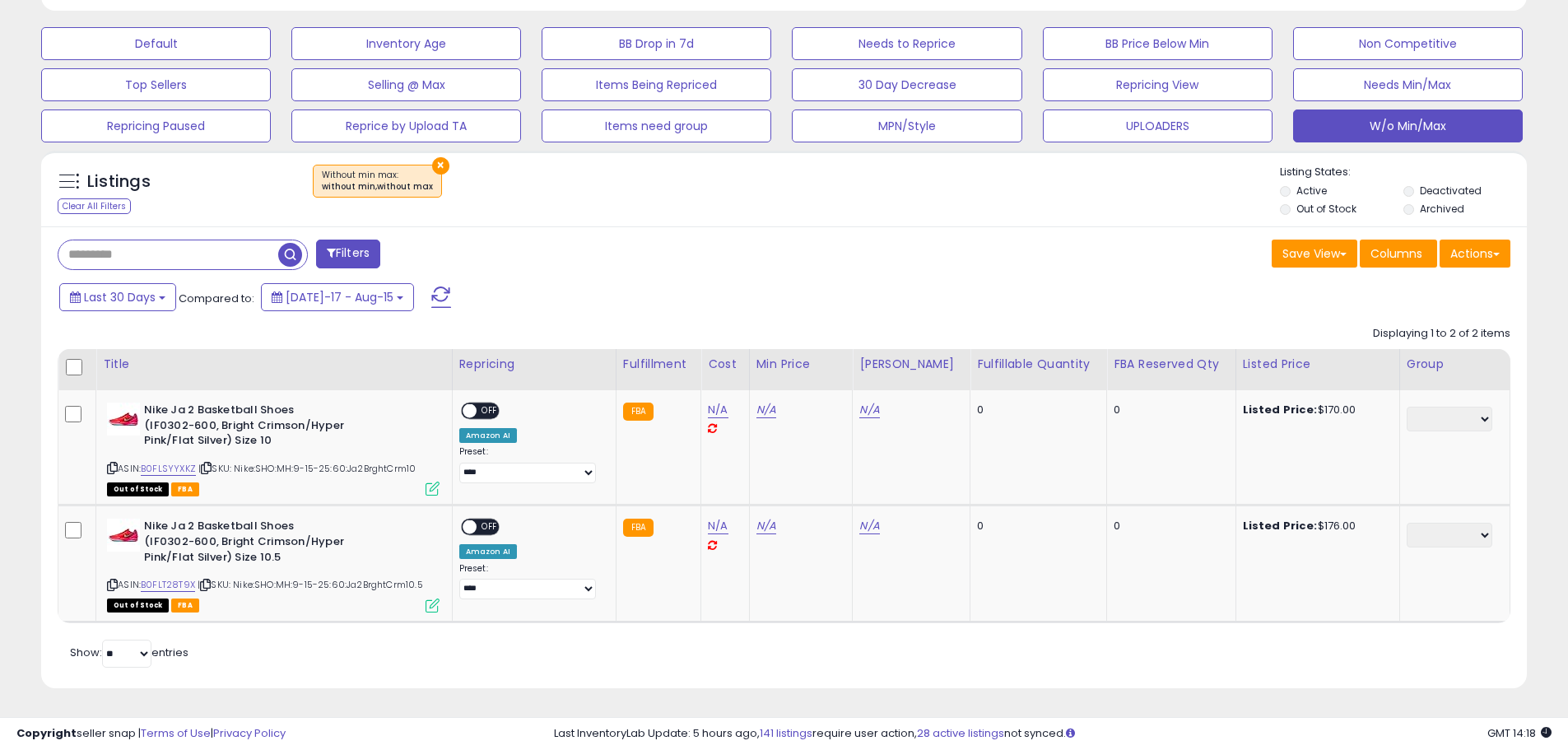
click at [687, 169] on div "× Without min max : without min,without max" at bounding box center [785, 188] width 987 height 46
click at [754, 246] on div "Filters" at bounding box center [415, 256] width 739 height 33
click at [927, 220] on div "Listings Clear All Filters × Without min max : without min,without max Active" at bounding box center [784, 192] width 1485 height 56
click at [431, 306] on span at bounding box center [441, 297] width 20 height 22
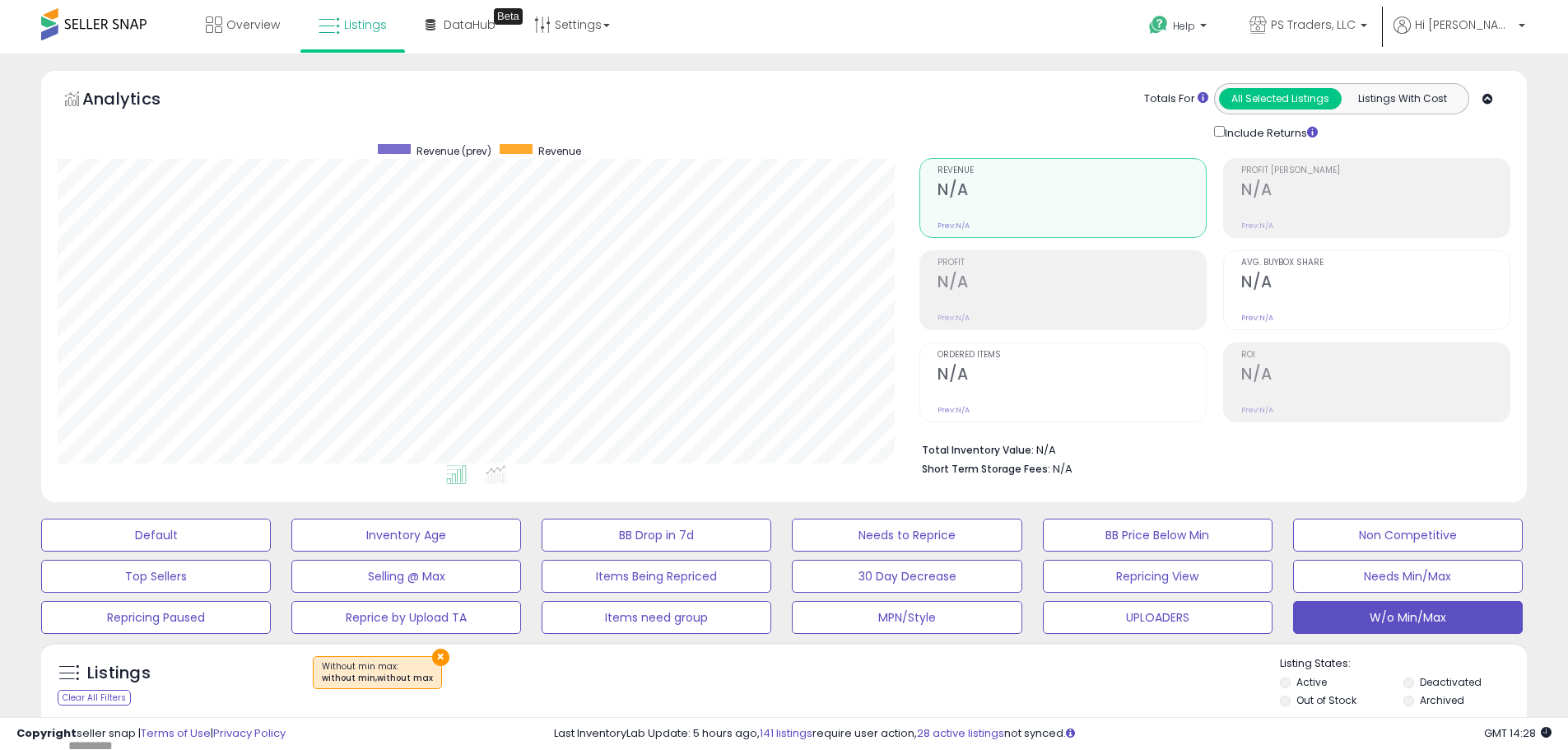
click at [843, 701] on div "× Without min max : without min,without max" at bounding box center [785, 679] width 987 height 46
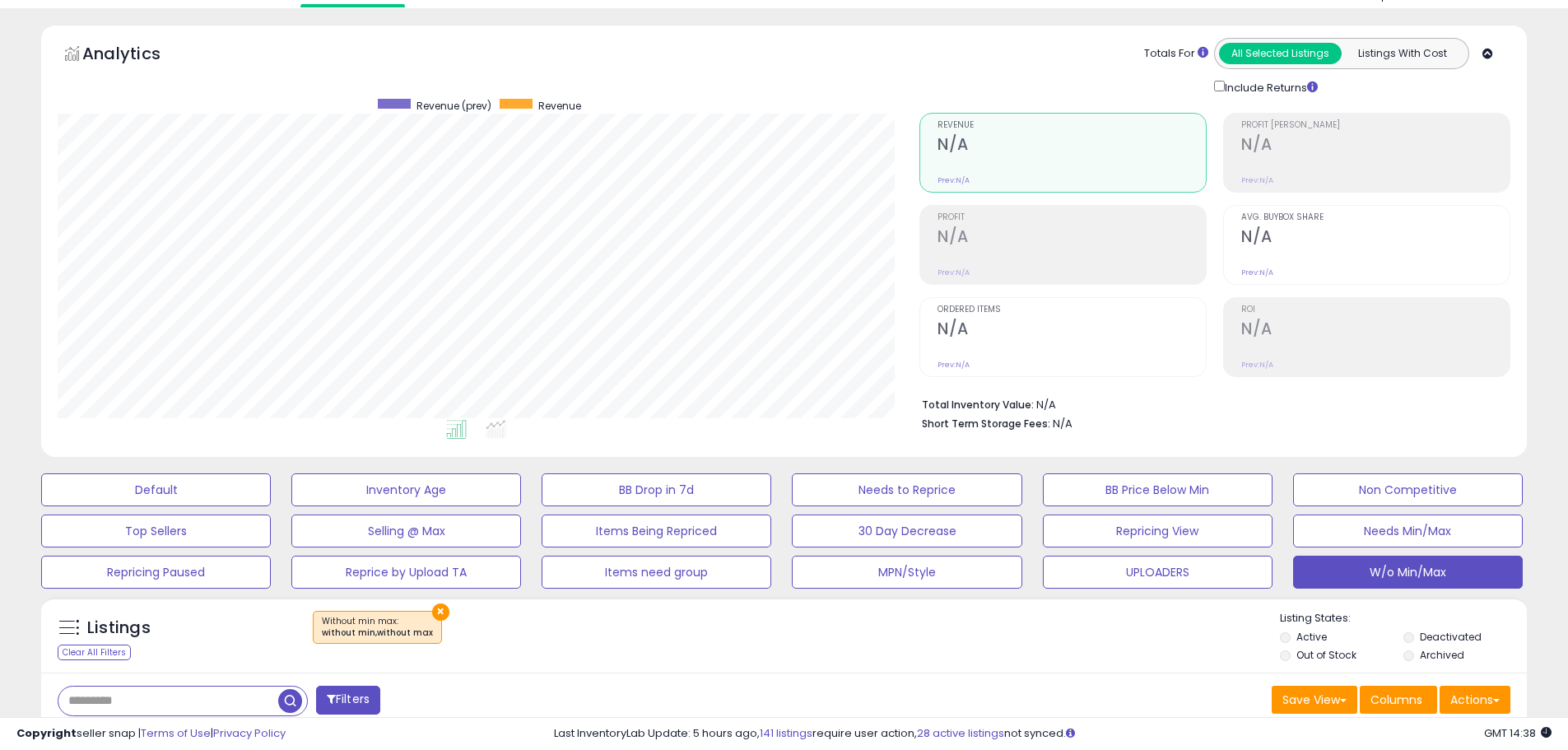
scroll to position [0, 0]
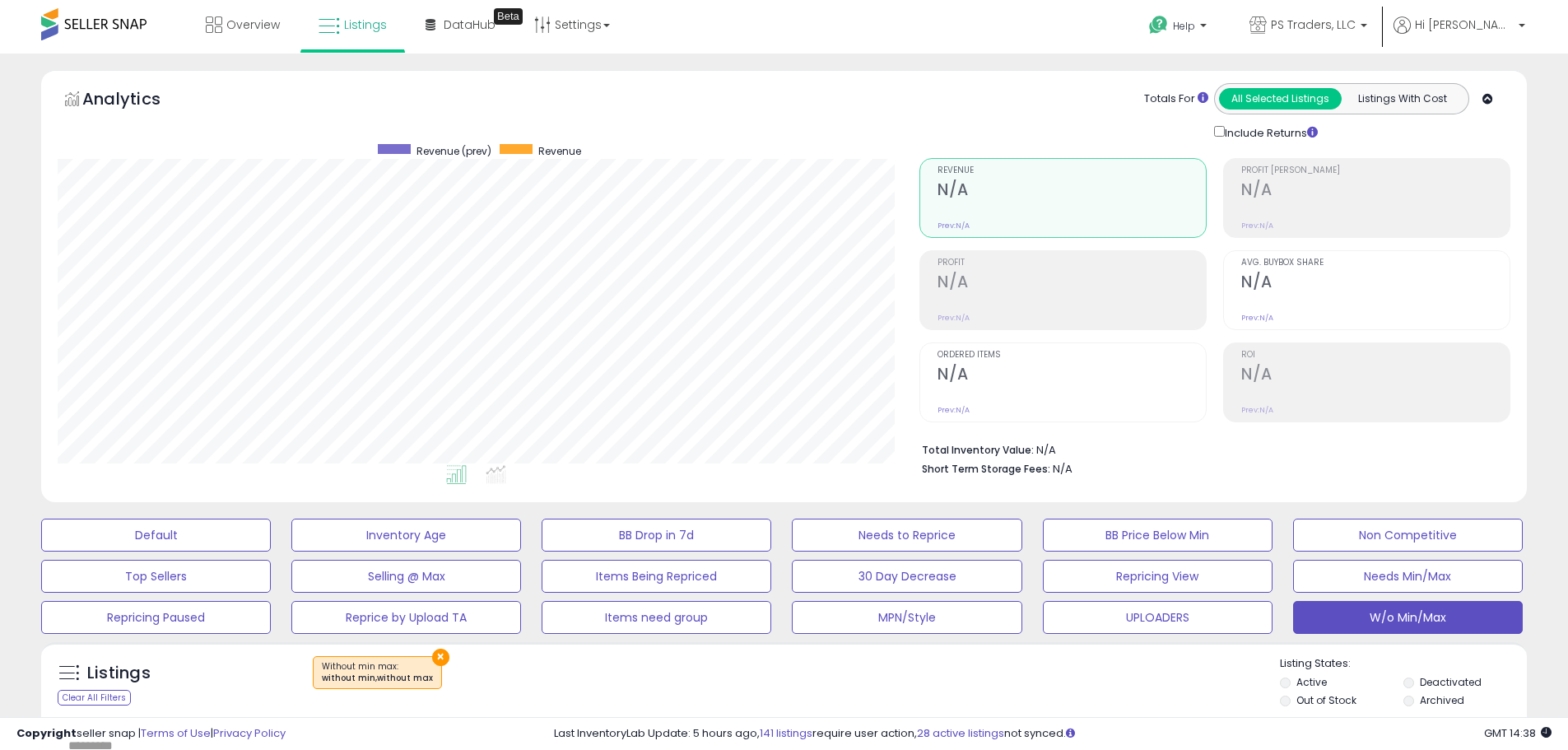
click at [738, 32] on div "Overview Listings Beta" at bounding box center [506, 34] width 1037 height 70
click at [586, 19] on link "Settings" at bounding box center [571, 24] width 101 height 49
click at [586, 79] on link "Store settings" at bounding box center [574, 84] width 74 height 15
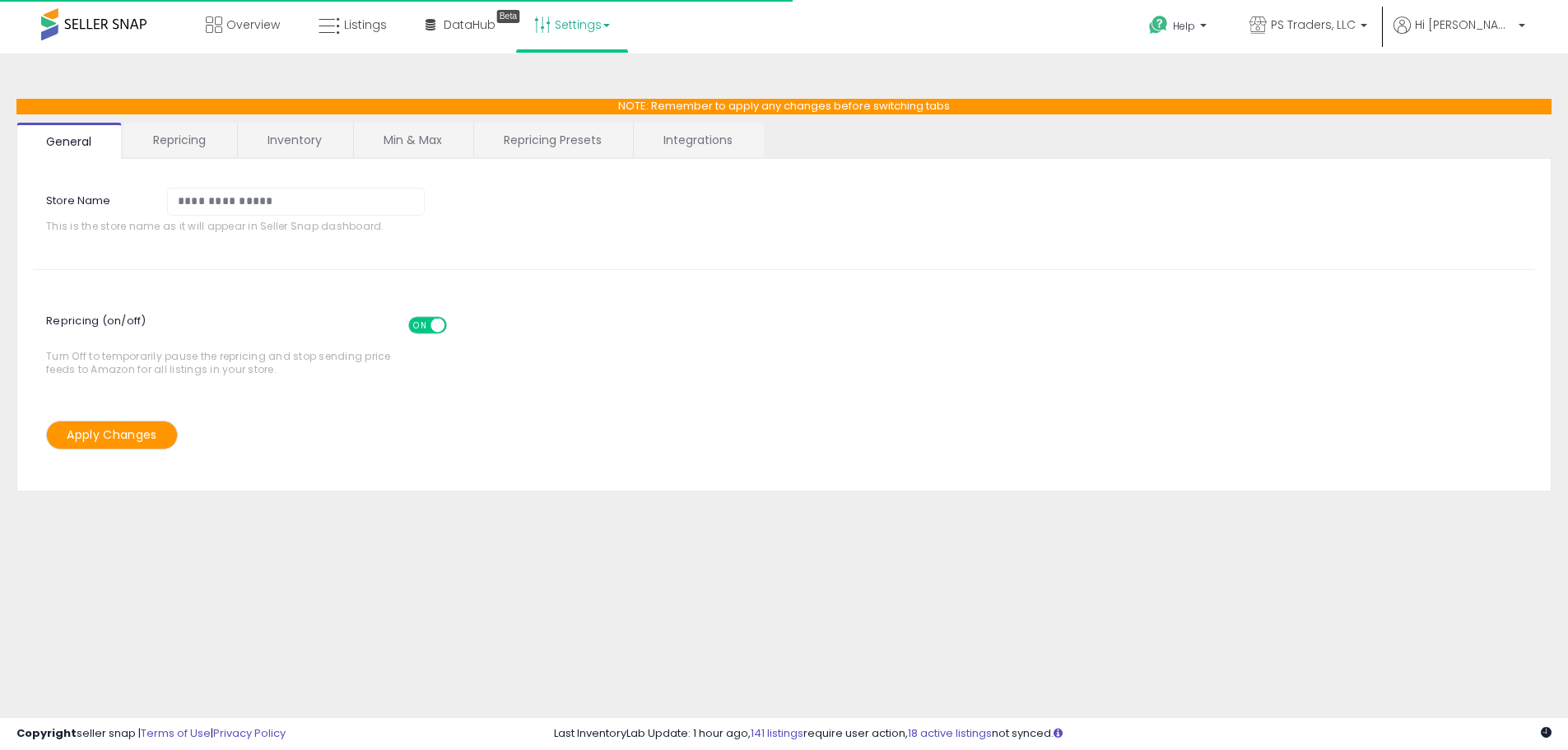
select select "*********"
select select "**********"
select select "******"
click at [515, 149] on link "Repricing Presets" at bounding box center [553, 139] width 157 height 34
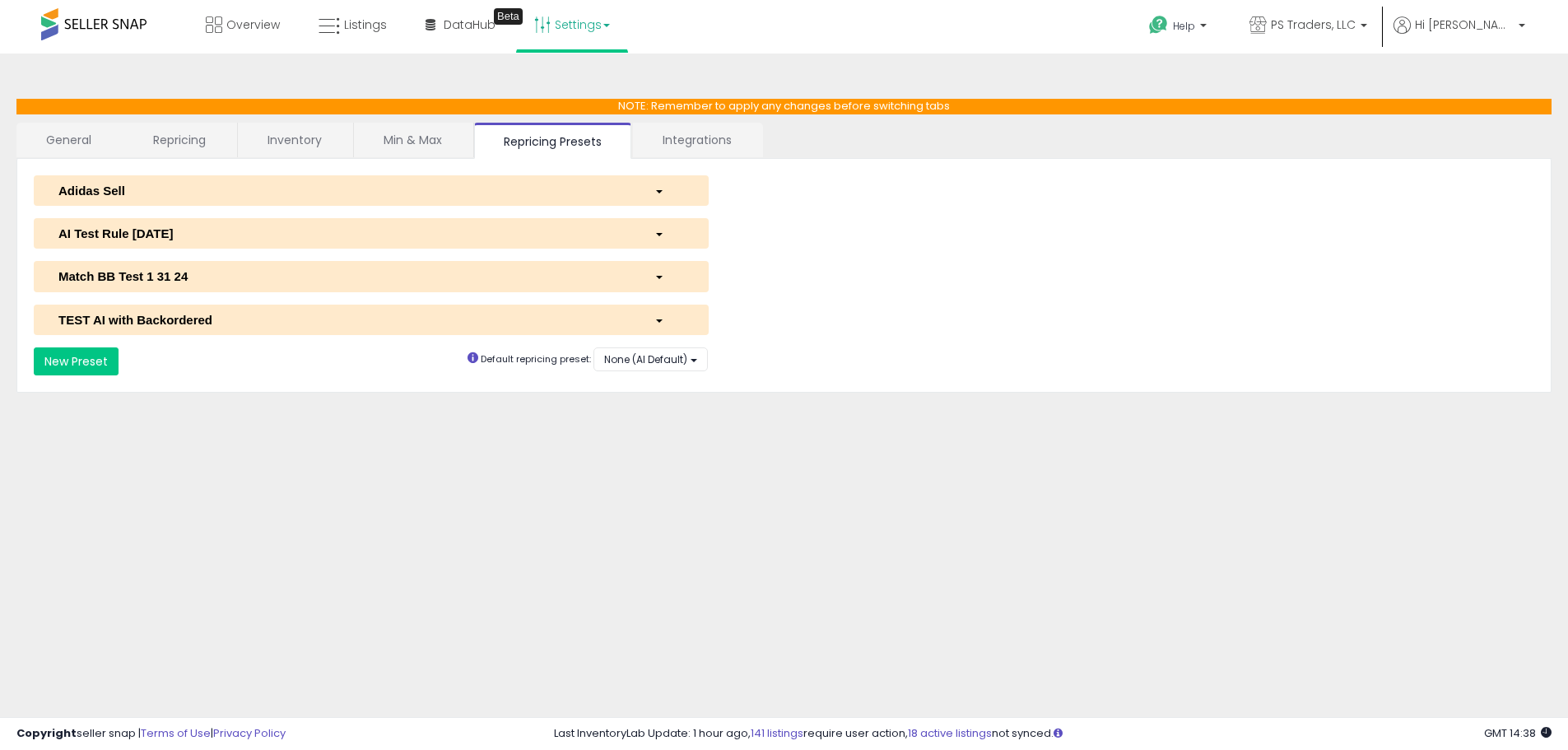
click at [228, 238] on div "AI Test Rule 2 12 2024" at bounding box center [344, 233] width 596 height 17
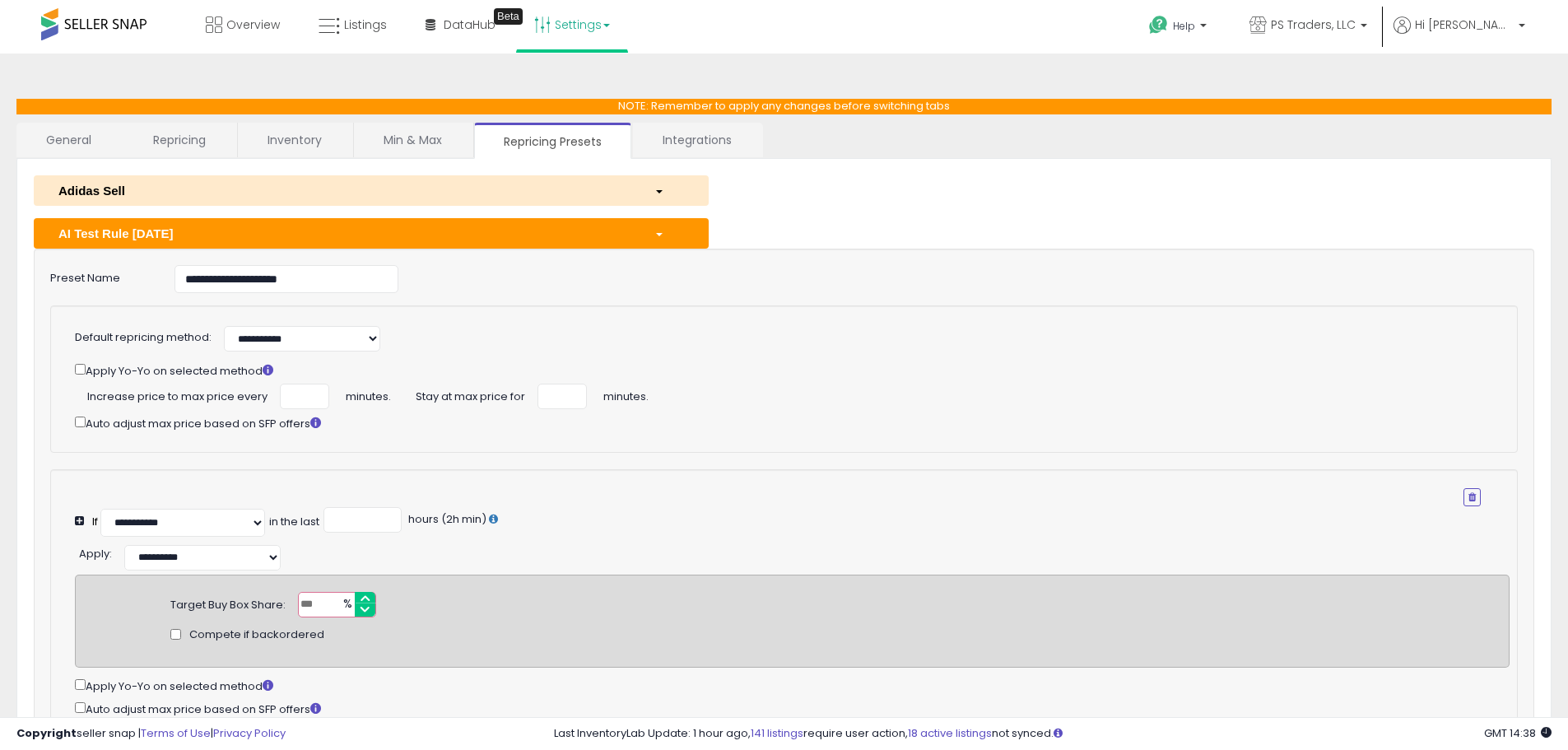
click at [593, 149] on link "Repricing Presets" at bounding box center [553, 140] width 157 height 36
click at [566, 144] on link "Repricing Presets" at bounding box center [553, 140] width 157 height 36
click at [661, 235] on span "button" at bounding box center [659, 235] width 7 height 3
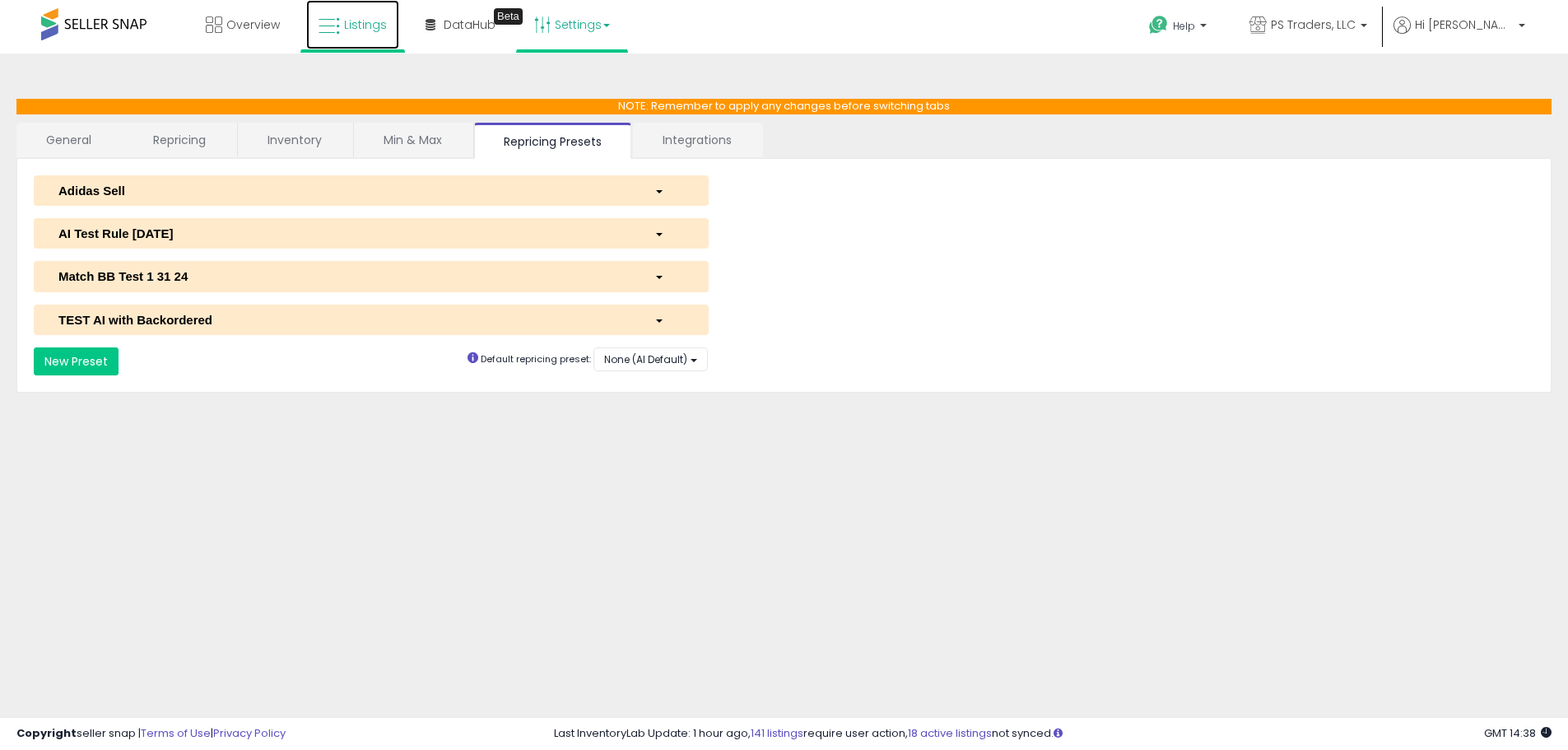
click at [336, 40] on link "Listings" at bounding box center [353, 24] width 93 height 49
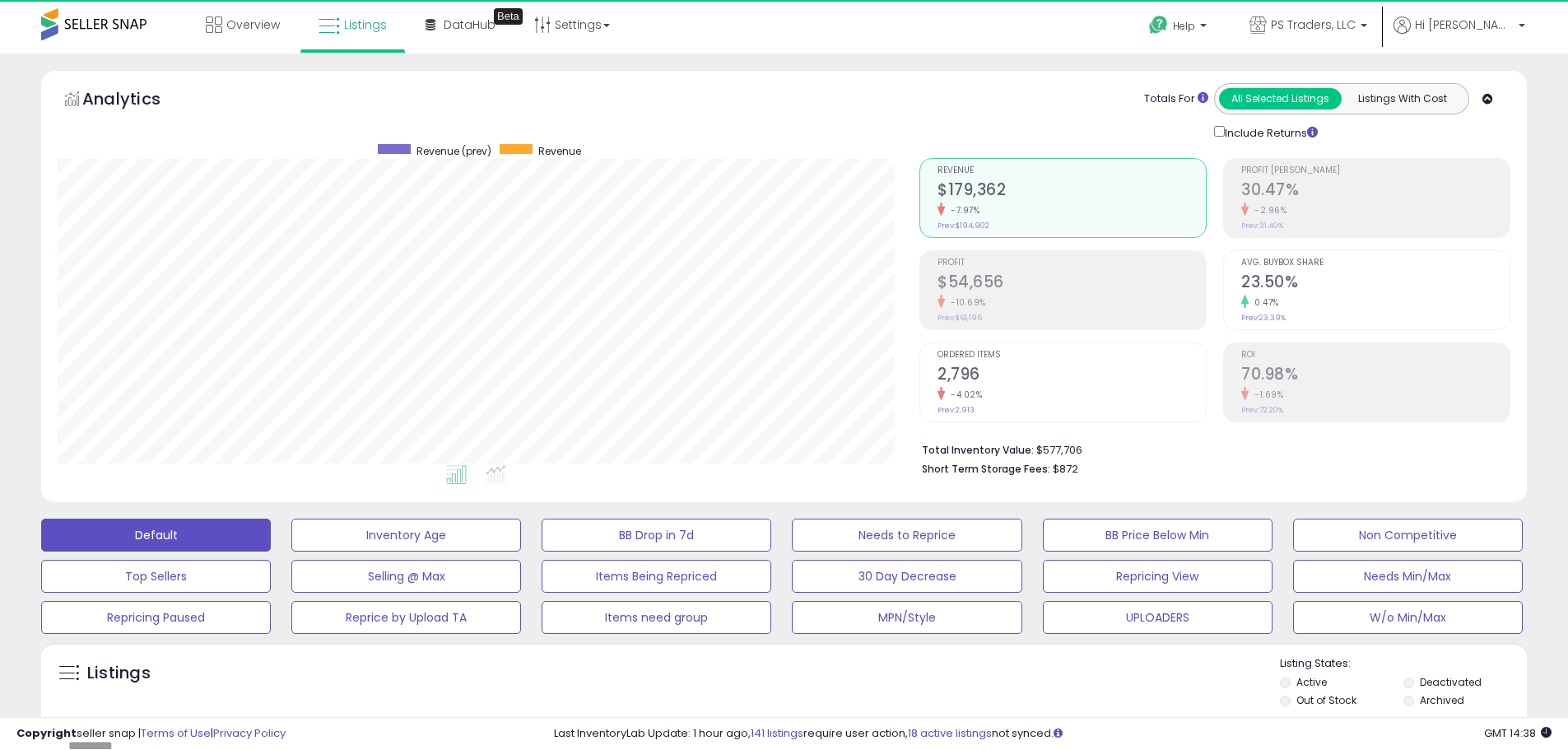
scroll to position [338, 861]
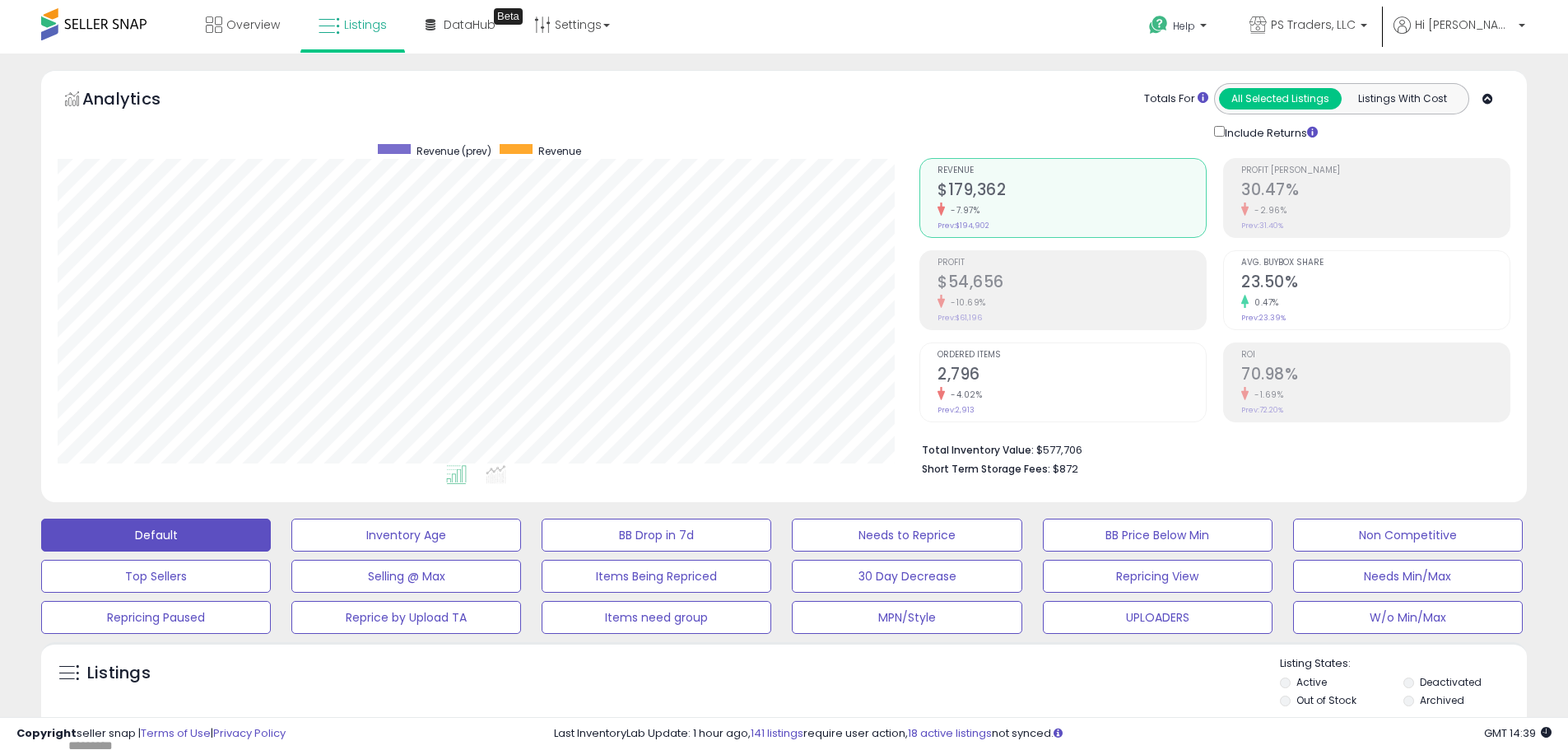
click at [756, 677] on div "Listings" at bounding box center [784, 684] width 1485 height 56
click at [842, 708] on div "Listings" at bounding box center [784, 684] width 1485 height 56
